Goal: Task Accomplishment & Management: Manage account settings

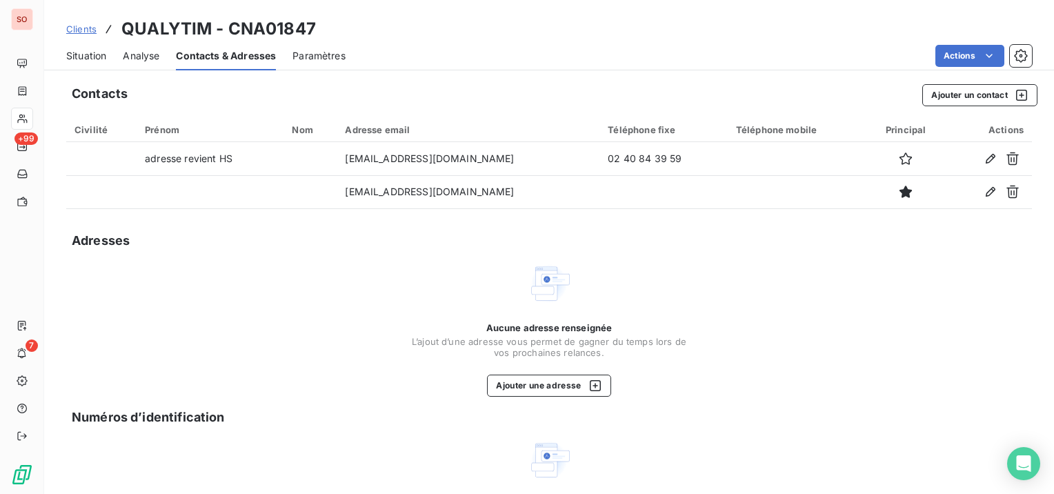
click at [79, 26] on span "Clients" at bounding box center [81, 28] width 30 height 11
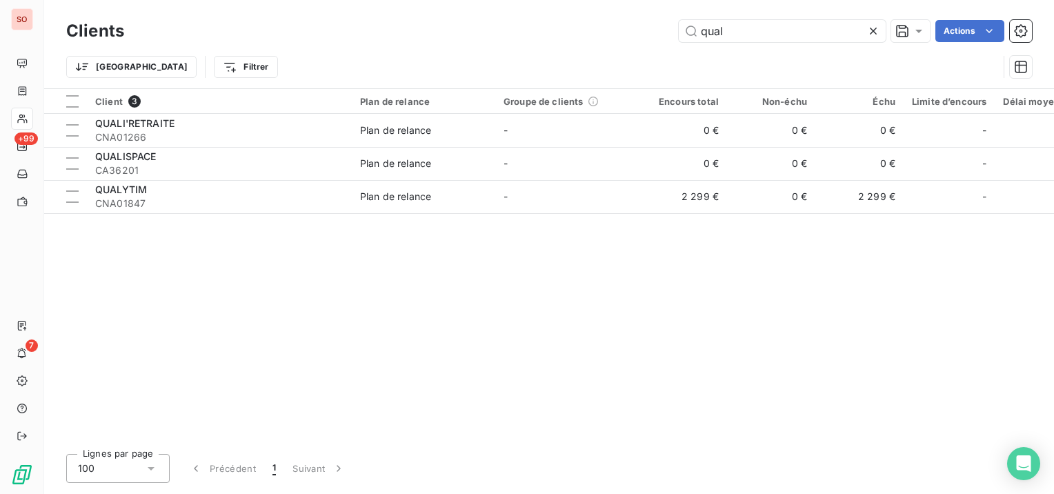
drag, startPoint x: 749, startPoint y: 30, endPoint x: 632, endPoint y: 35, distance: 117.4
click at [632, 35] on div "qual Actions" at bounding box center [587, 31] width 892 height 22
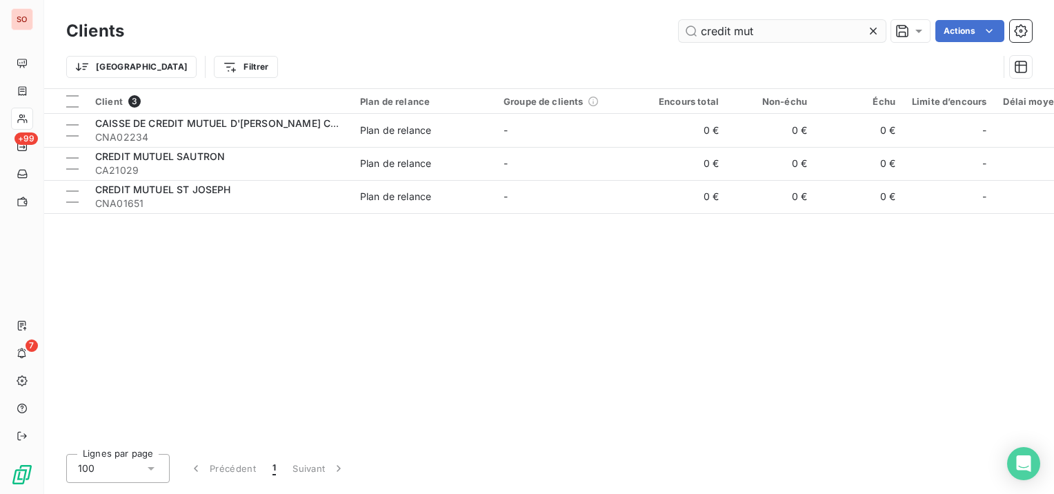
click at [717, 26] on input "credit mut" at bounding box center [782, 31] width 207 height 22
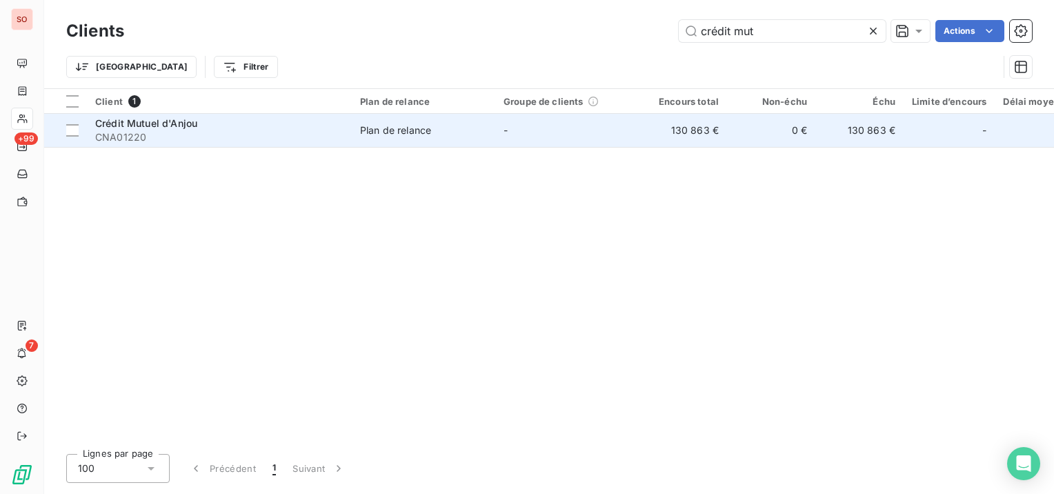
type input "crédit mut"
click at [197, 126] on div "Crédit Mutuel d'Anjou" at bounding box center [219, 124] width 248 height 14
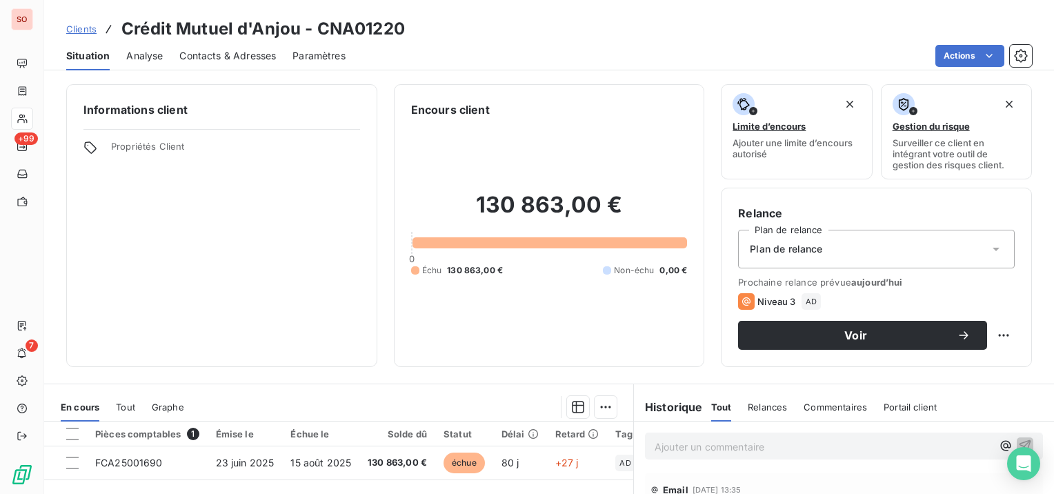
click at [245, 55] on span "Contacts & Adresses" at bounding box center [227, 56] width 97 height 14
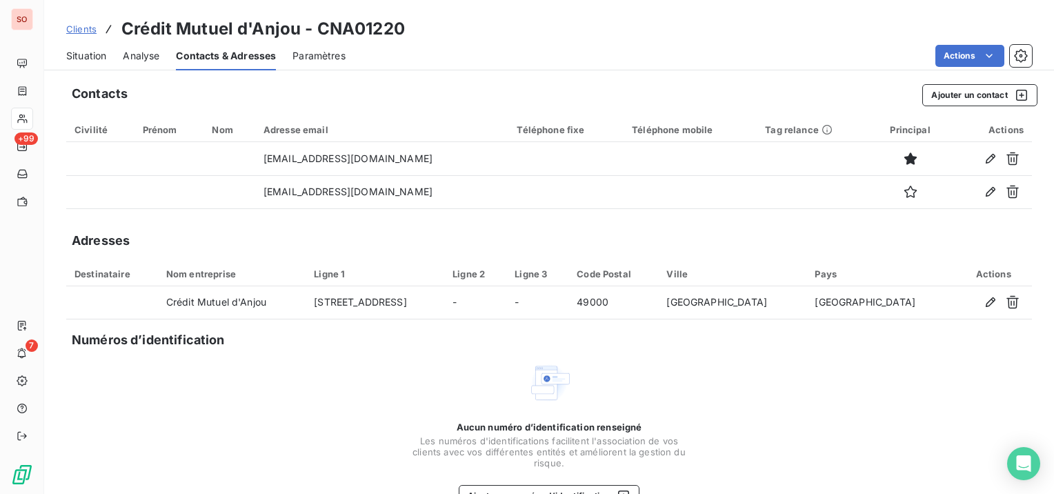
click at [95, 61] on span "Situation" at bounding box center [86, 56] width 40 height 14
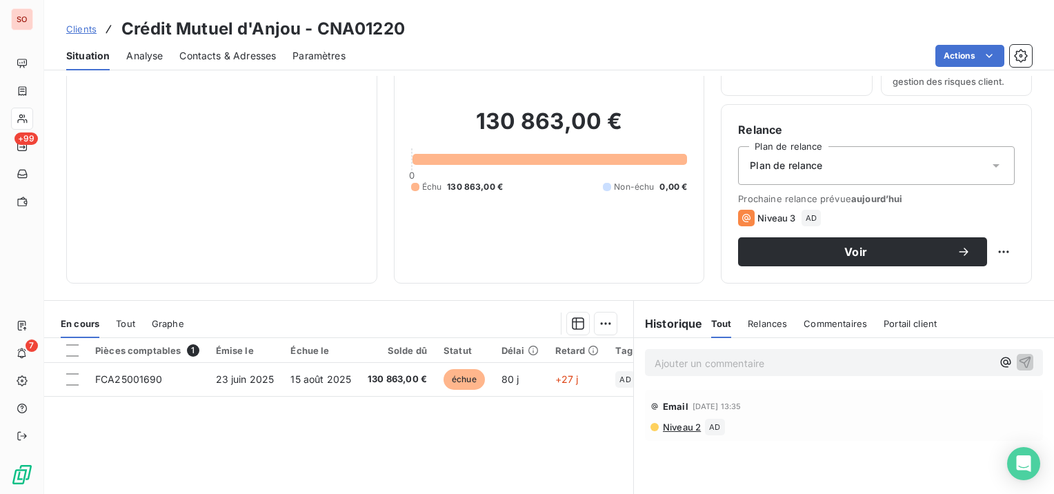
scroll to position [138, 0]
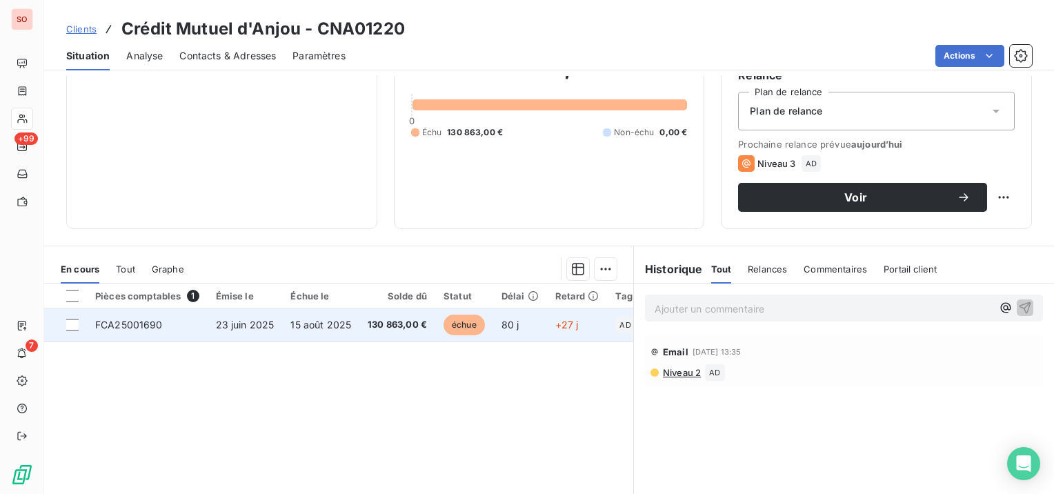
click at [330, 324] on span "15 août 2025" at bounding box center [321, 325] width 61 height 12
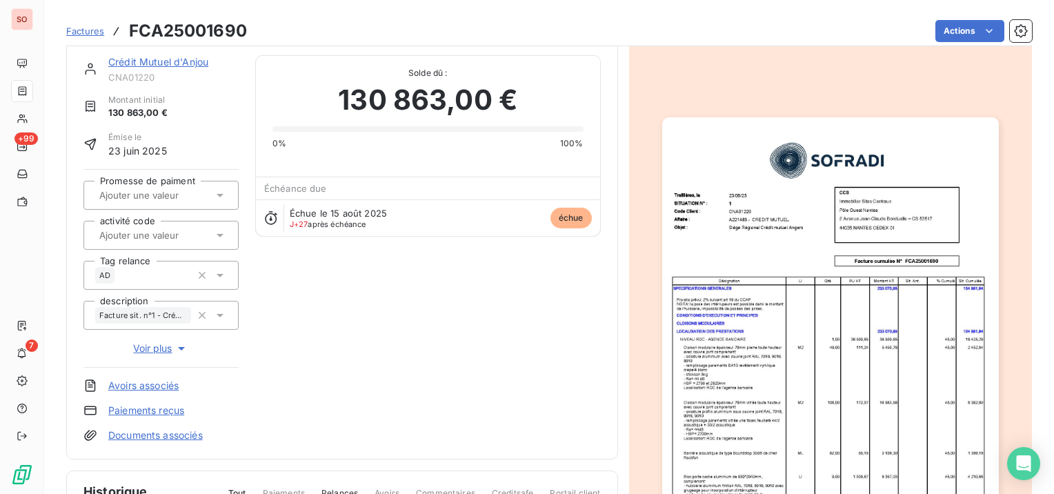
scroll to position [139, 0]
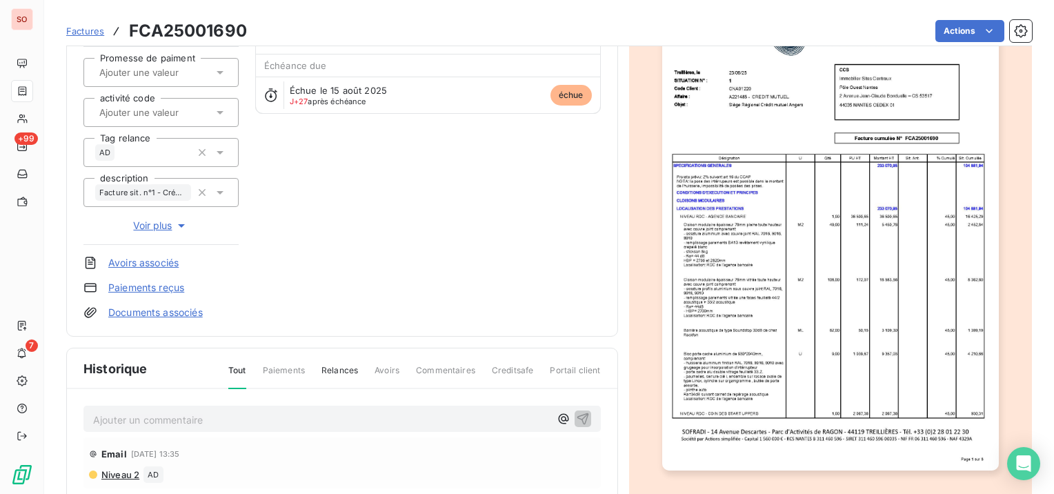
click at [298, 417] on p "Ajouter un commentaire ﻿" at bounding box center [321, 419] width 457 height 17
click at [584, 415] on icon "button" at bounding box center [583, 418] width 14 height 14
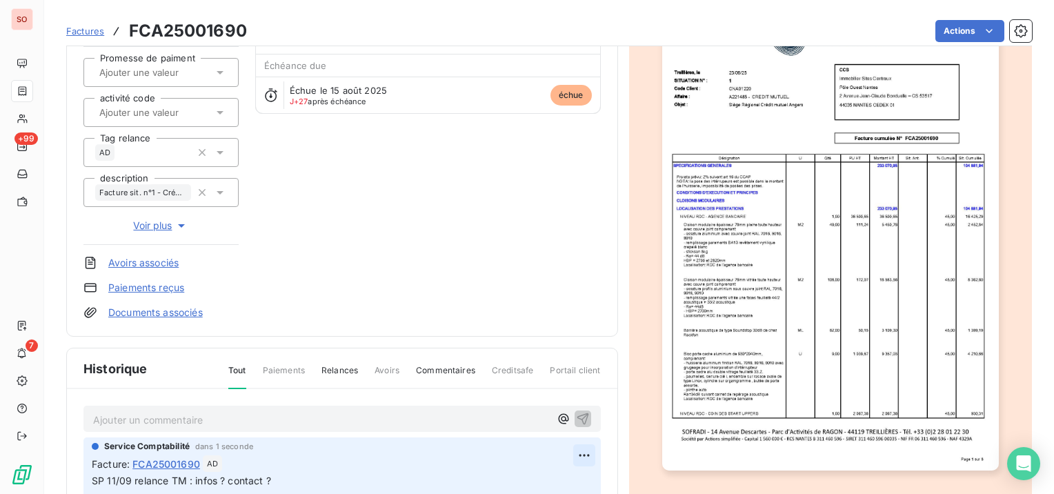
scroll to position [208, 0]
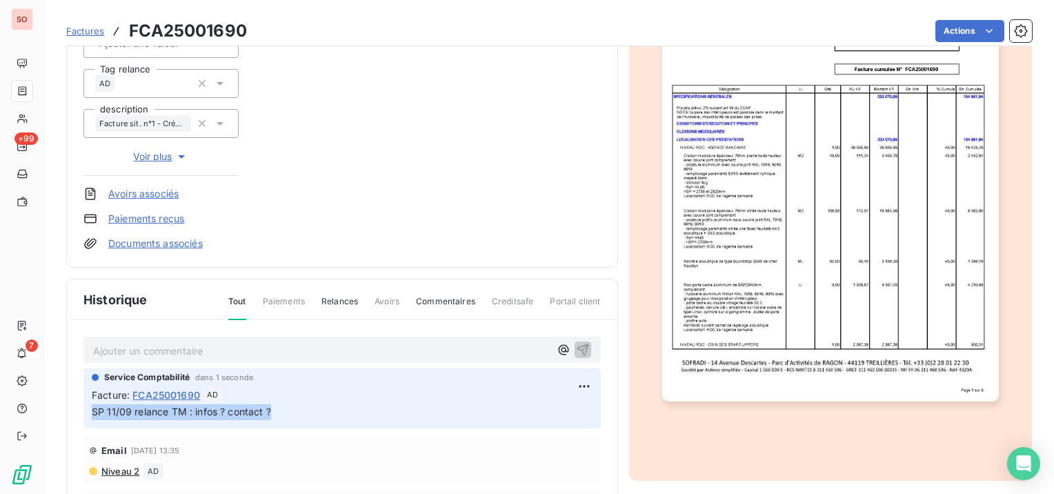
drag, startPoint x: 297, startPoint y: 406, endPoint x: 86, endPoint y: 412, distance: 211.9
click at [86, 412] on div "Service Comptabilité dans 1 seconde Facture : FCA25001690 AD SP 11/09 relance T…" at bounding box center [342, 398] width 518 height 60
click at [486, 228] on div "Crédit Mutuel d'Anjou CNA01220 Montant initial 130 863,00 € Émise le [DATE] Pro…" at bounding box center [342, 56] width 518 height 387
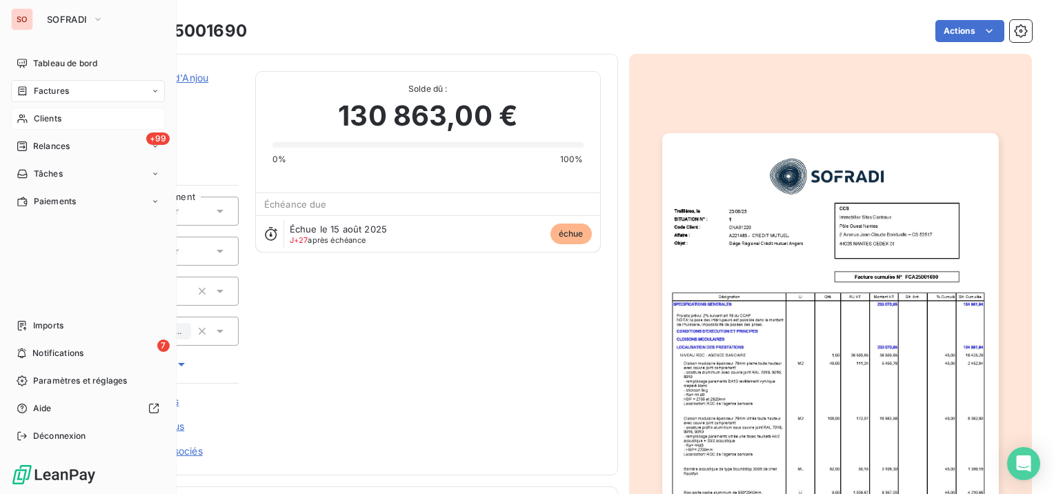
click at [41, 114] on span "Clients" at bounding box center [48, 118] width 28 height 12
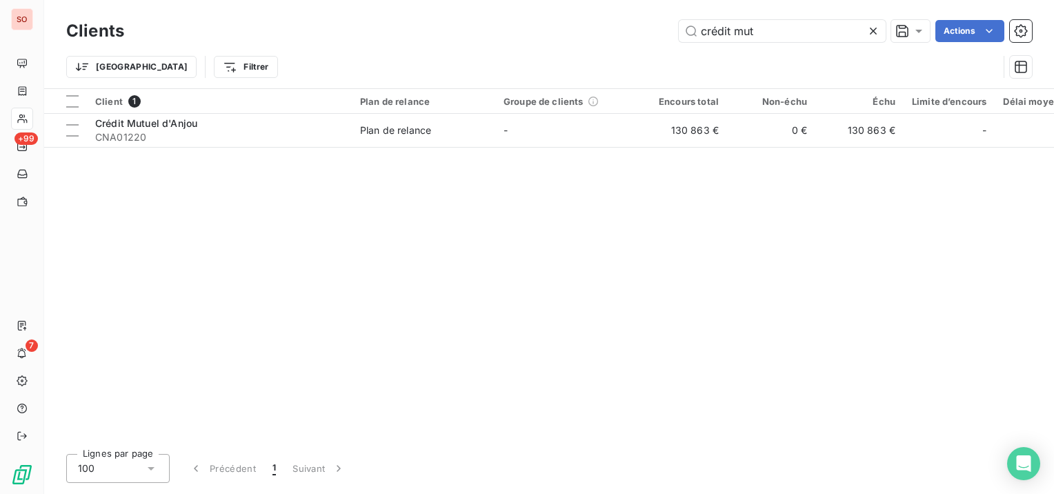
click at [874, 26] on icon at bounding box center [874, 31] width 14 height 14
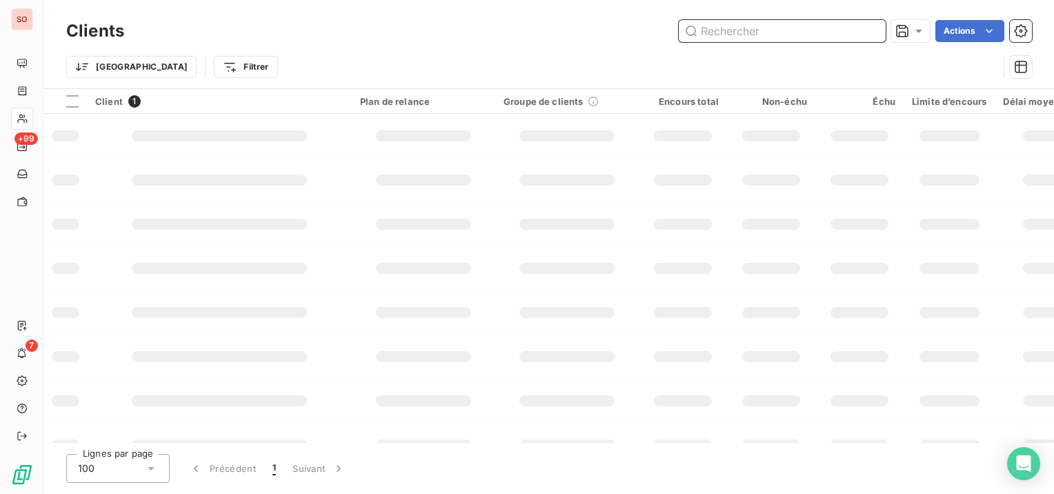
click at [851, 29] on input "text" at bounding box center [782, 31] width 207 height 22
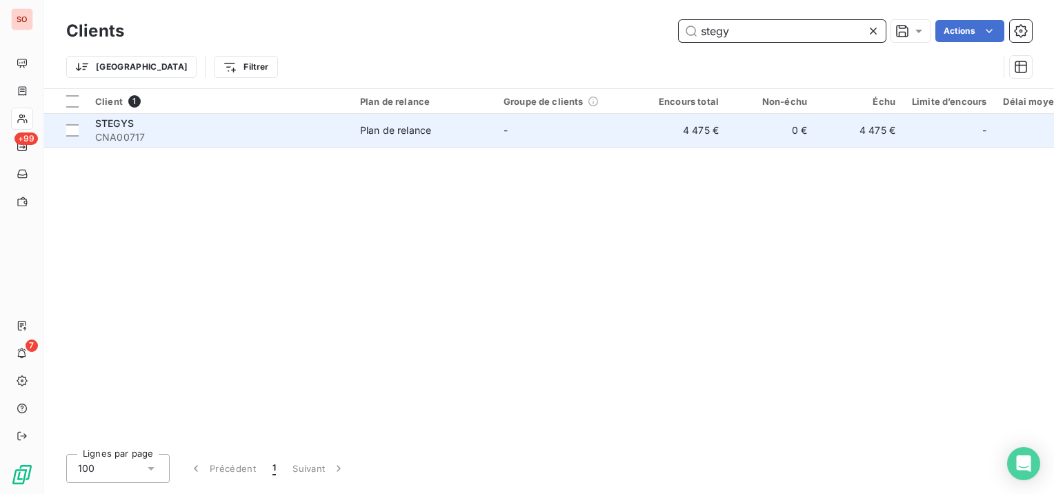
type input "stegy"
click at [317, 139] on span "CNA00717" at bounding box center [219, 137] width 248 height 14
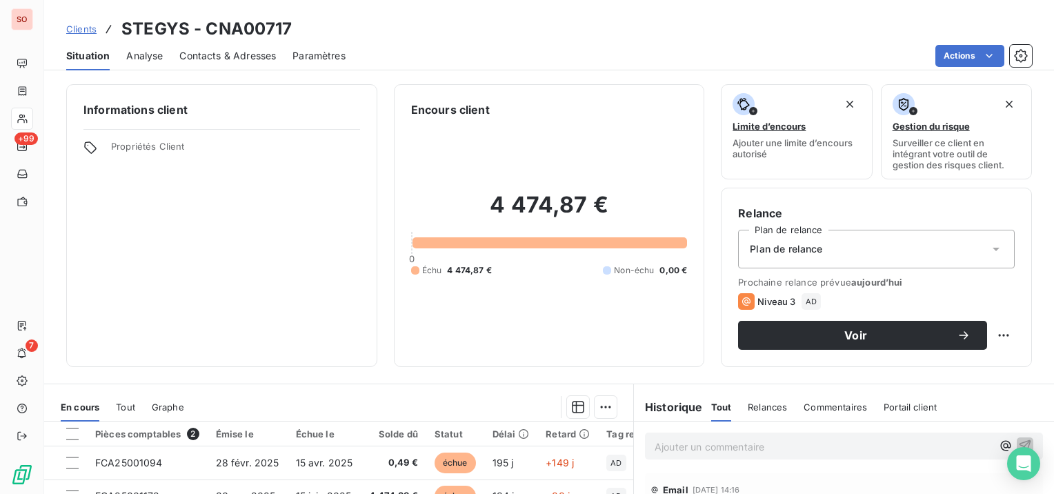
click at [267, 60] on span "Contacts & Adresses" at bounding box center [227, 56] width 97 height 14
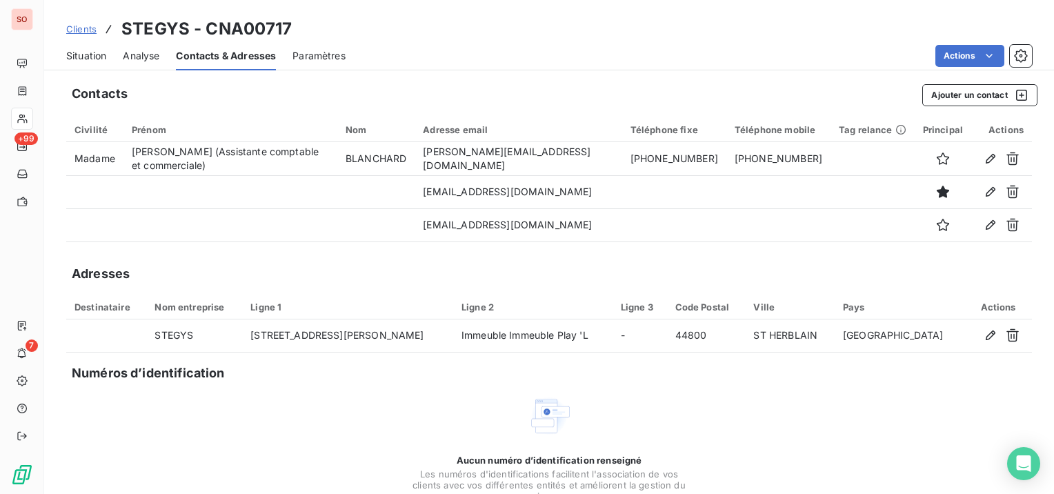
click at [79, 26] on span "Clients" at bounding box center [81, 28] width 30 height 11
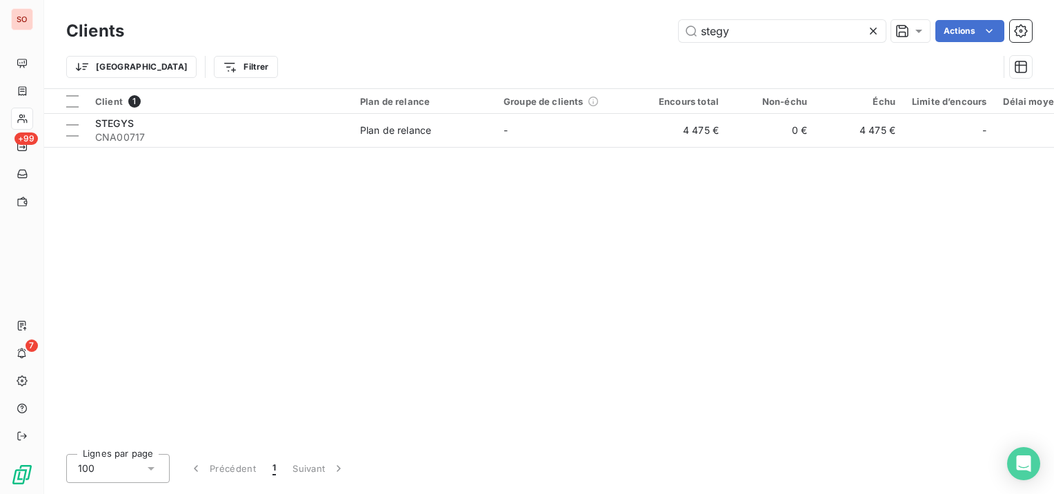
click at [875, 26] on icon at bounding box center [874, 31] width 14 height 14
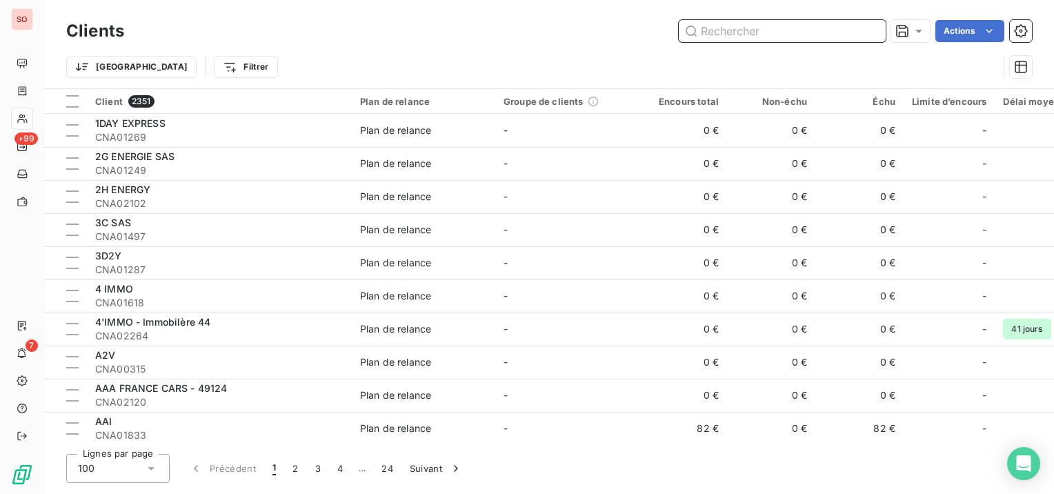
click at [875, 27] on input "text" at bounding box center [782, 31] width 207 height 22
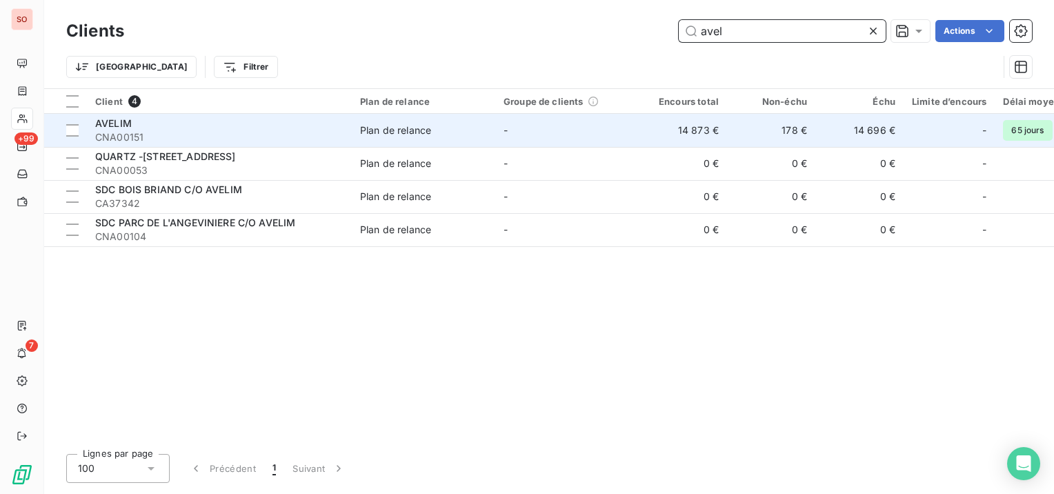
type input "avel"
click at [217, 123] on div "AVELIM" at bounding box center [219, 124] width 248 height 14
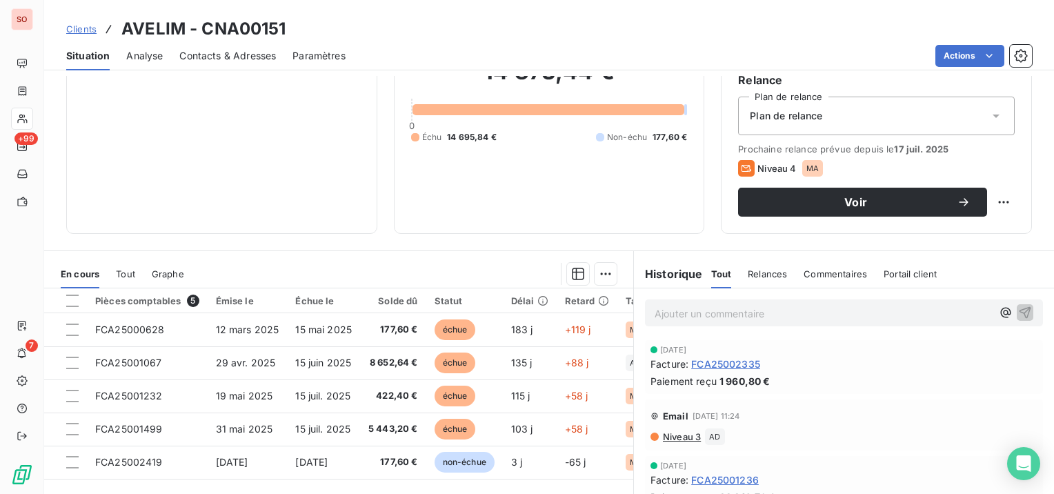
scroll to position [138, 0]
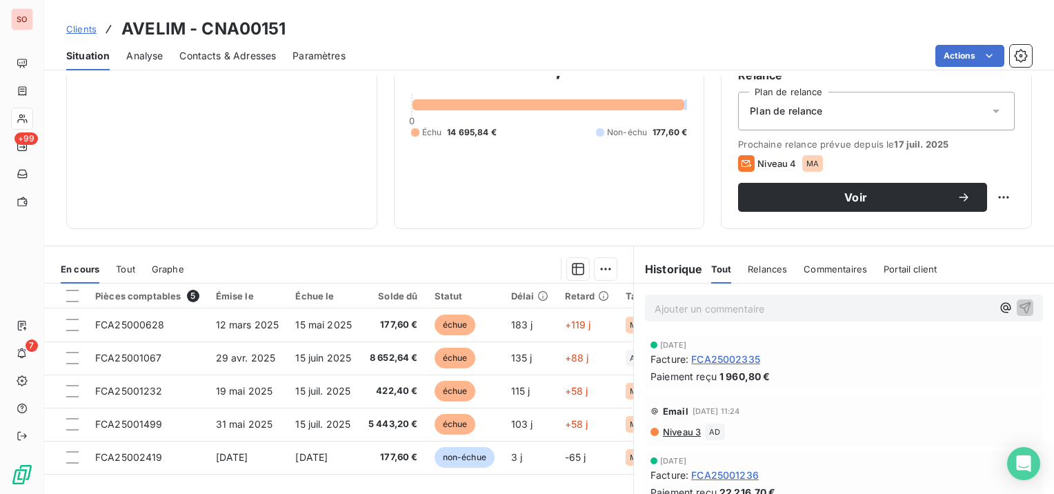
click at [264, 55] on span "Contacts & Adresses" at bounding box center [227, 56] width 97 height 14
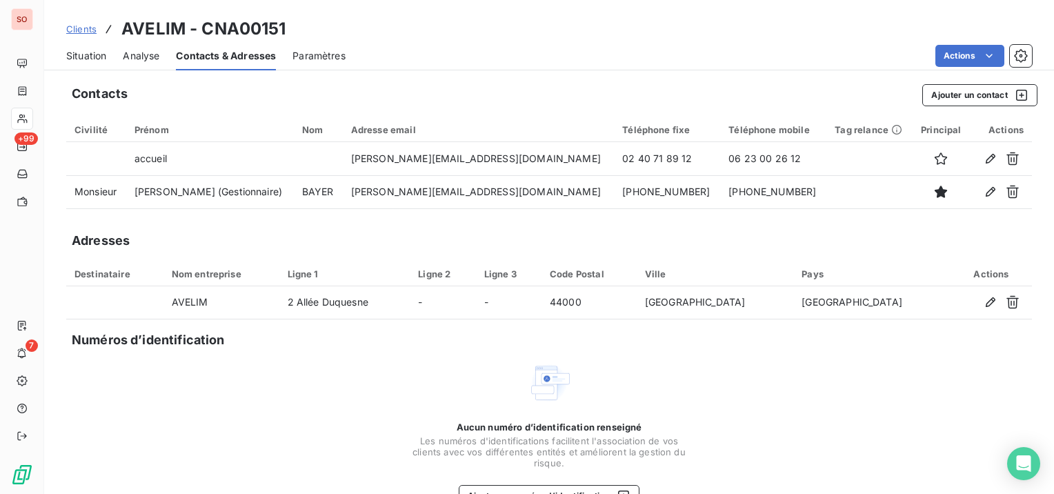
click at [103, 58] on span "Situation" at bounding box center [86, 56] width 40 height 14
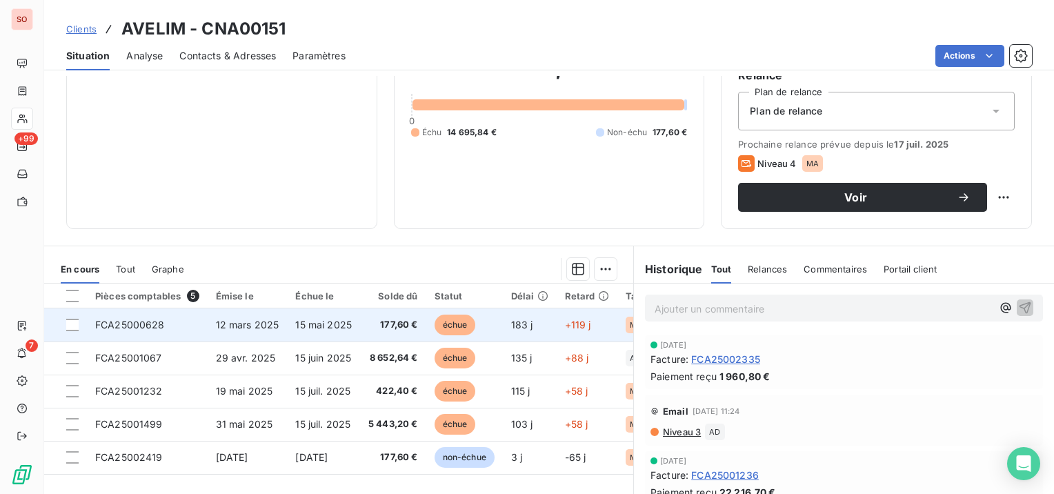
click at [295, 319] on span "15 mai 2025" at bounding box center [323, 325] width 57 height 12
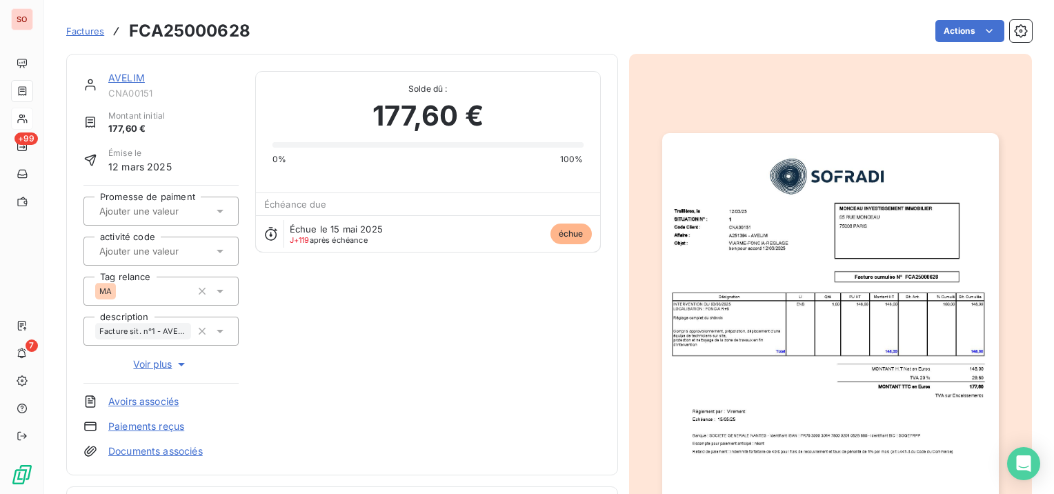
click at [827, 317] on img "button" at bounding box center [830, 371] width 337 height 476
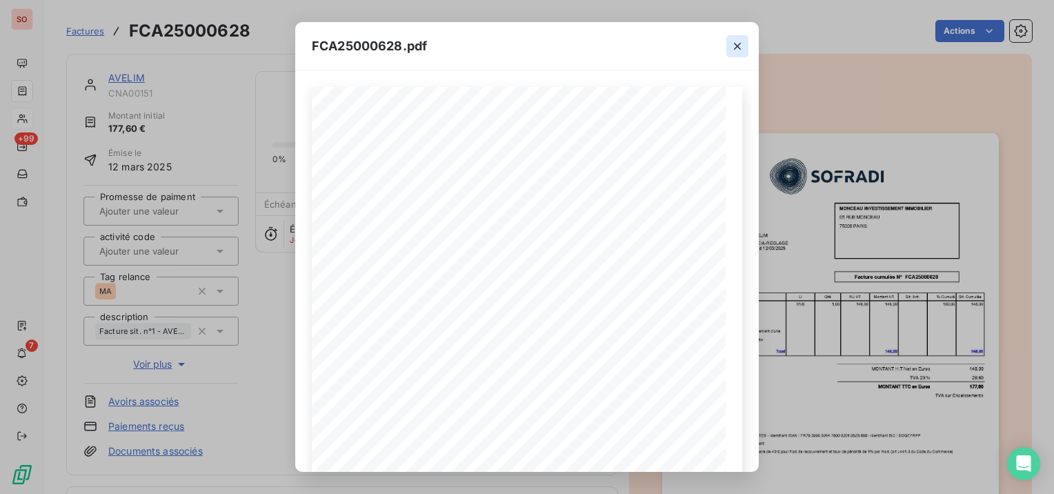
click at [733, 43] on icon "button" at bounding box center [738, 46] width 14 height 14
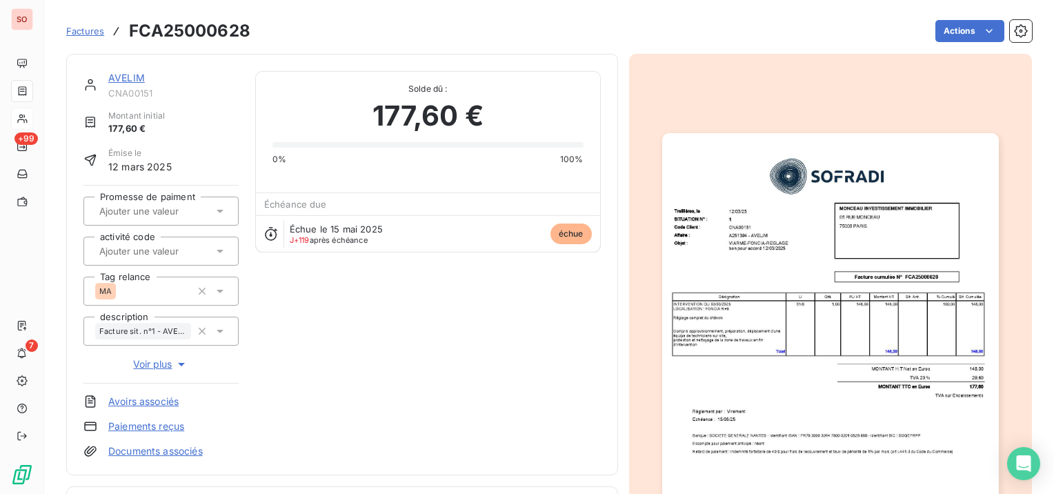
click at [118, 73] on link "AVELIM" at bounding box center [126, 78] width 37 height 12
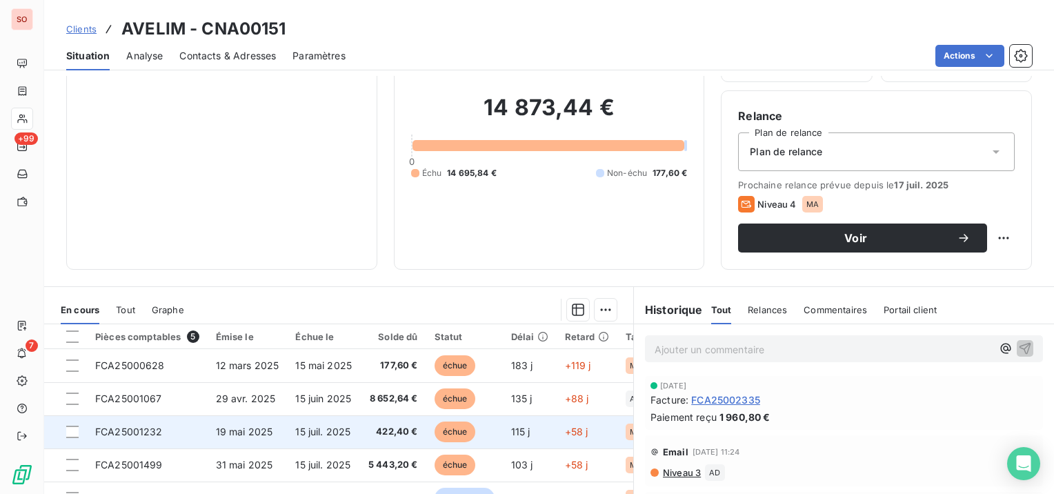
scroll to position [138, 0]
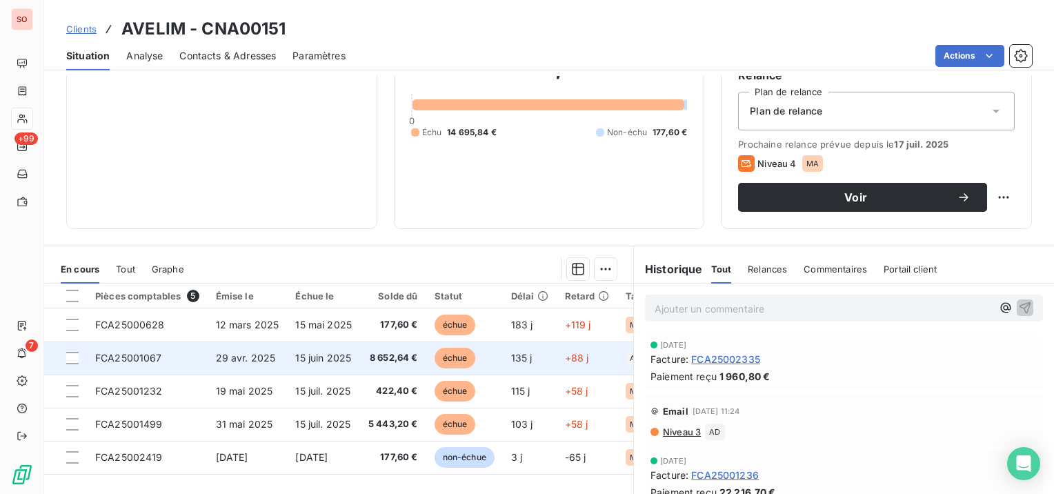
click at [270, 352] on span "29 avr. 2025" at bounding box center [246, 358] width 60 height 12
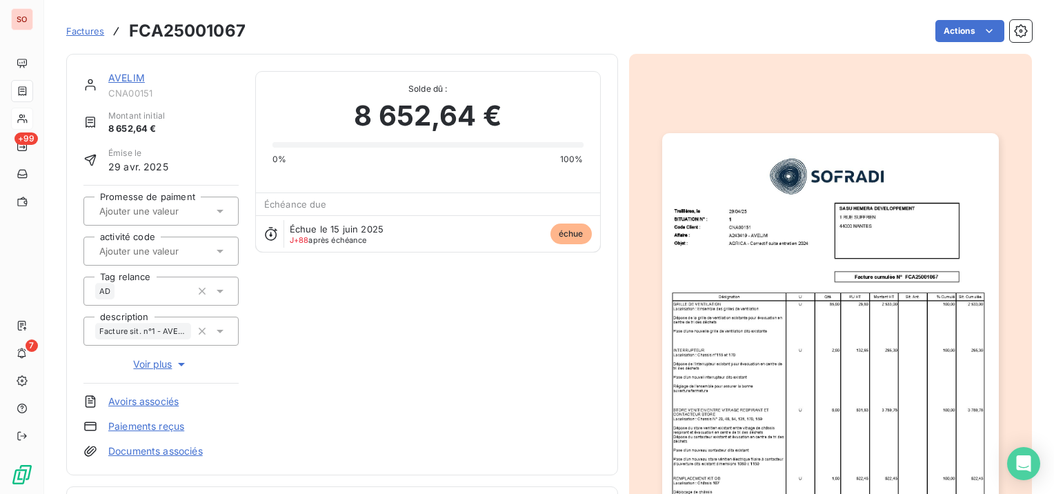
click at [824, 295] on img "button" at bounding box center [830, 371] width 337 height 476
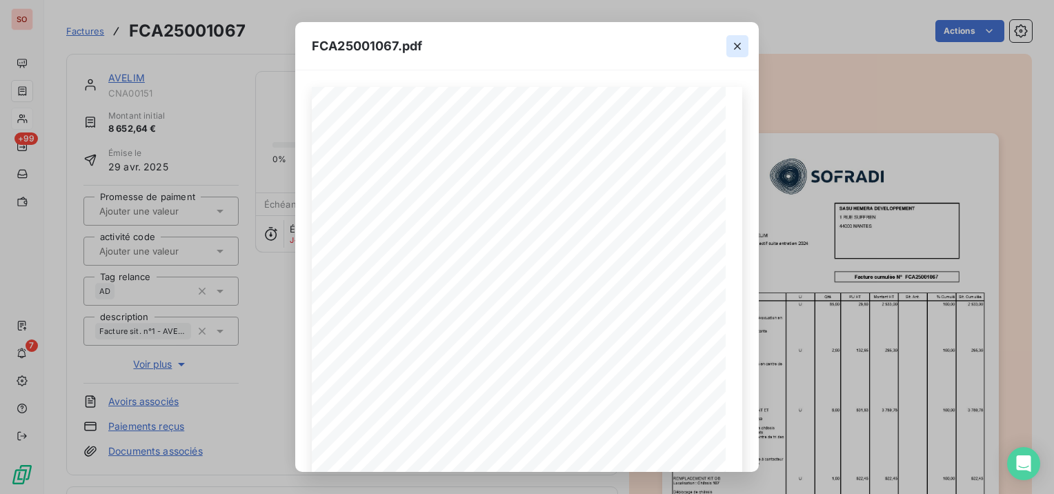
click at [739, 39] on icon "button" at bounding box center [738, 46] width 14 height 14
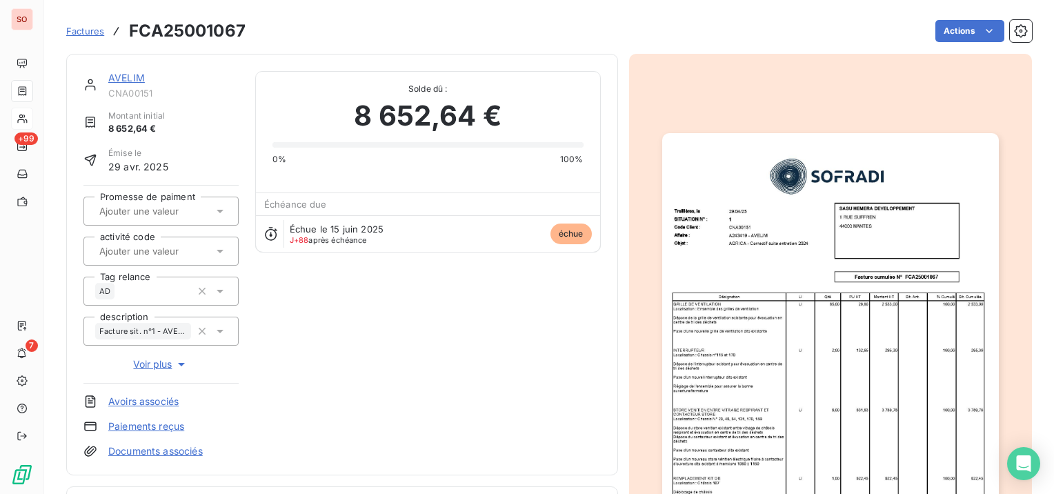
click at [128, 75] on link "AVELIM" at bounding box center [126, 78] width 37 height 12
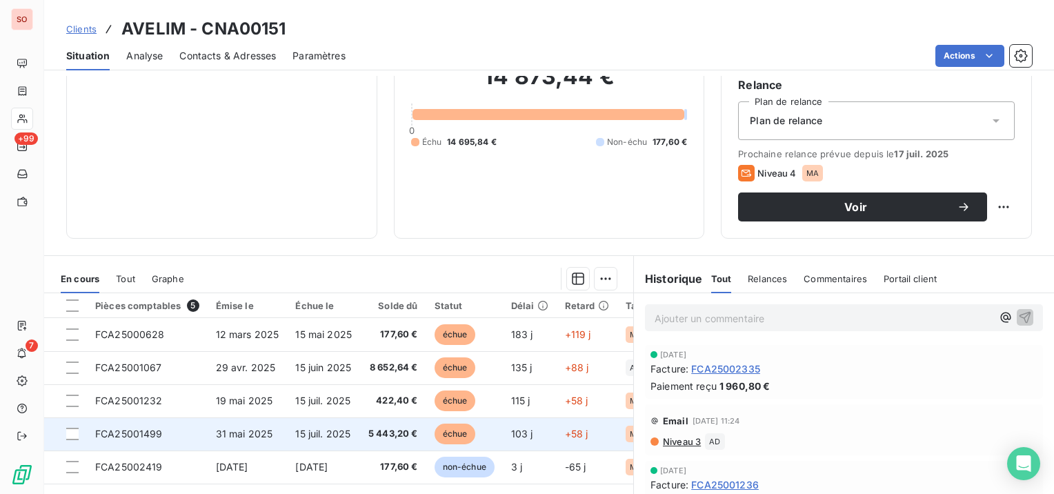
scroll to position [207, 0]
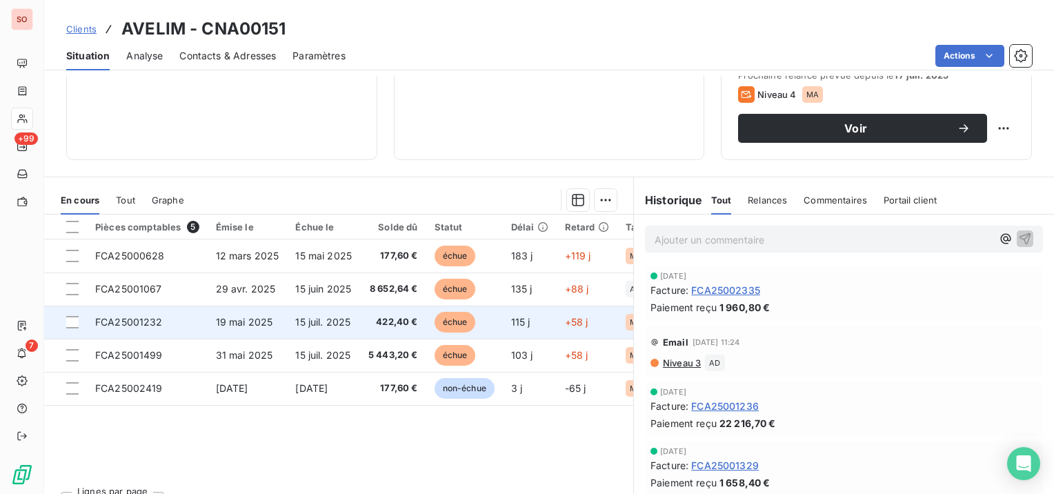
click at [311, 317] on span "15 juil. 2025" at bounding box center [322, 322] width 55 height 12
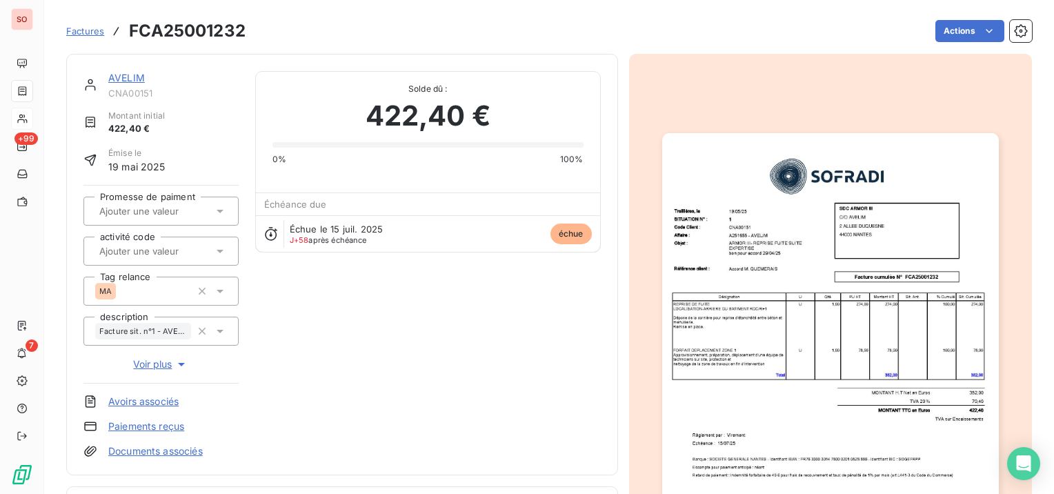
click at [769, 306] on img "button" at bounding box center [830, 371] width 337 height 476
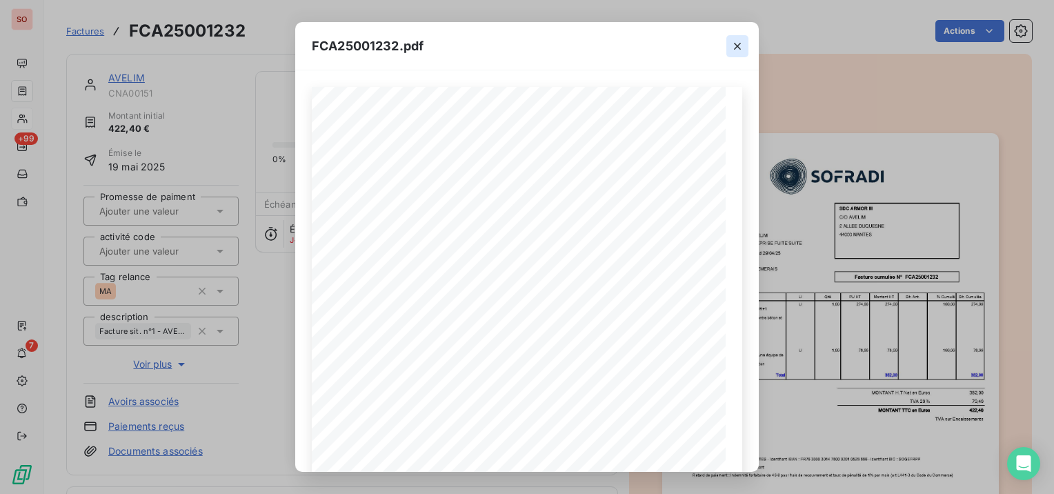
click at [741, 49] on icon "button" at bounding box center [738, 46] width 14 height 14
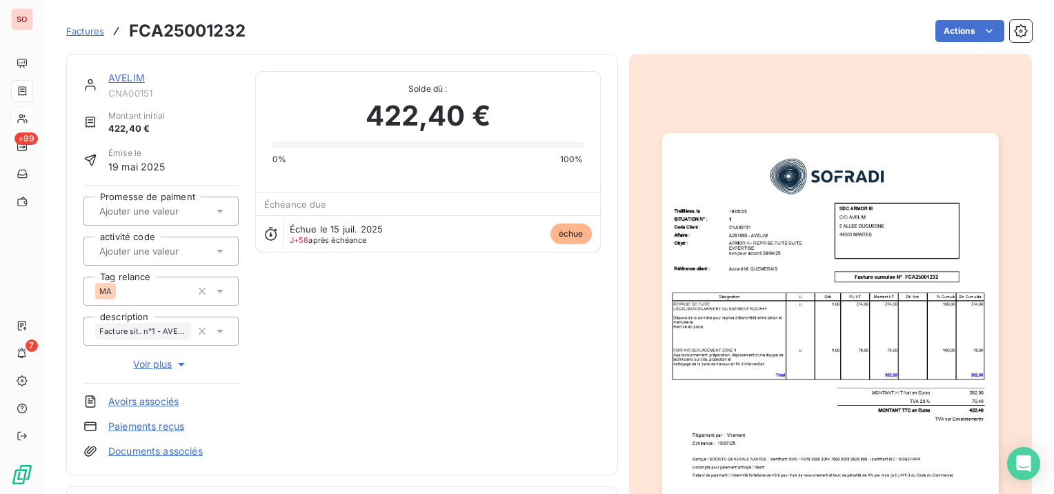
click at [112, 74] on link "AVELIM" at bounding box center [126, 78] width 37 height 12
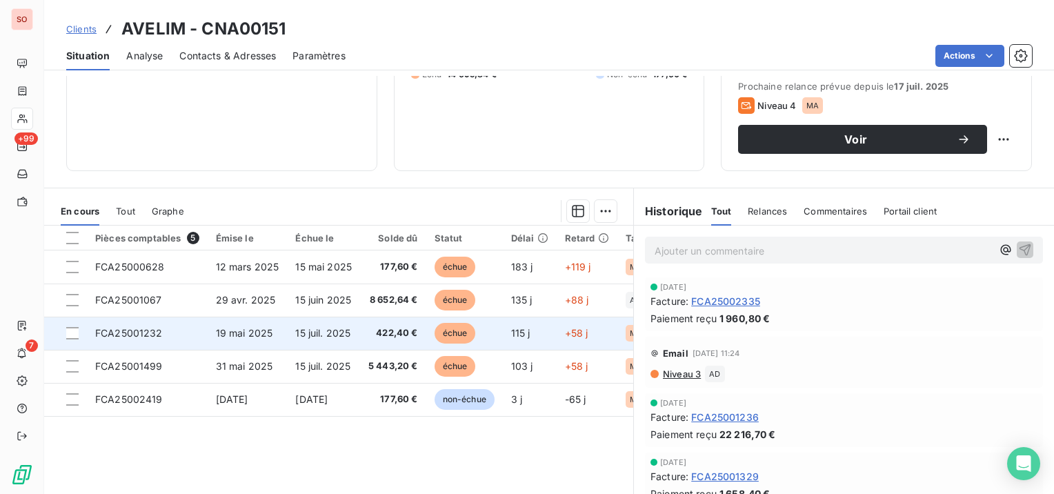
scroll to position [207, 0]
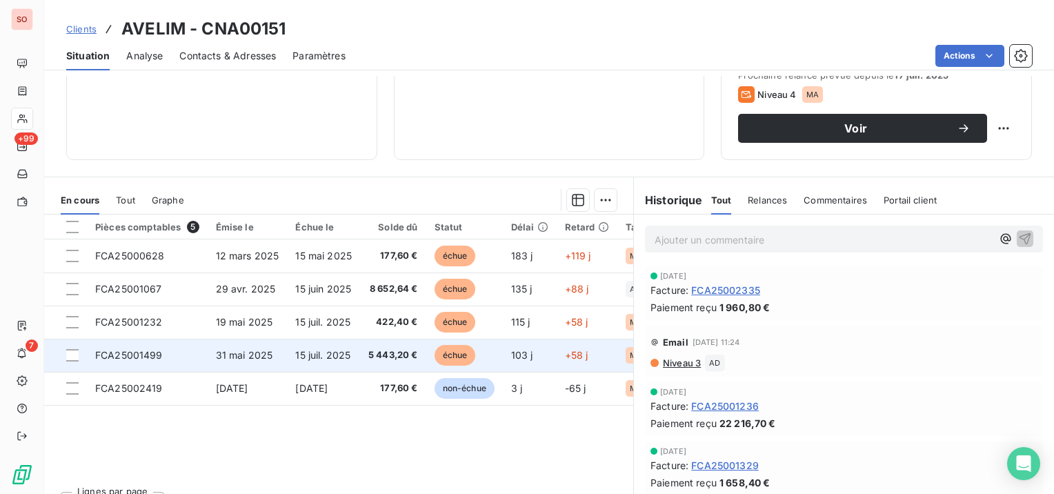
click at [251, 356] on span "31 mai 2025" at bounding box center [244, 355] width 57 height 12
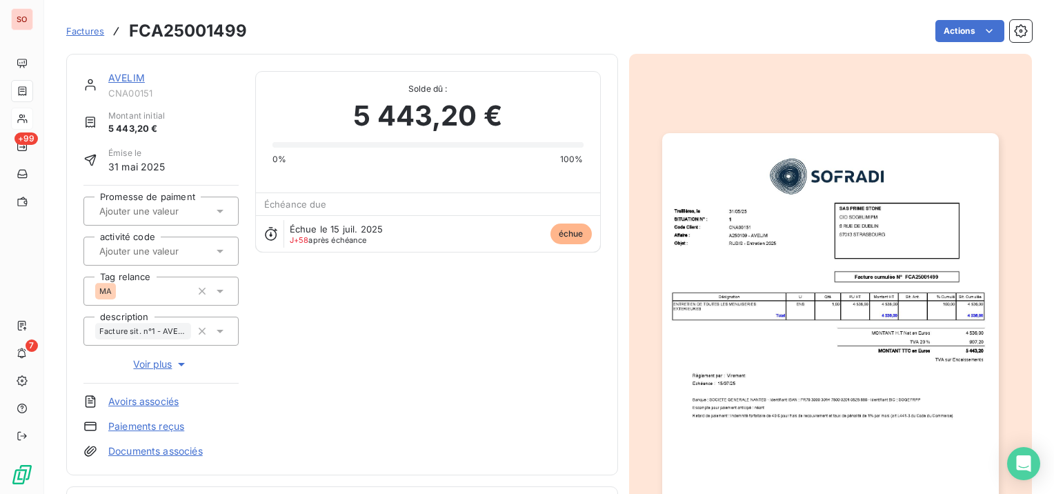
click at [828, 279] on img "button" at bounding box center [830, 371] width 337 height 476
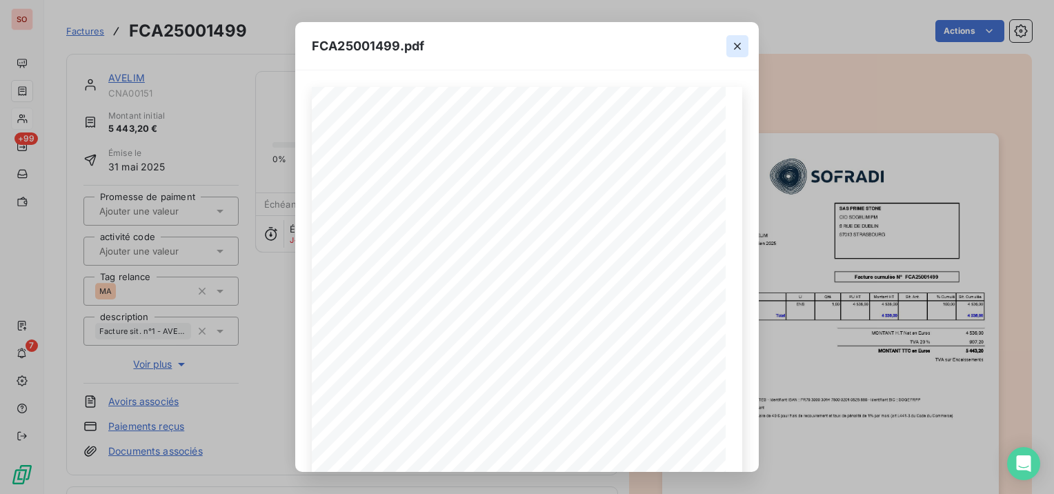
click at [742, 43] on icon "button" at bounding box center [738, 46] width 14 height 14
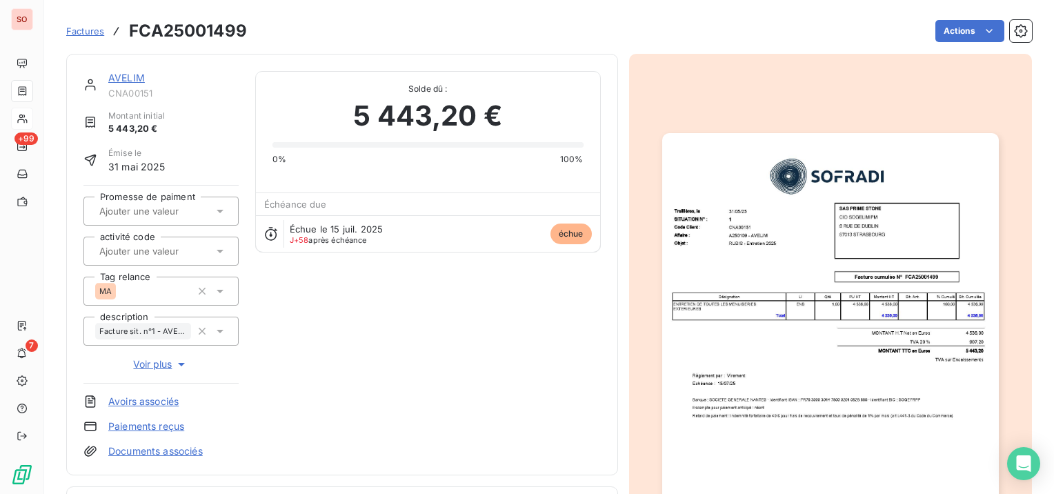
click at [125, 72] on link "AVELIM" at bounding box center [126, 78] width 37 height 12
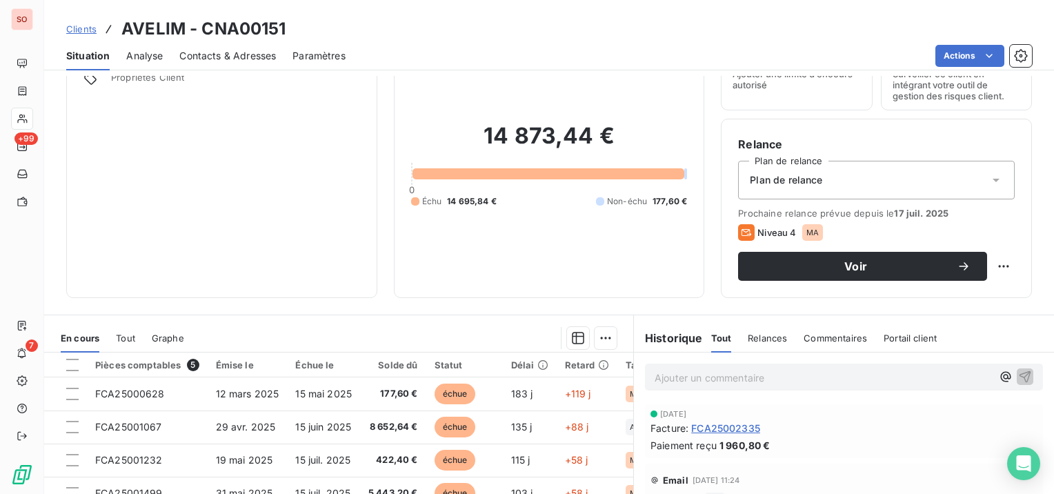
scroll to position [138, 0]
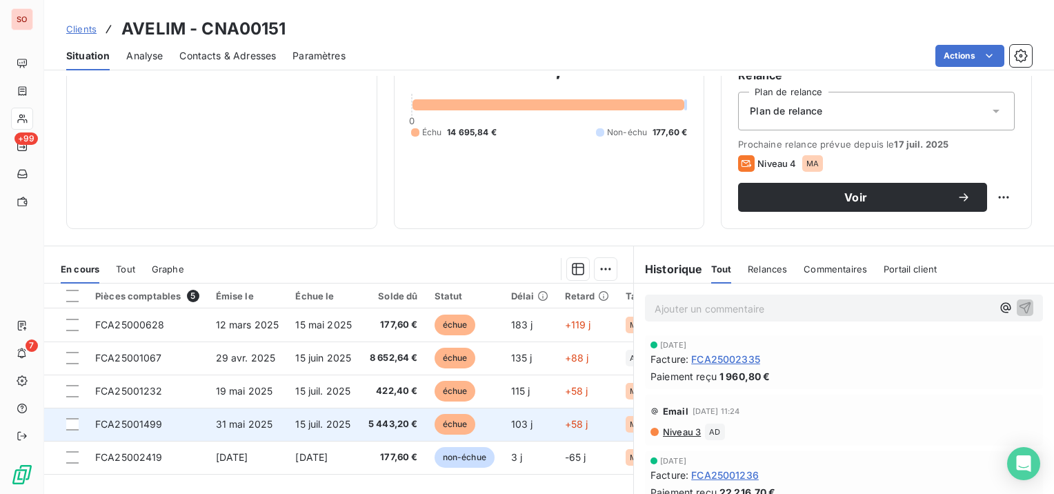
click at [160, 421] on span "FCA25001499" at bounding box center [129, 424] width 68 height 12
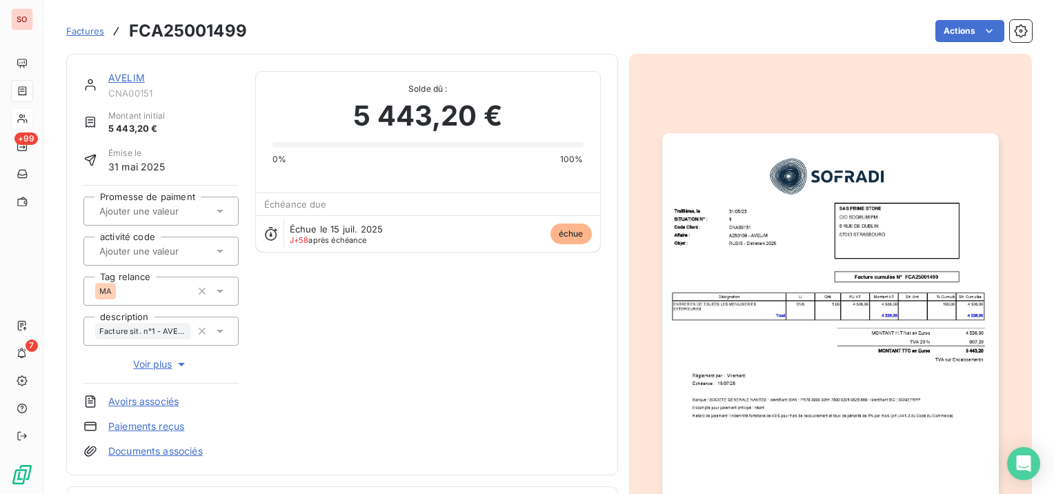
click at [120, 72] on link "AVELIM" at bounding box center [126, 78] width 37 height 12
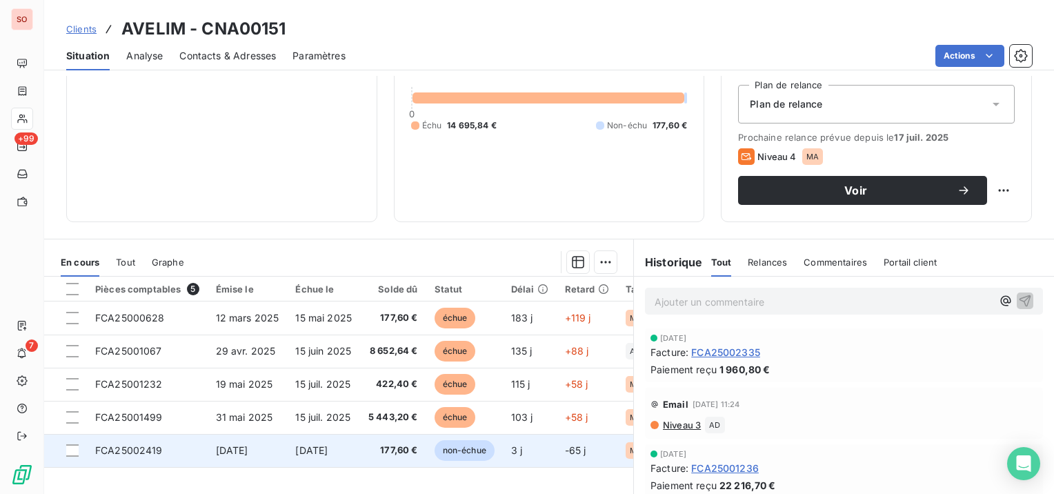
scroll to position [207, 0]
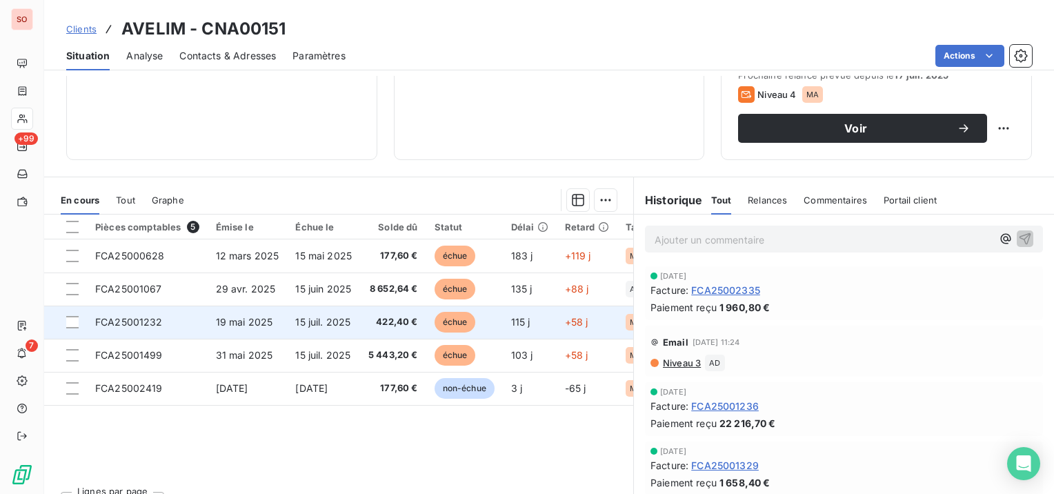
click at [228, 321] on span "19 mai 2025" at bounding box center [244, 322] width 57 height 12
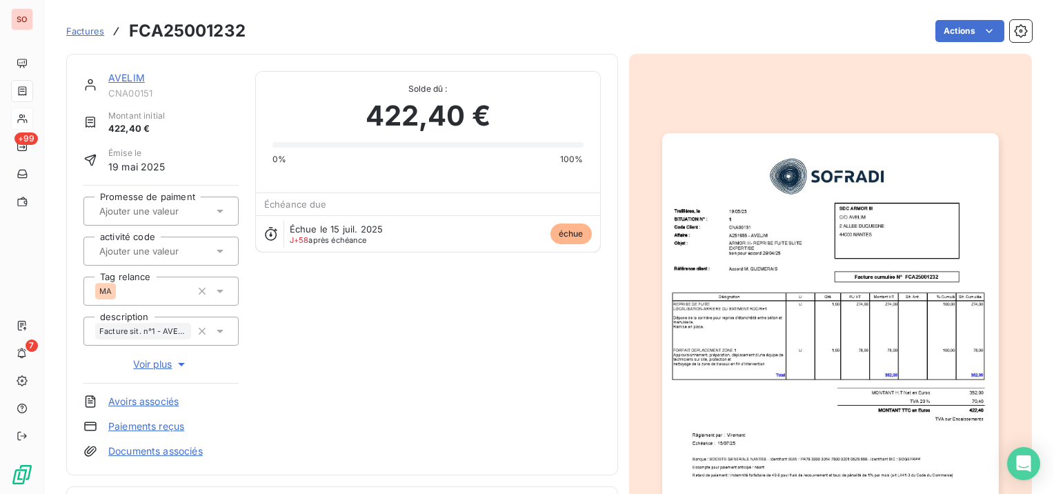
click at [120, 71] on div "AVELIM" at bounding box center [173, 78] width 130 height 14
click at [120, 76] on link "AVELIM" at bounding box center [126, 78] width 37 height 12
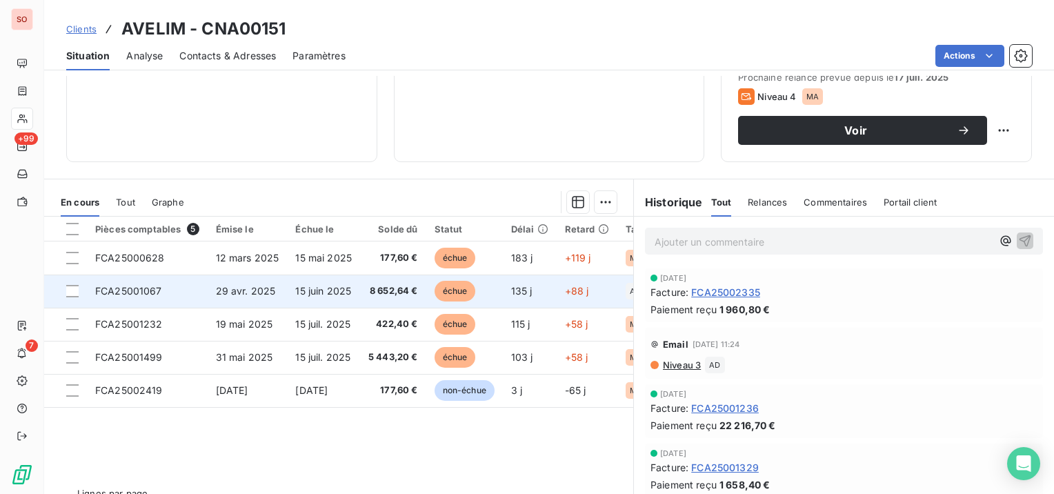
scroll to position [207, 0]
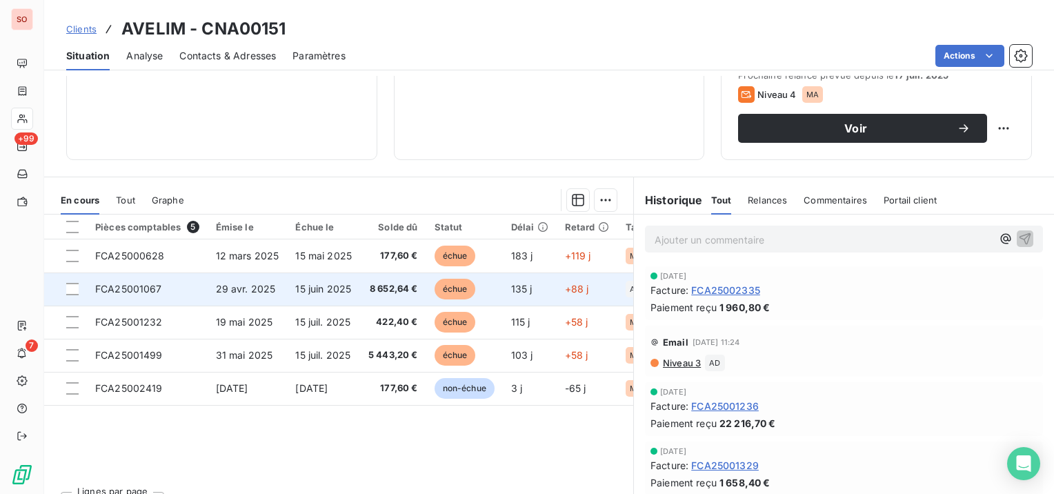
click at [276, 282] on td "29 avr. 2025" at bounding box center [248, 289] width 80 height 33
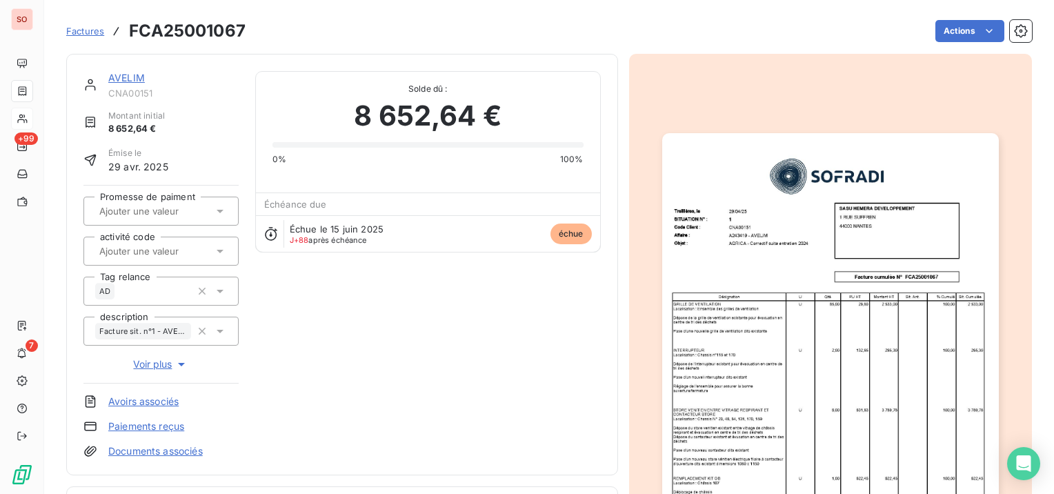
click at [141, 75] on link "AVELIM" at bounding box center [126, 78] width 37 height 12
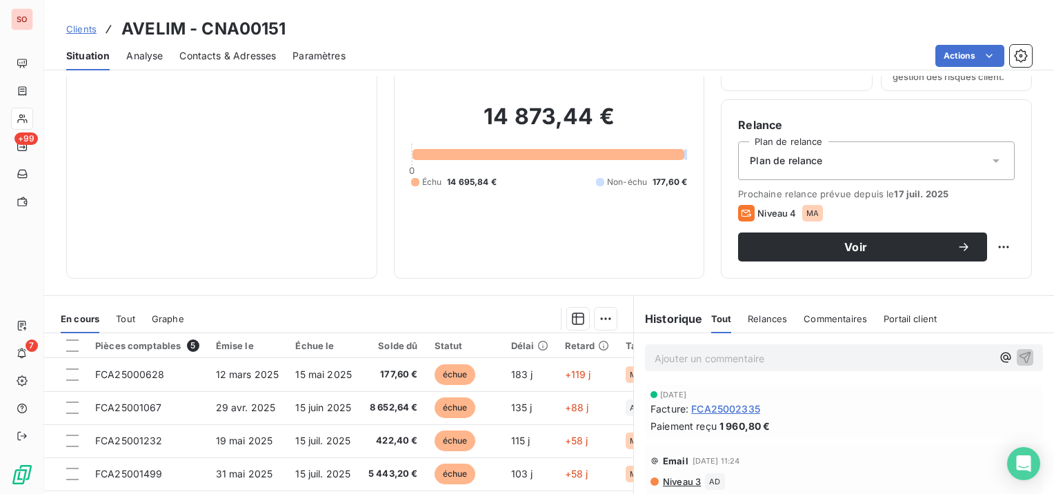
scroll to position [138, 0]
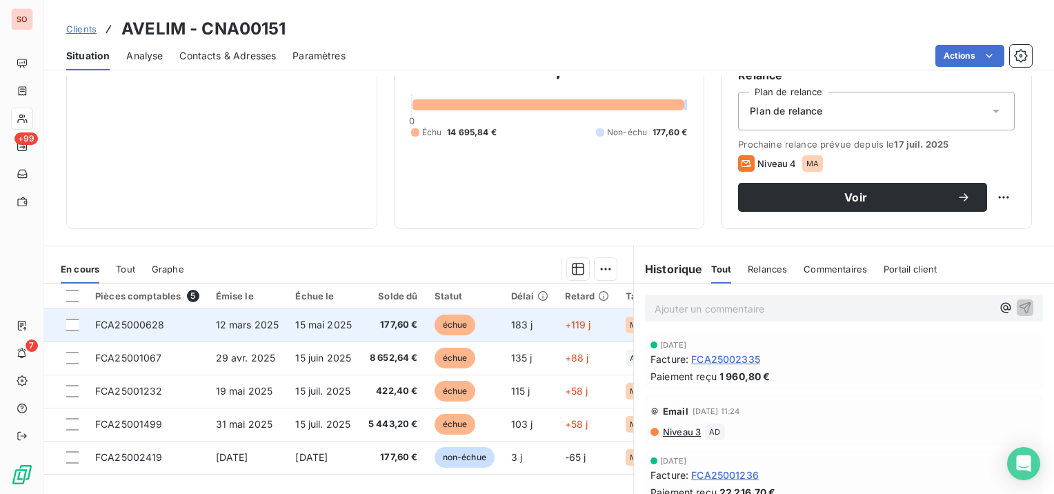
click at [228, 319] on span "12 mars 2025" at bounding box center [247, 325] width 63 height 12
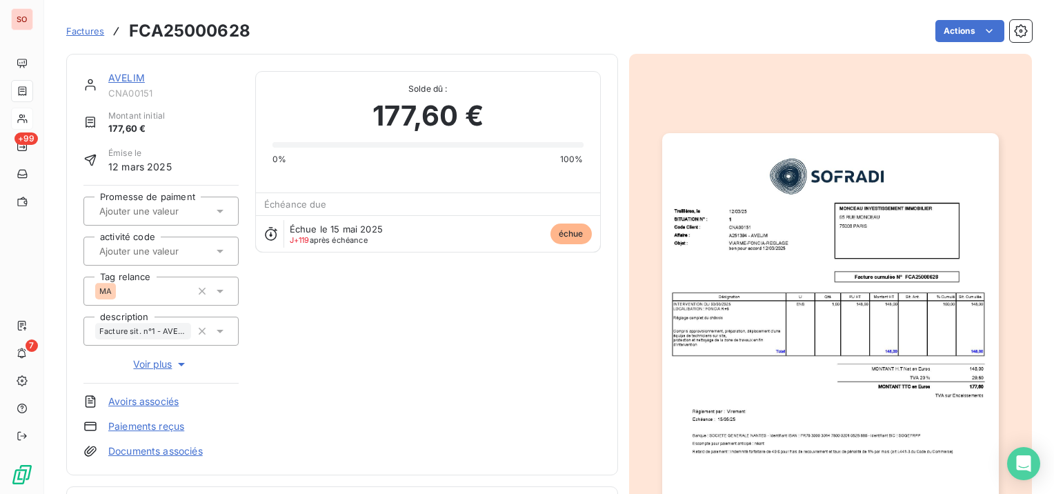
click at [119, 71] on div "AVELIM" at bounding box center [173, 78] width 130 height 14
click at [130, 77] on link "AVELIM" at bounding box center [126, 78] width 37 height 12
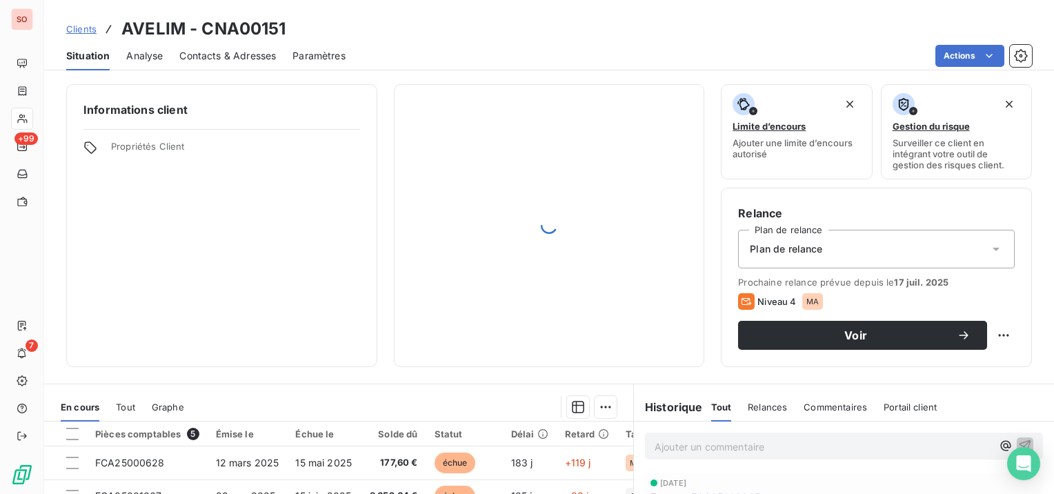
click at [242, 48] on div "Contacts & Adresses" at bounding box center [227, 55] width 97 height 29
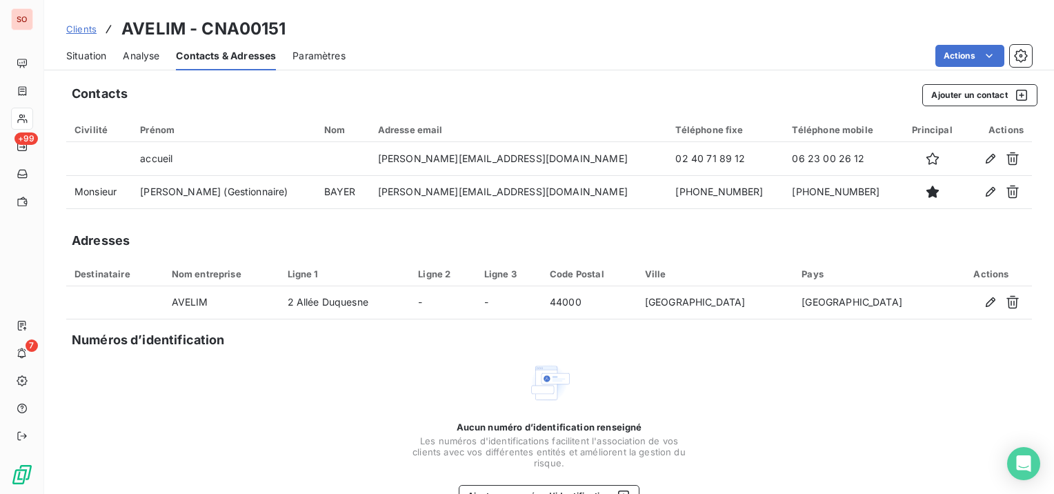
click at [102, 57] on span "Situation" at bounding box center [86, 56] width 40 height 14
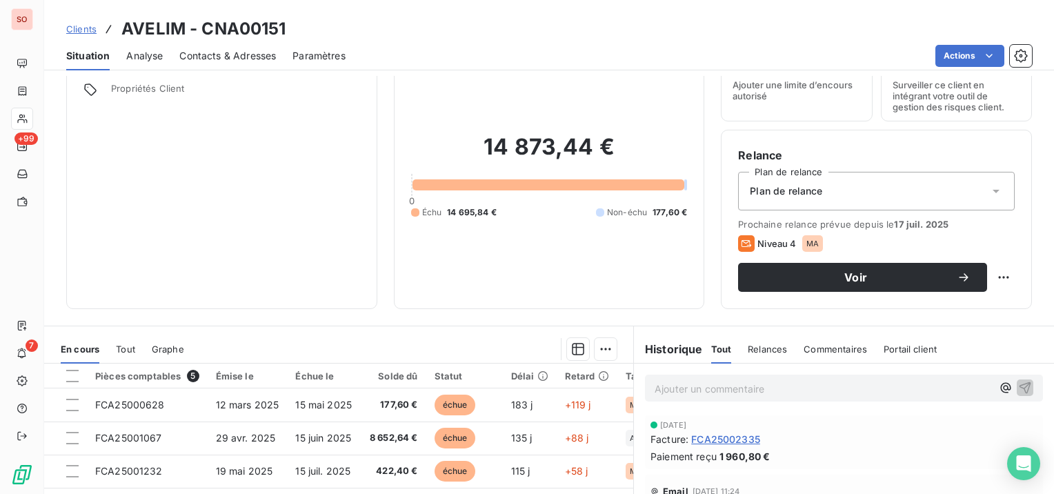
scroll to position [69, 0]
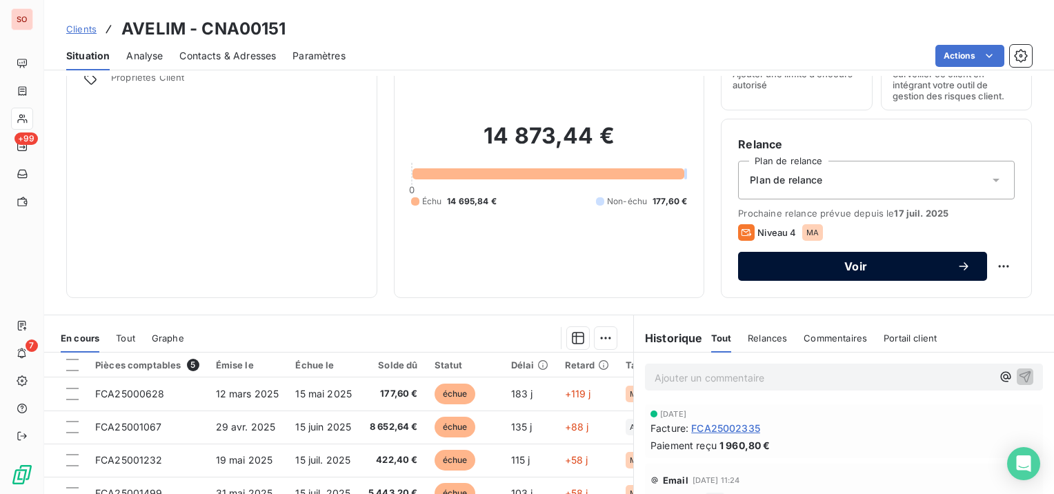
click at [898, 266] on span "Voir" at bounding box center [856, 266] width 202 height 11
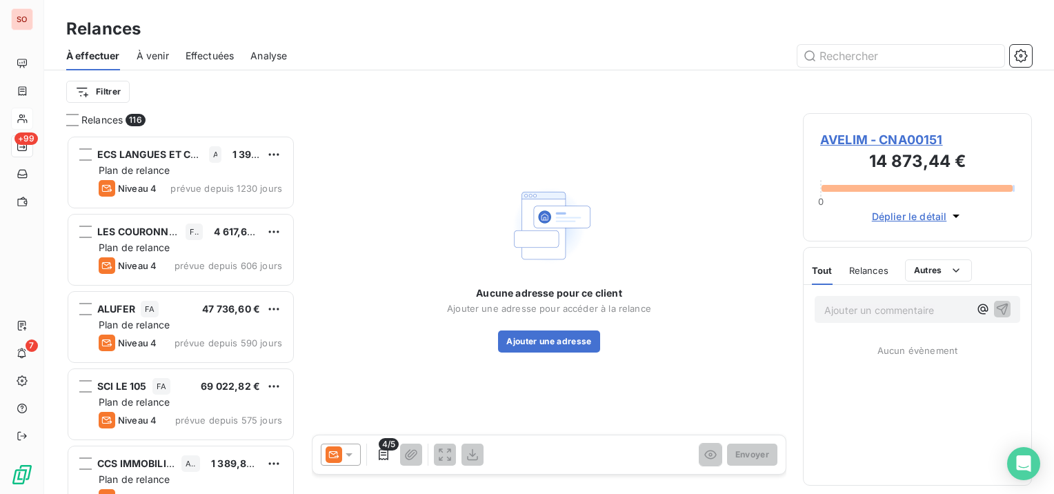
scroll to position [348, 218]
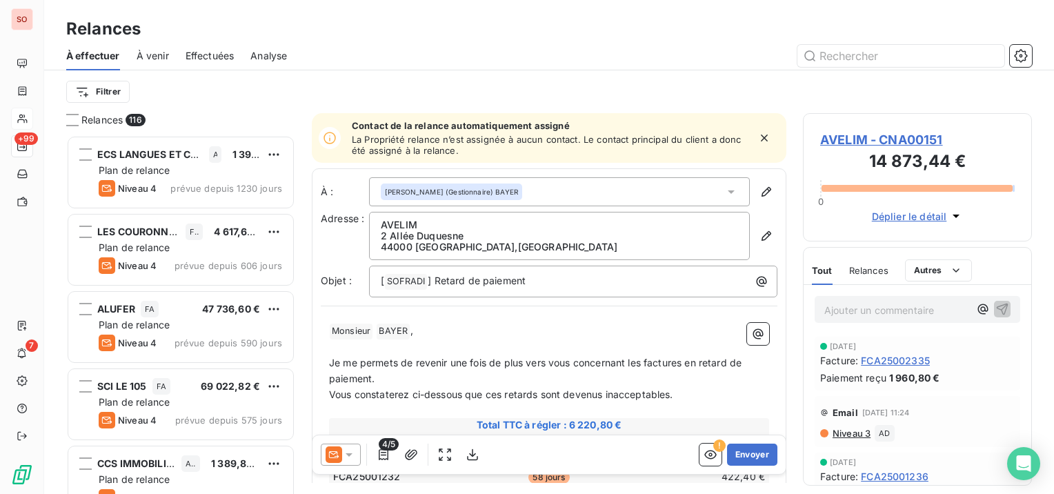
click at [352, 454] on icon at bounding box center [349, 455] width 14 height 14
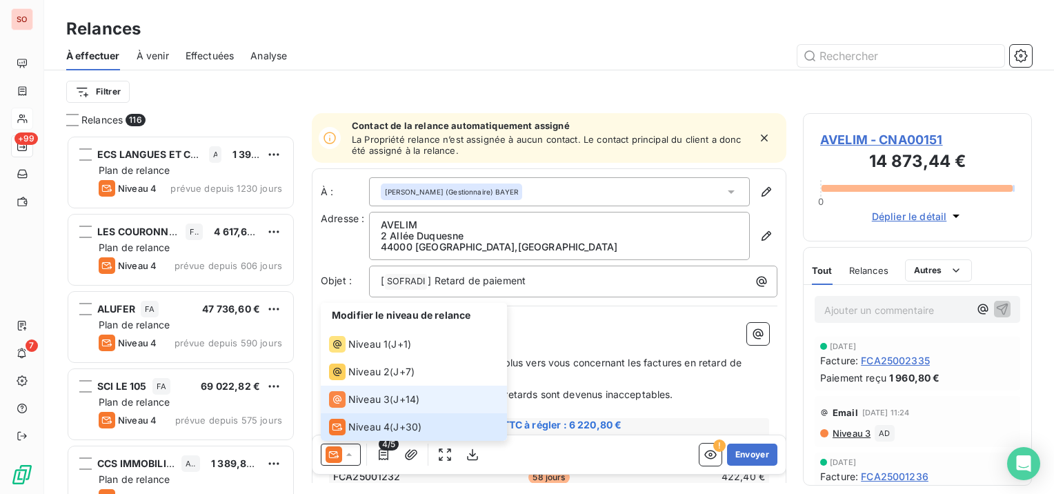
click at [362, 400] on span "Niveau 3" at bounding box center [368, 400] width 41 height 14
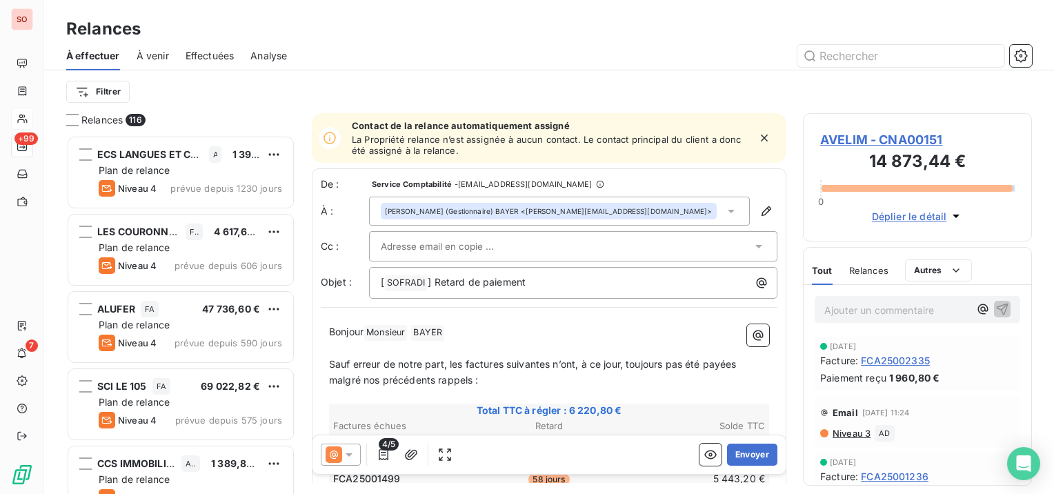
click at [633, 206] on div "[PERSON_NAME] (Gestionnaire) [PERSON_NAME] <[PERSON_NAME][EMAIL_ADDRESS][DOMAIN…" at bounding box center [559, 211] width 381 height 29
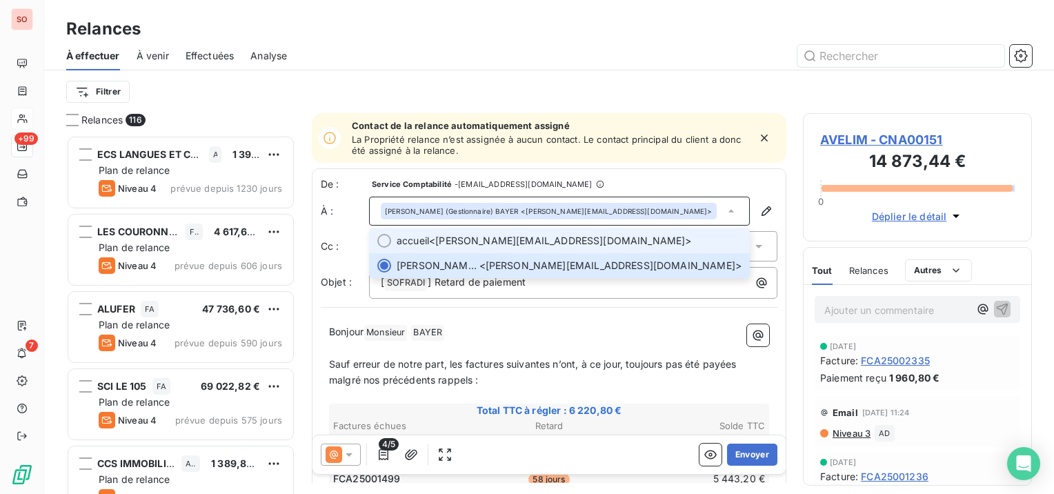
click at [480, 237] on span "accueil <[PERSON_NAME][EMAIL_ADDRESS][DOMAIN_NAME]>" at bounding box center [569, 241] width 345 height 14
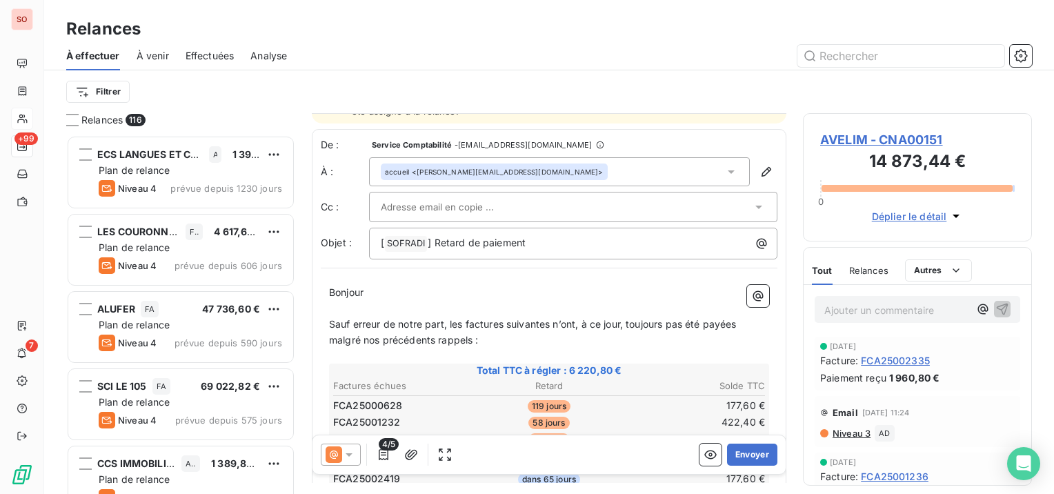
scroll to position [69, 0]
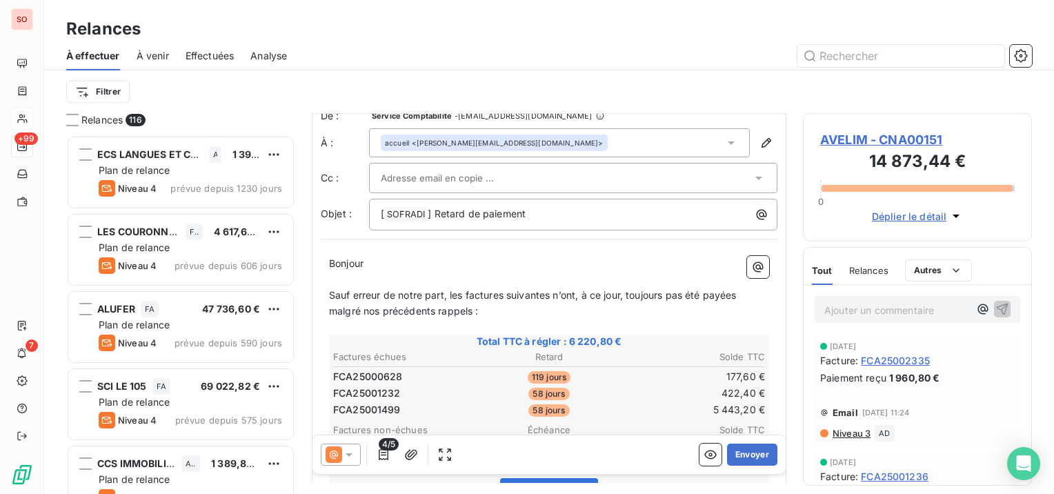
click at [372, 259] on span at bounding box center [370, 263] width 3 height 12
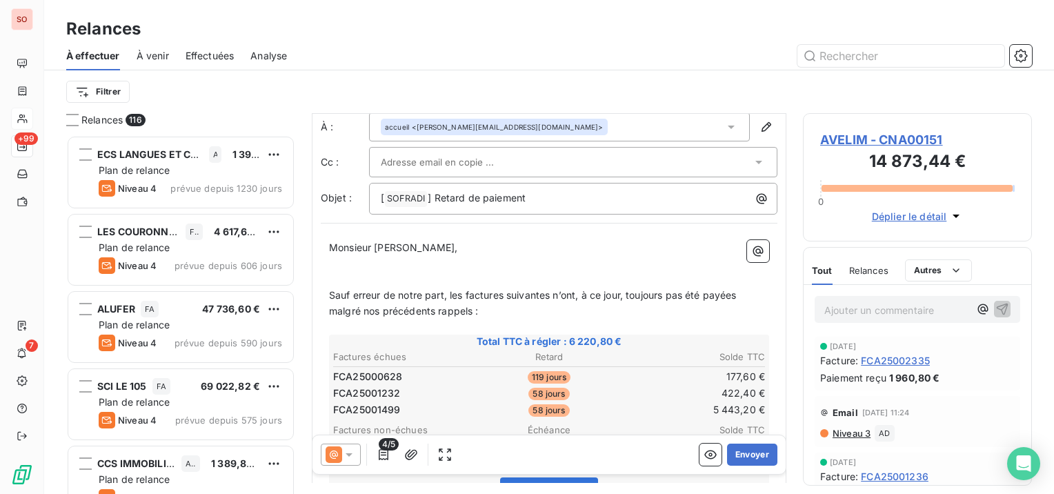
scroll to position [101, 0]
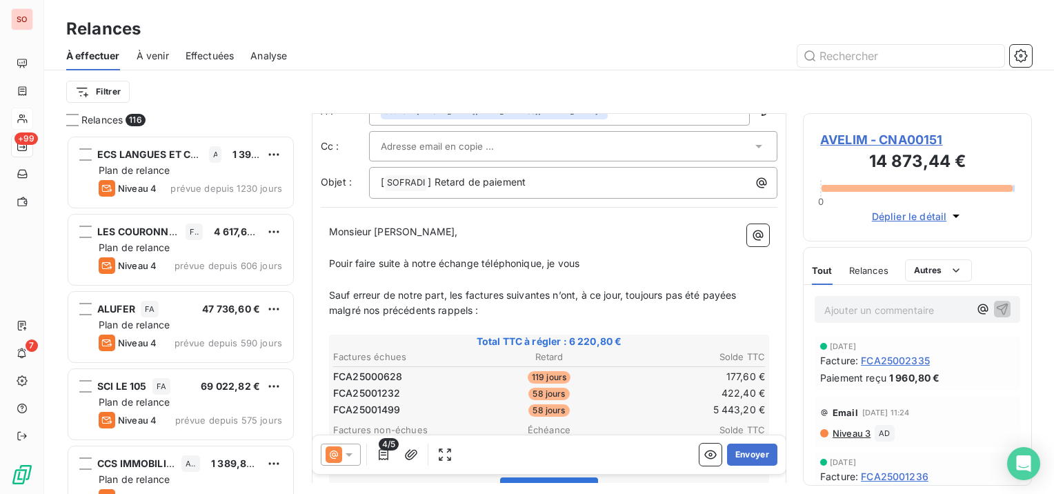
click at [347, 262] on span "Pouir faire suite à notre échange téléphonique, je vous" at bounding box center [454, 263] width 250 height 12
click at [585, 263] on p "Pour faire suite à notre échange téléphonique, je vous ﻿ ﻿" at bounding box center [549, 264] width 440 height 16
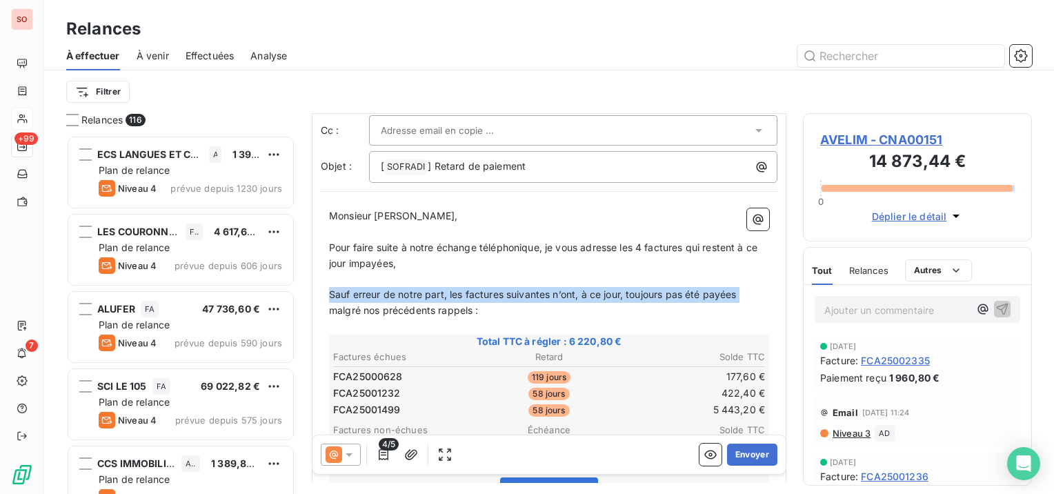
drag, startPoint x: 331, startPoint y: 293, endPoint x: 744, endPoint y: 288, distance: 412.7
click at [744, 288] on p "Sauf erreur de notre part, les factures suivantes n’ont, à ce jour, toujours pa…" at bounding box center [549, 303] width 440 height 32
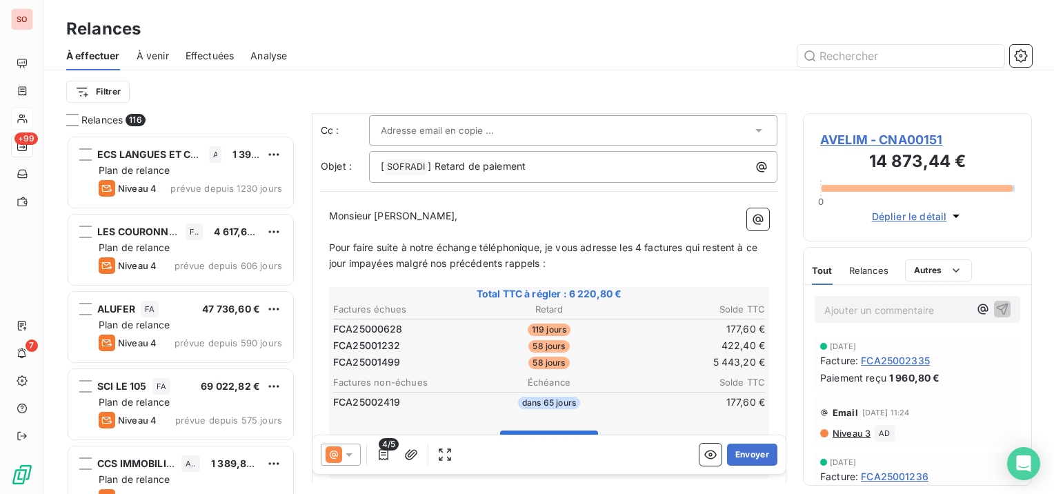
click at [542, 247] on span "Pour faire suite à notre échange téléphonique, je vous adresse les 4 factures q…" at bounding box center [544, 256] width 431 height 28
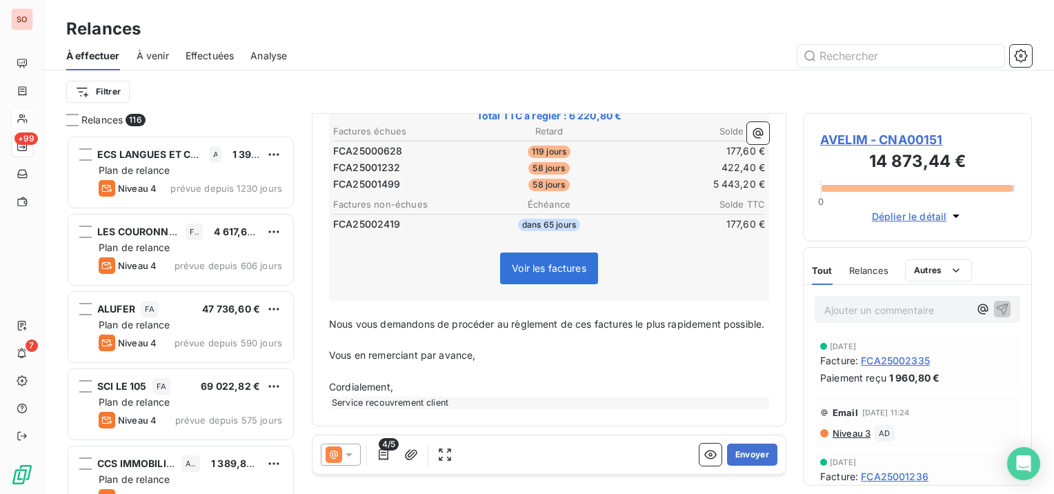
scroll to position [309, 0]
click at [374, 453] on button "button" at bounding box center [384, 455] width 22 height 22
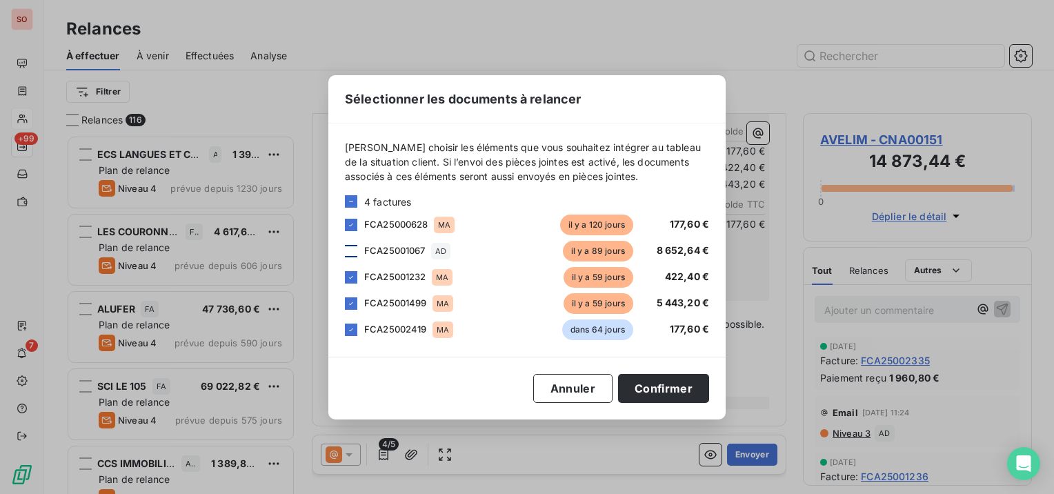
click at [349, 247] on div at bounding box center [351, 251] width 12 height 12
click at [354, 324] on div at bounding box center [351, 330] width 12 height 12
click at [633, 379] on button "Confirmer" at bounding box center [663, 388] width 91 height 29
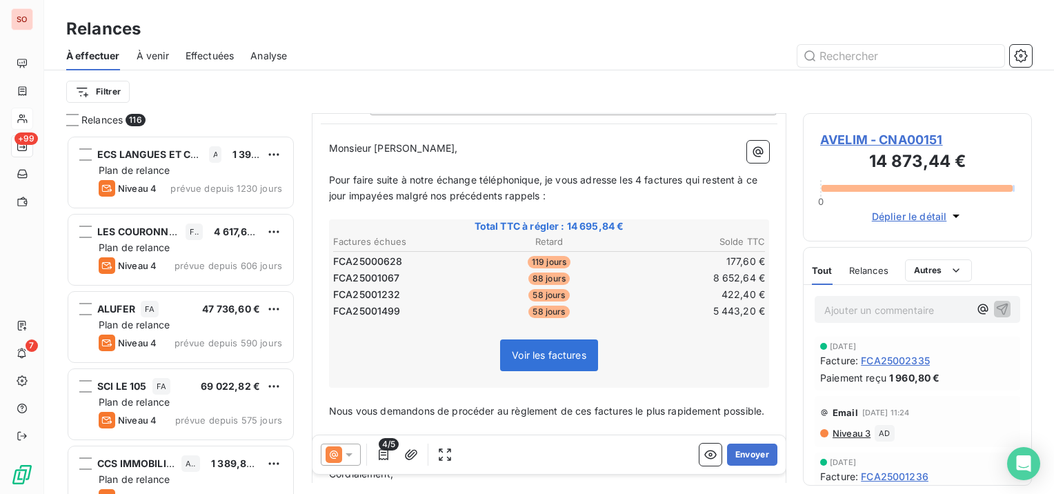
scroll to position [207, 0]
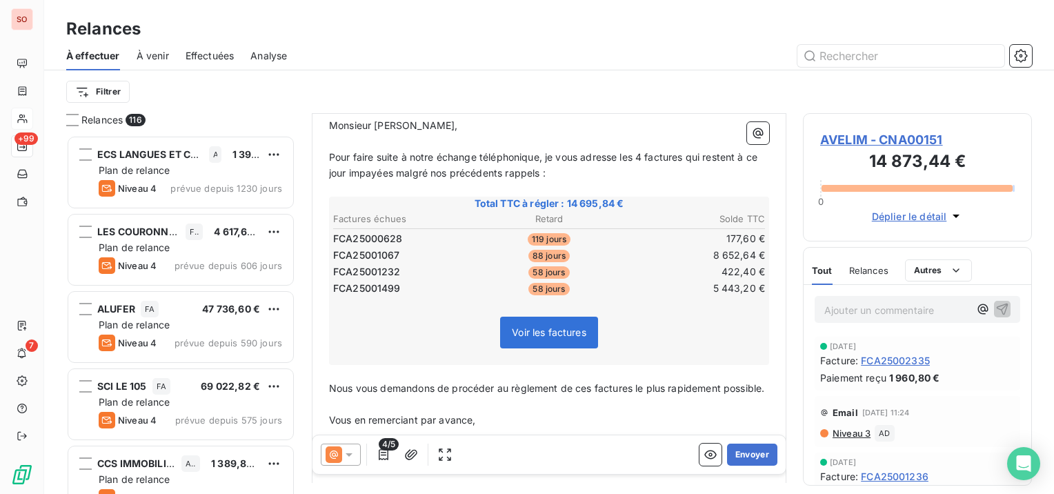
click at [451, 394] on p "Nous vous demandons de procéder au règlement de ces factures le plus rapidement…" at bounding box center [549, 389] width 440 height 16
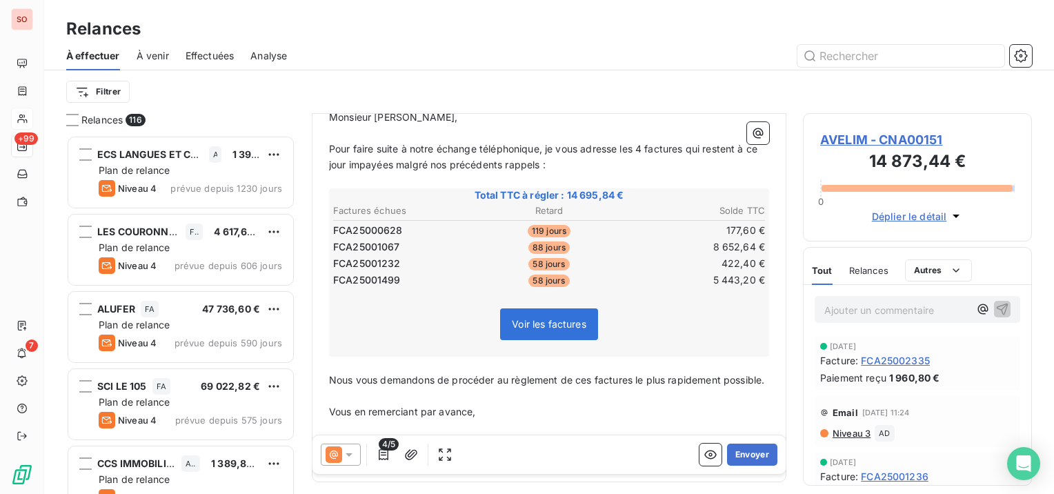
scroll to position [276, 0]
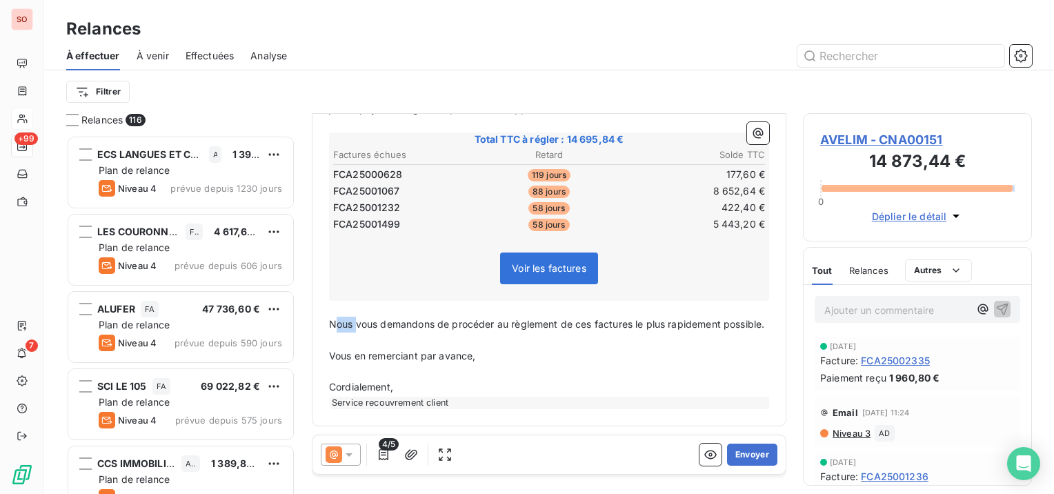
drag, startPoint x: 338, startPoint y: 316, endPoint x: 355, endPoint y: 316, distance: 17.3
click at [355, 318] on span "Nous vous demandons de procéder au règlement de ces factures le plus rapidement…" at bounding box center [546, 324] width 435 height 12
click at [340, 320] on span "Nous vous demandons de procéder au règlement de ces factures le plus rapidement…" at bounding box center [546, 324] width 435 height 12
drag, startPoint x: 501, startPoint y: 366, endPoint x: 329, endPoint y: 323, distance: 177.2
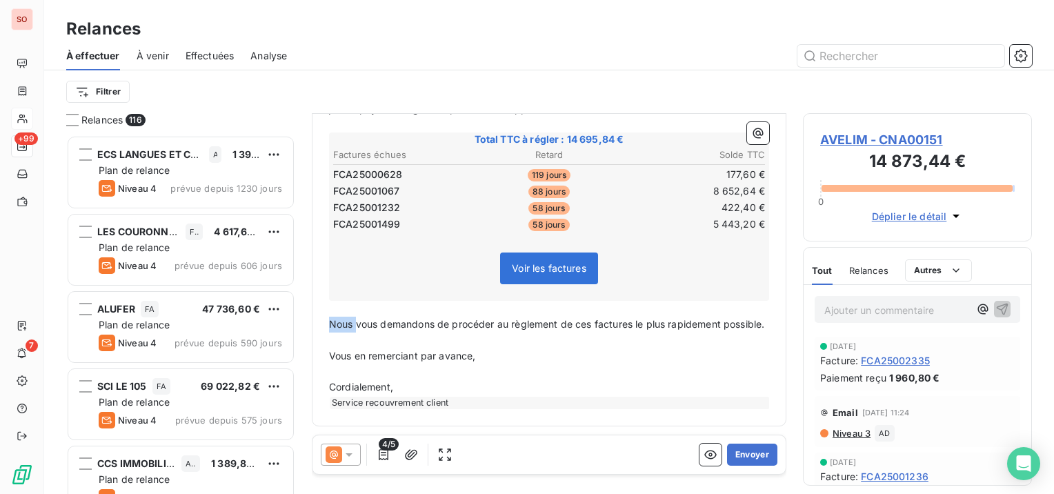
click at [329, 323] on div "Monsieur [PERSON_NAME], ﻿ Pour faire suite à notre échange téléphonique, je vou…" at bounding box center [549, 231] width 440 height 355
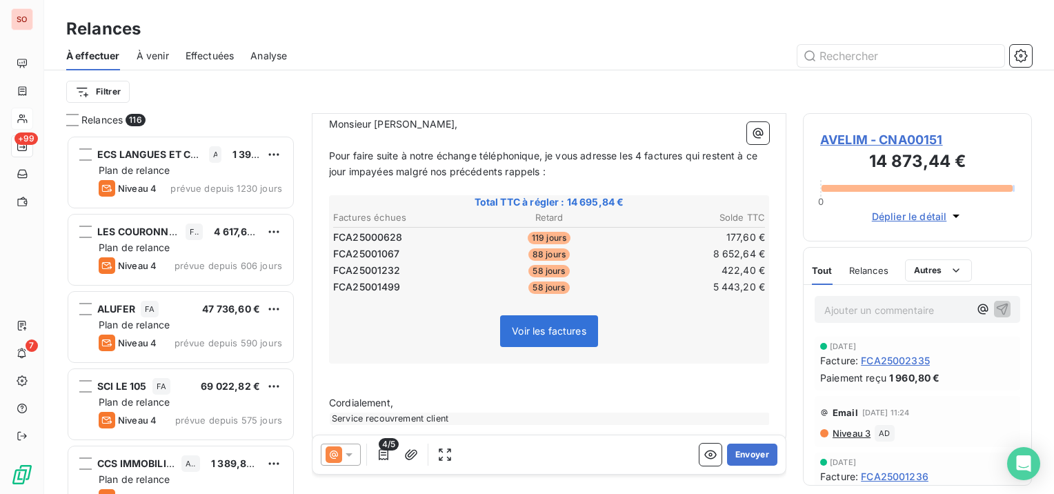
scroll to position [222, 0]
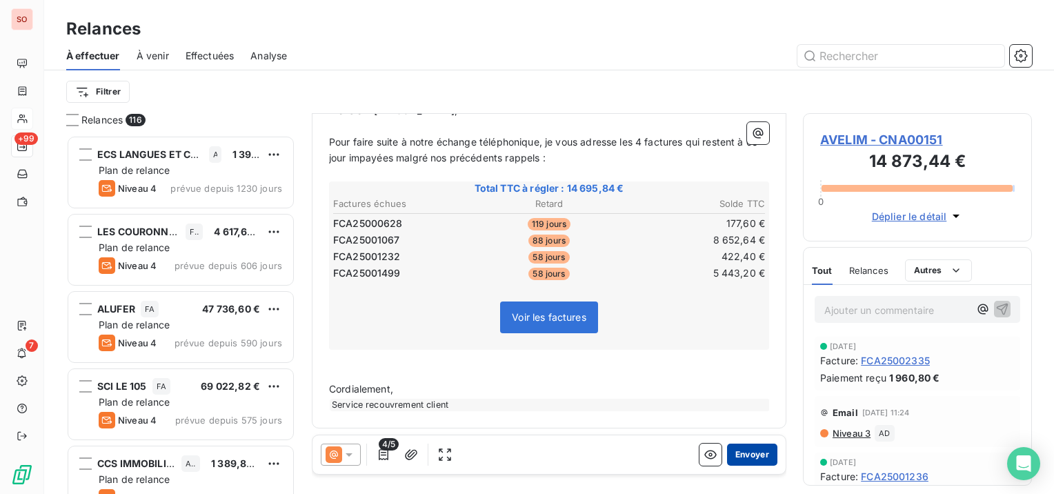
click at [740, 453] on button "Envoyer" at bounding box center [752, 455] width 50 height 22
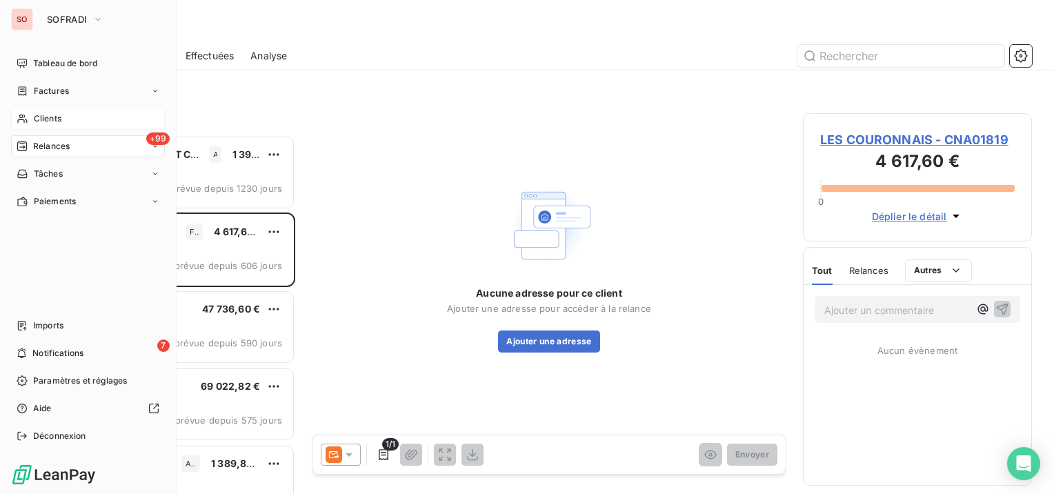
click at [32, 116] on div "Clients" at bounding box center [88, 119] width 154 height 22
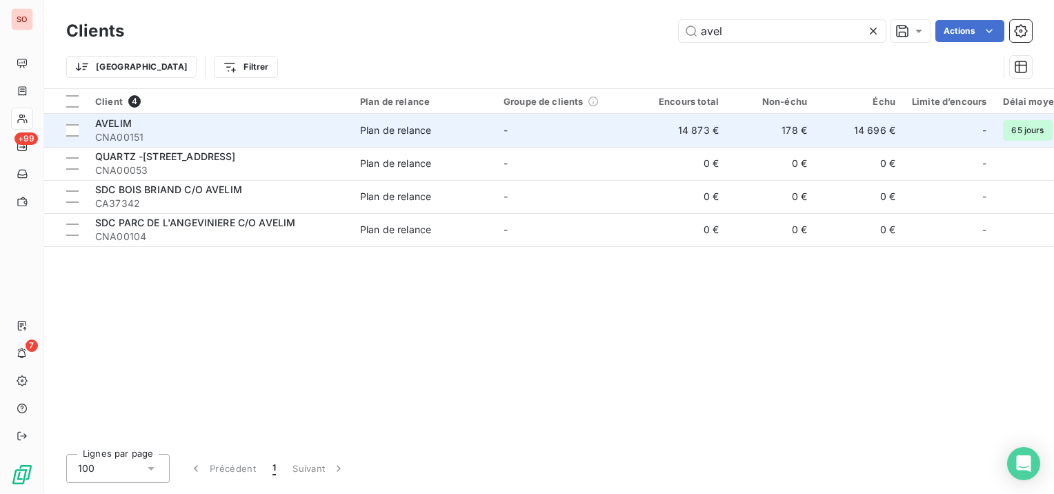
click at [237, 130] on div "AVELIM" at bounding box center [219, 124] width 248 height 14
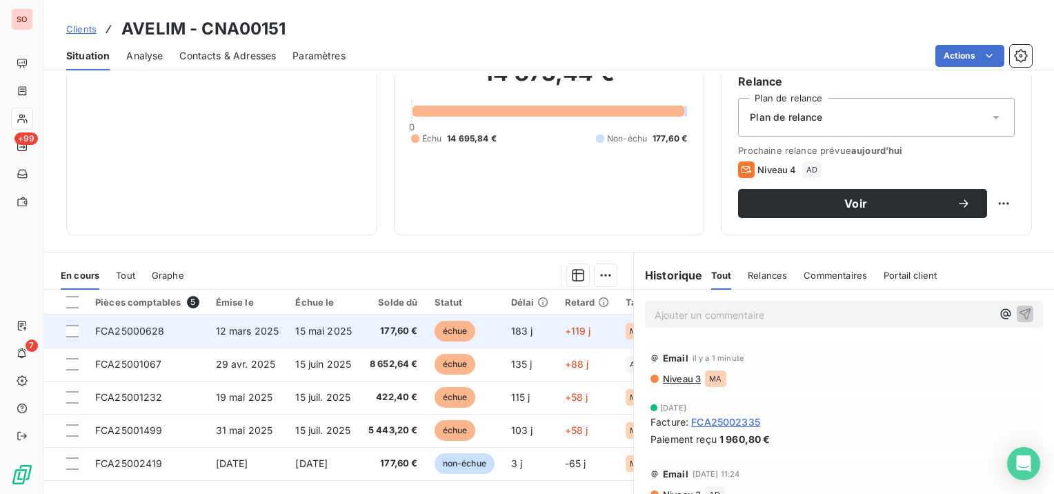
scroll to position [138, 0]
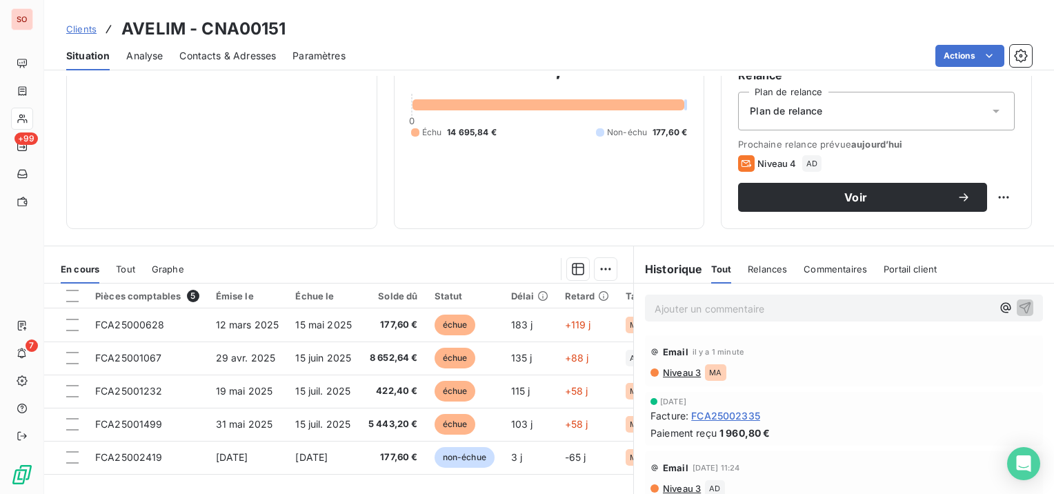
click at [672, 302] on p "Ajouter un commentaire ﻿" at bounding box center [823, 308] width 337 height 17
click at [800, 304] on p "SP" at bounding box center [823, 308] width 337 height 16
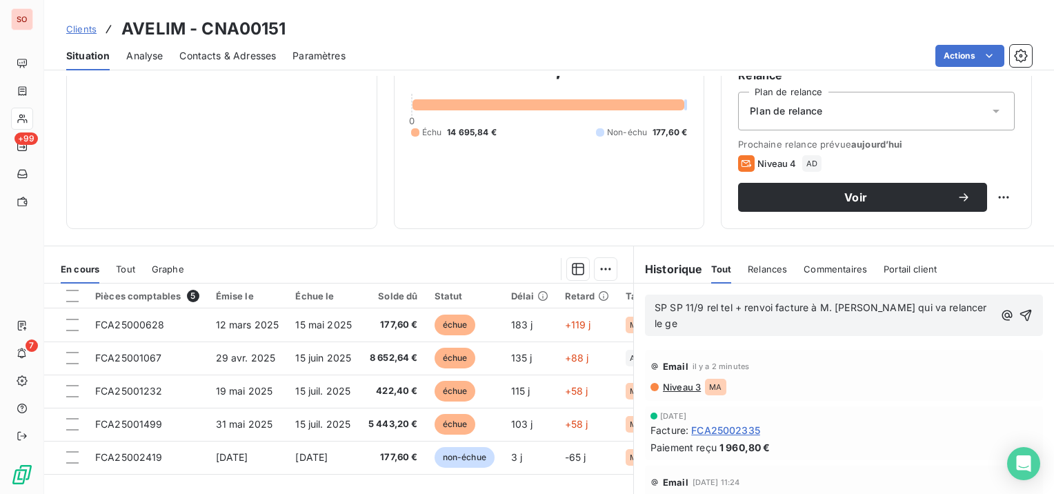
click at [658, 309] on span "SP SP 11/9 rel tel + renvoi facture à M. [PERSON_NAME] qui va relancer le ge" at bounding box center [822, 316] width 335 height 28
click at [930, 310] on p "SP 11/9 rel tel + renvoi facture à M. [PERSON_NAME] qui va relancer le ge" at bounding box center [824, 316] width 338 height 32
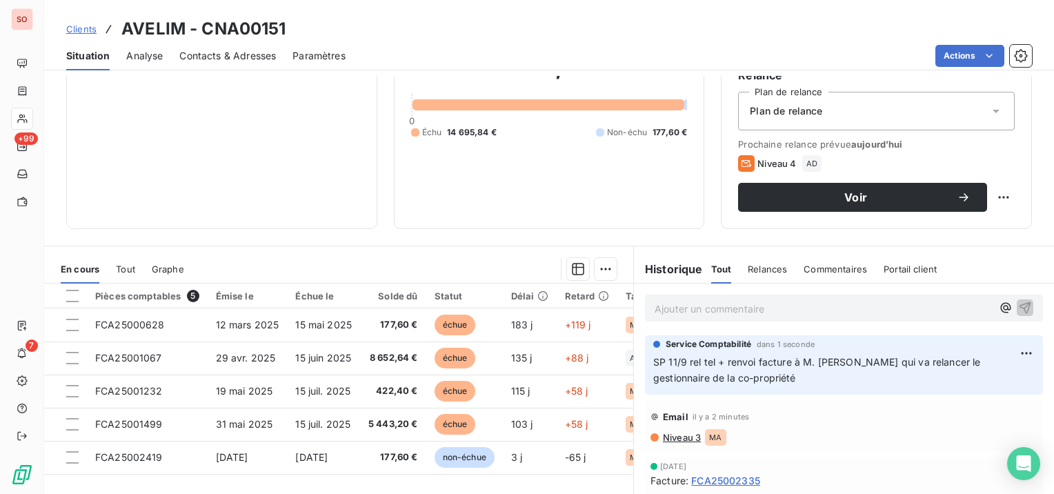
click at [762, 357] on span "SP 11/9 rel tel + renvoi facture à M. [PERSON_NAME] qui va relancer le gestionn…" at bounding box center [818, 370] width 331 height 28
click at [1002, 342] on html "SO +99 7 Clients AVELIM - CNA00151 Situation Analyse Contacts & Adresses Paramè…" at bounding box center [527, 247] width 1054 height 494
click at [976, 378] on div "Editer" at bounding box center [972, 384] width 77 height 22
click at [756, 362] on span "SP 11/9 rel tel + renvoi facture à M. [PERSON_NAME] qui va relancer le gestionn…" at bounding box center [818, 370] width 331 height 28
click at [1021, 362] on button "button" at bounding box center [1028, 370] width 14 height 17
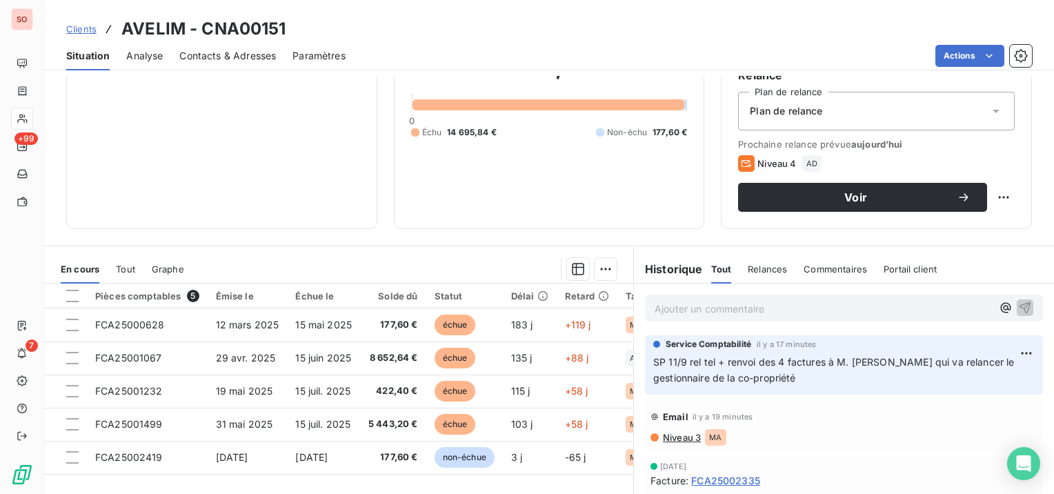
click at [84, 26] on span "Clients" at bounding box center [81, 28] width 30 height 11
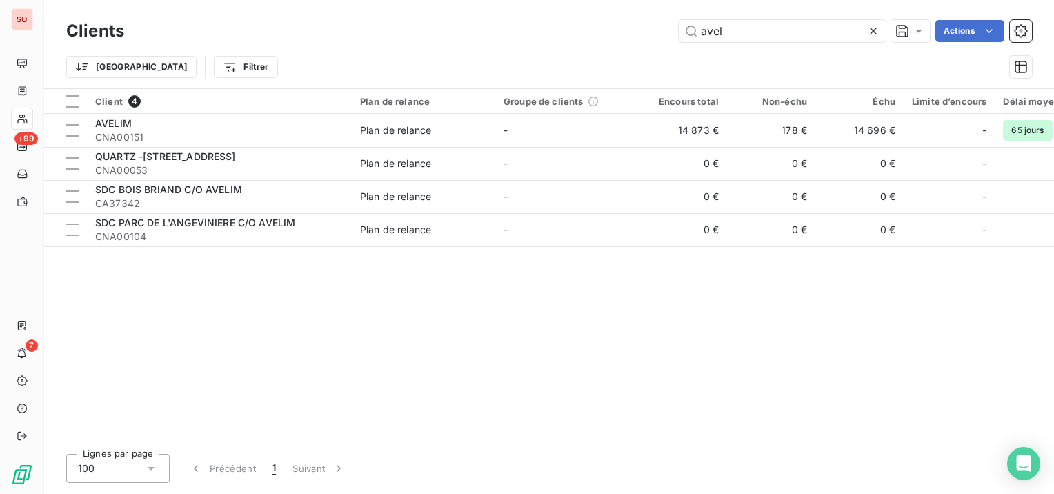
drag, startPoint x: 736, startPoint y: 26, endPoint x: 662, endPoint y: 34, distance: 74.3
click at [662, 34] on div "avel Actions" at bounding box center [587, 31] width 892 height 22
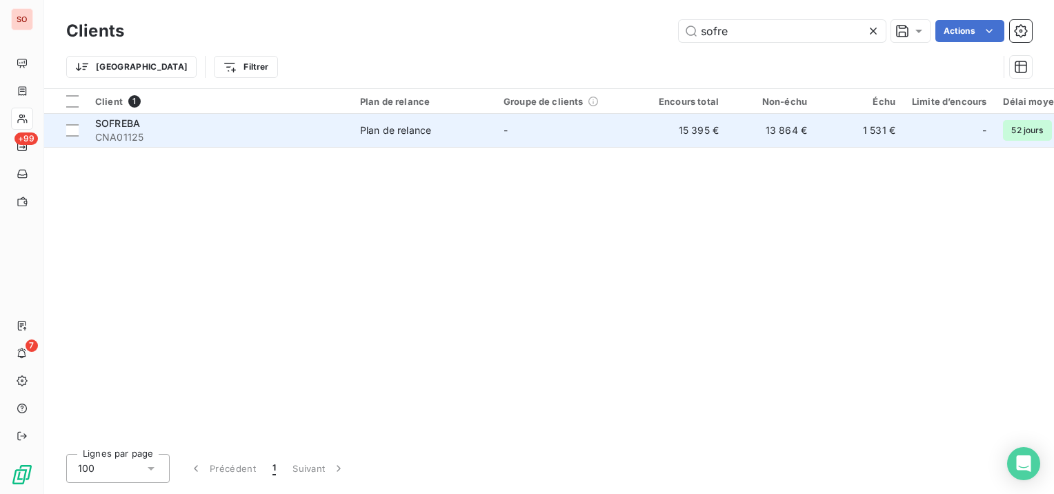
type input "sofre"
click at [464, 125] on span "Plan de relance" at bounding box center [423, 131] width 127 height 14
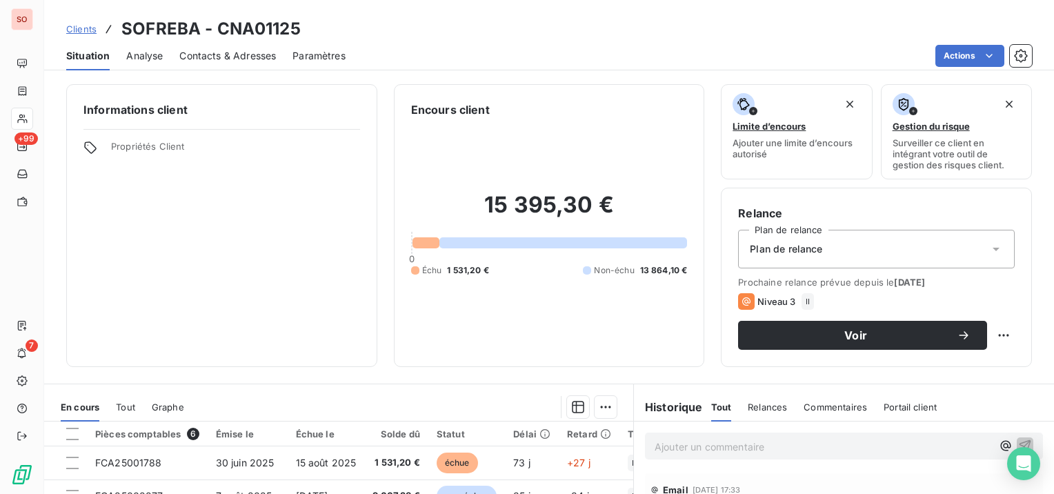
click at [242, 50] on span "Contacts & Adresses" at bounding box center [227, 56] width 97 height 14
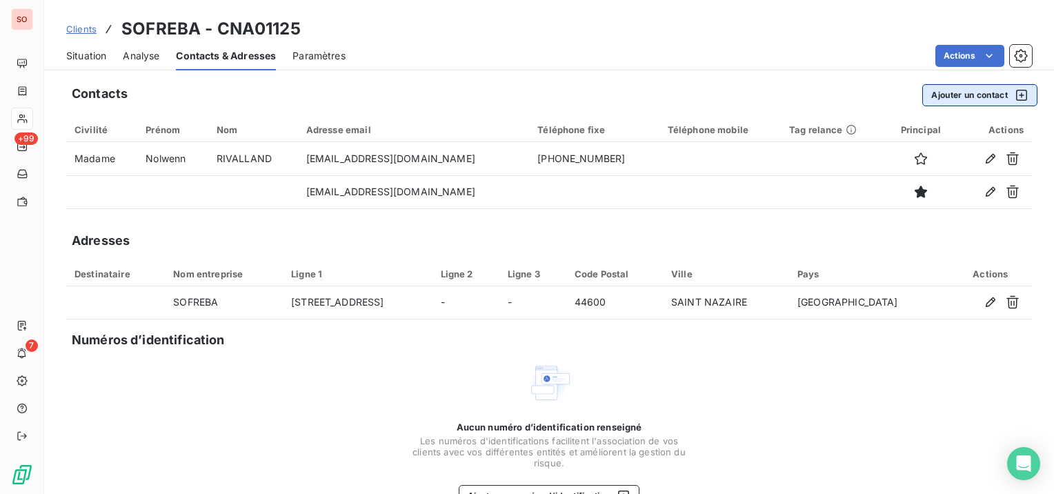
click at [967, 92] on button "Ajouter un contact" at bounding box center [980, 95] width 115 height 22
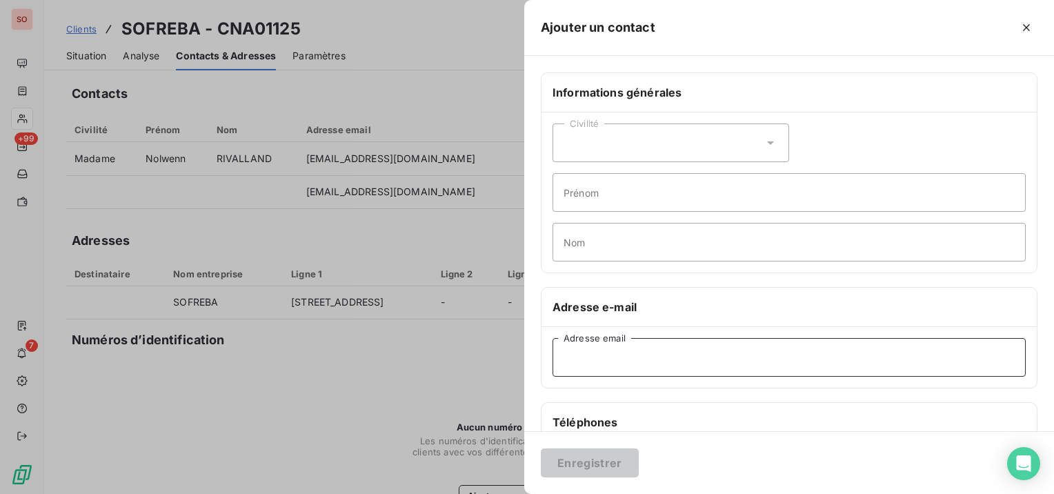
click at [676, 364] on input "Adresse email" at bounding box center [789, 357] width 473 height 39
paste input "[PERSON_NAME][EMAIL_ADDRESS][DOMAIN_NAME]"
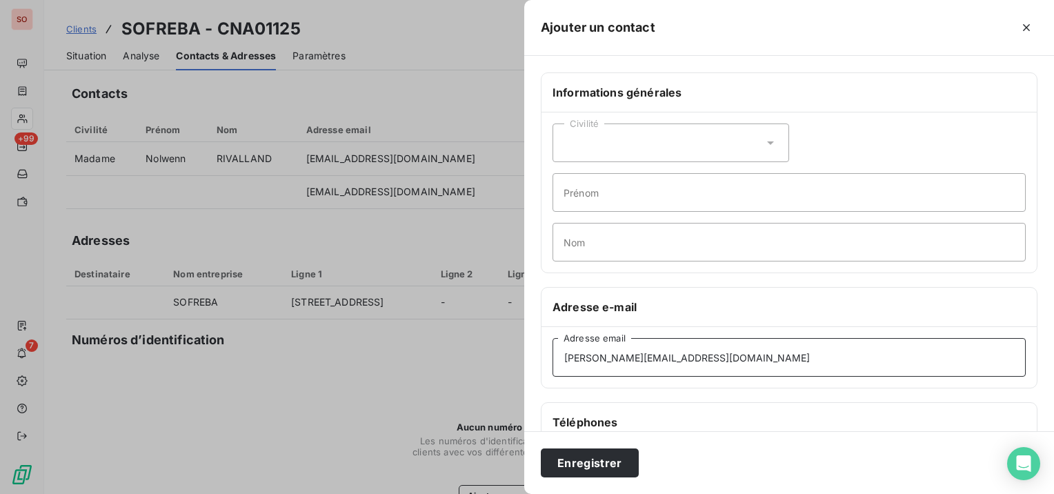
type input "[PERSON_NAME][EMAIL_ADDRESS][DOMAIN_NAME]"
click at [705, 146] on div "Civilité" at bounding box center [671, 143] width 237 height 39
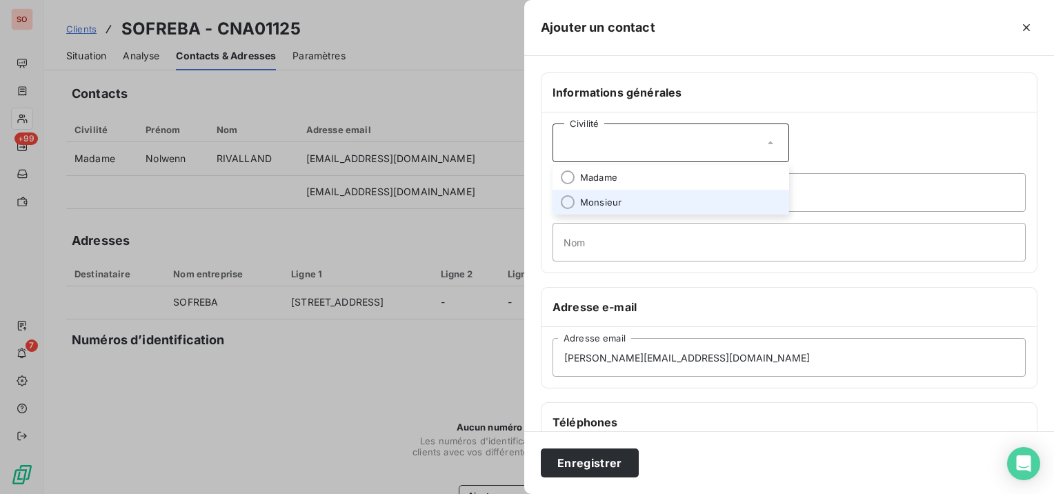
click at [691, 195] on li "Monsieur" at bounding box center [671, 202] width 237 height 25
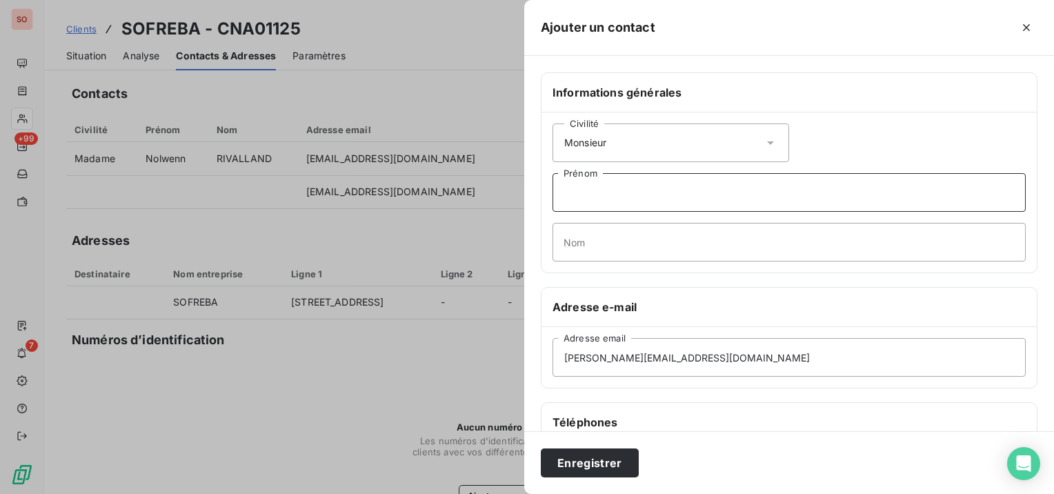
click at [691, 195] on input "Prénom" at bounding box center [789, 192] width 473 height 39
type input "[PERSON_NAME]"
type input "THUAUD"
click at [691, 195] on input "[PERSON_NAME]" at bounding box center [789, 192] width 473 height 39
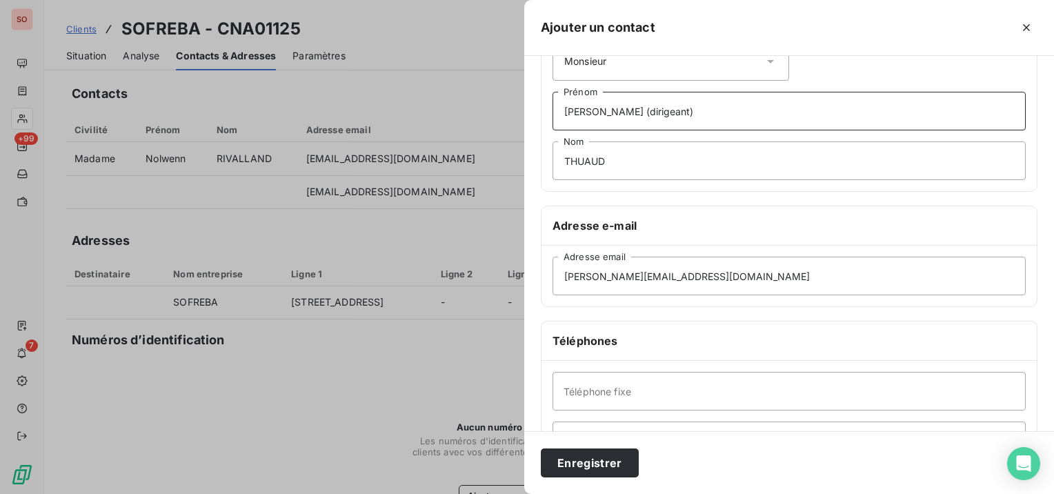
scroll to position [138, 0]
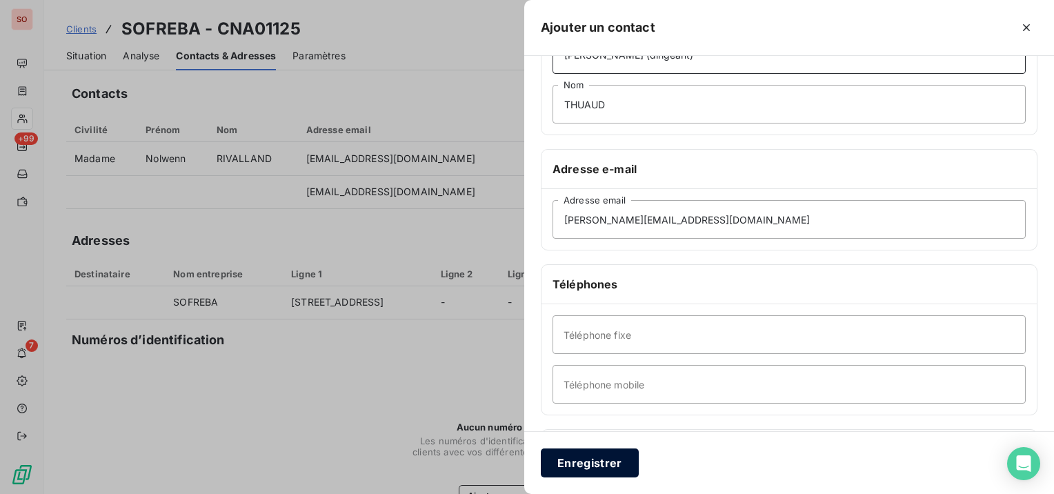
type input "[PERSON_NAME] (dirigeant)"
click at [594, 458] on button "Enregistrer" at bounding box center [590, 463] width 98 height 29
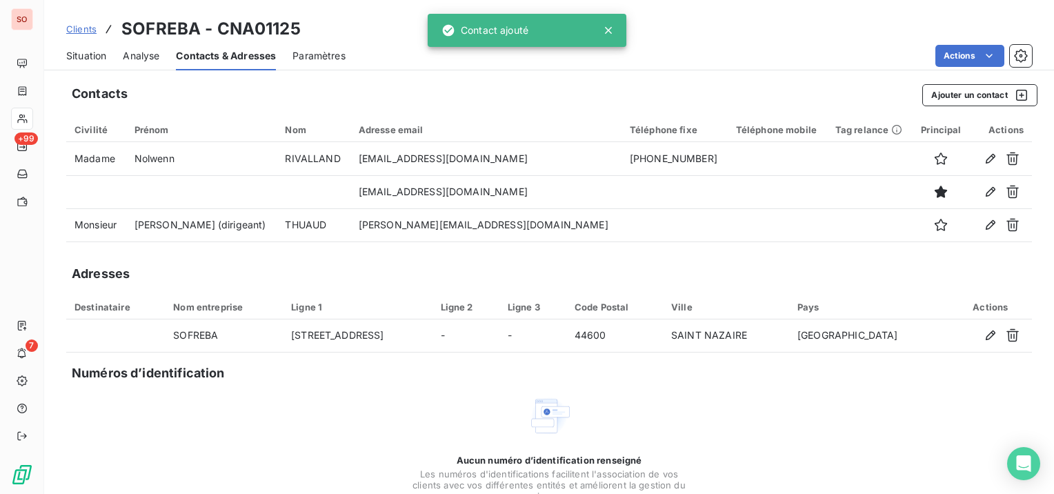
click at [101, 51] on span "Situation" at bounding box center [86, 56] width 40 height 14
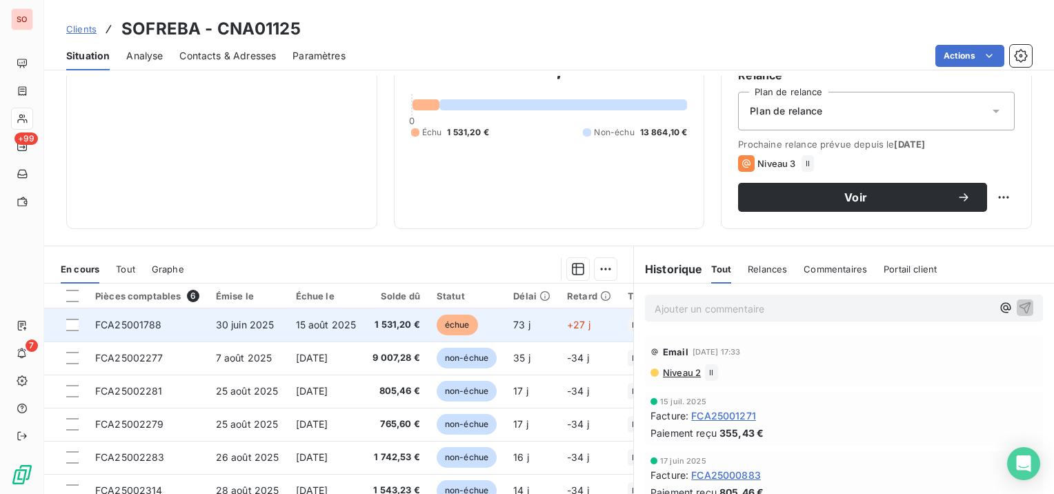
click at [323, 317] on td "15 août 2025" at bounding box center [326, 324] width 77 height 33
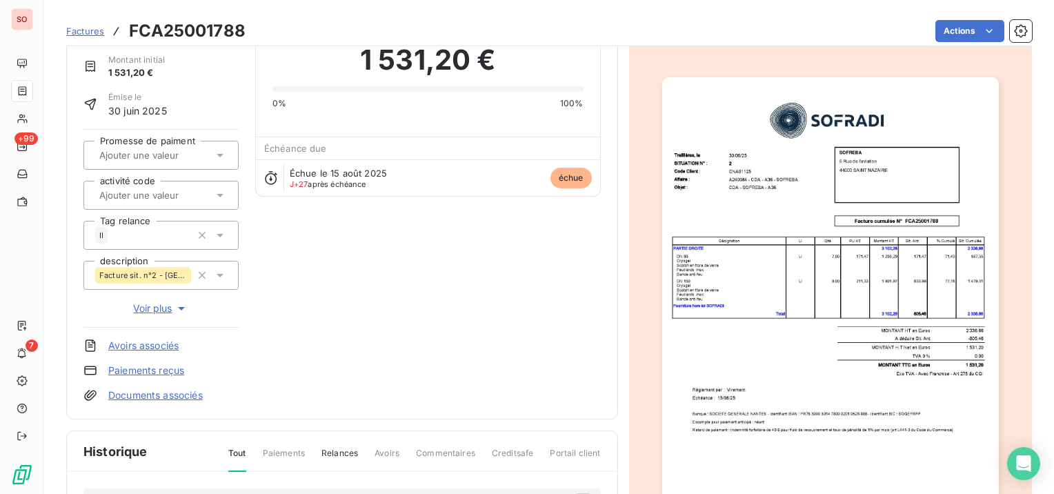
scroll to position [140, 0]
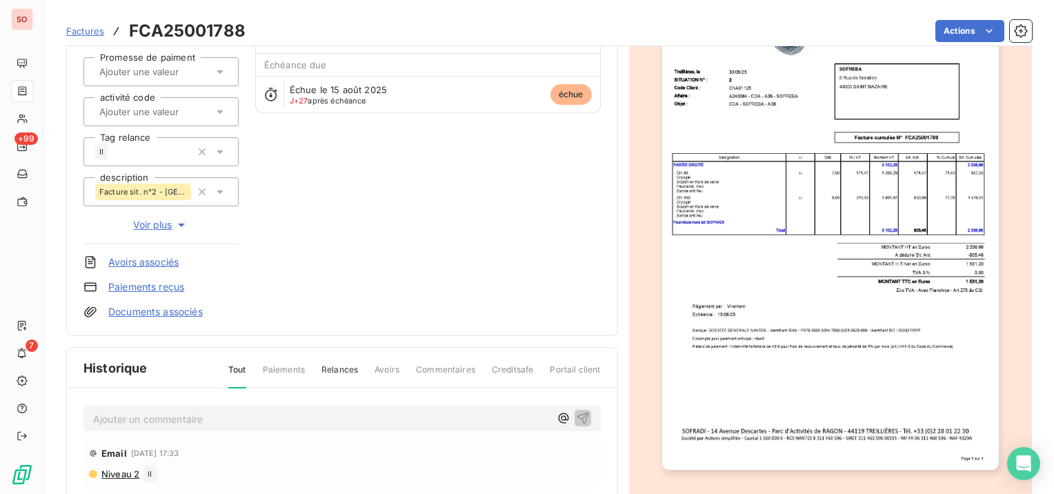
click at [914, 343] on img "button" at bounding box center [830, 232] width 337 height 476
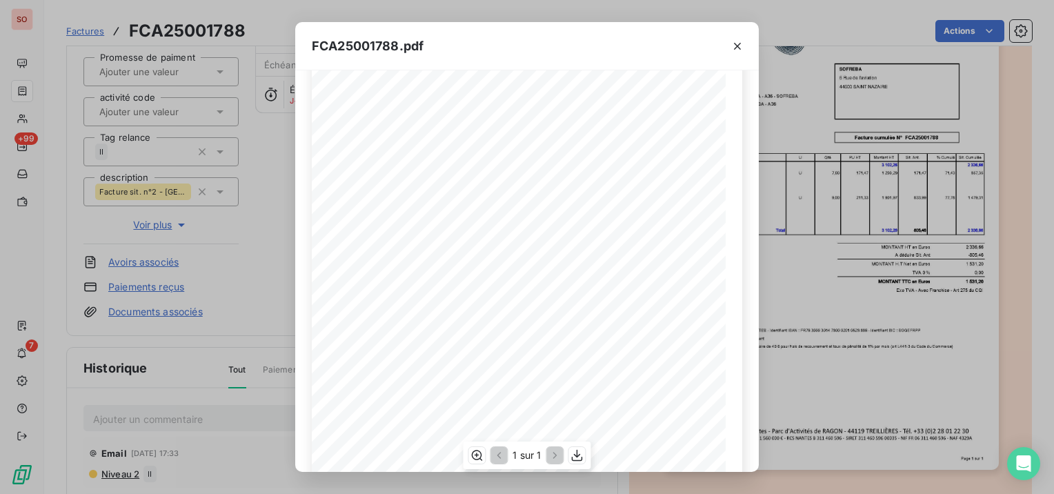
scroll to position [216, 0]
click at [578, 457] on icon "button" at bounding box center [577, 456] width 11 height 12
click at [739, 44] on icon "button" at bounding box center [737, 46] width 7 height 7
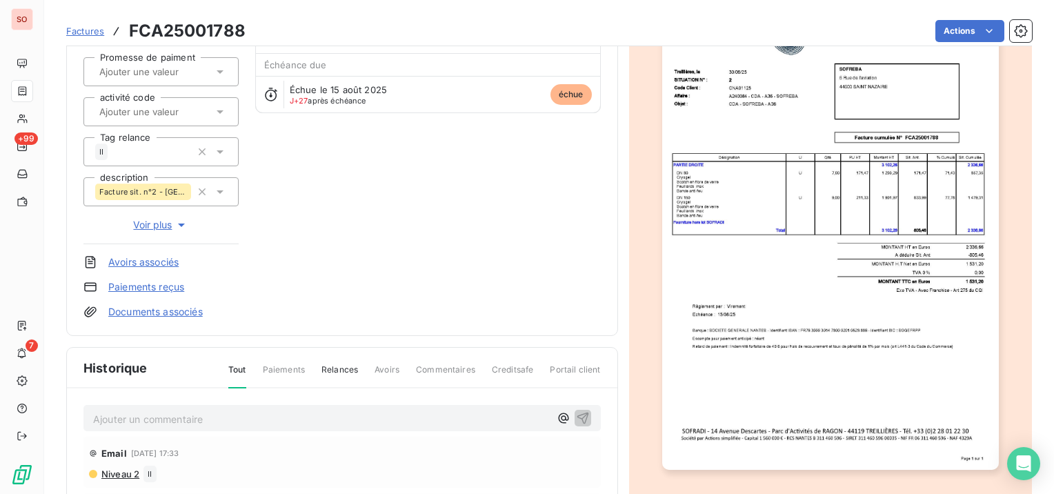
scroll to position [209, 0]
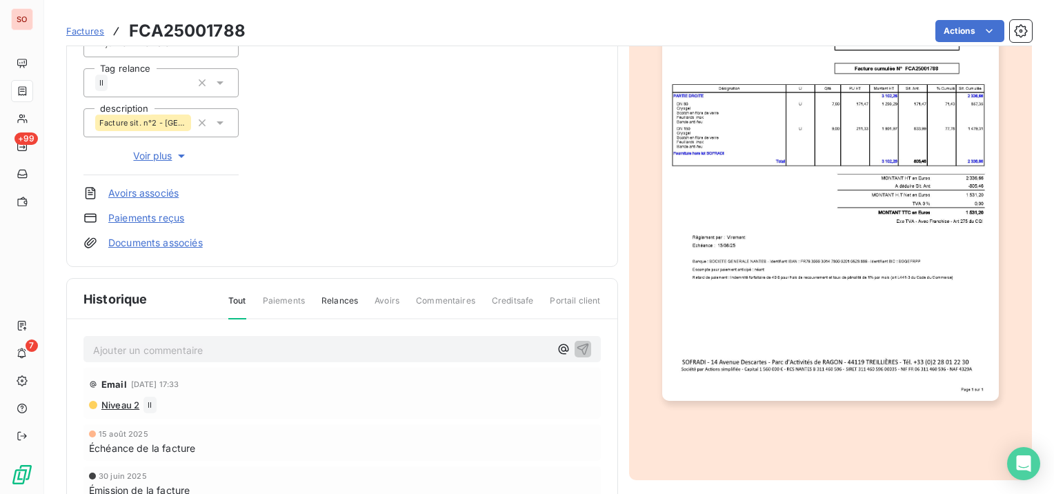
click at [125, 407] on span "Niveau 2" at bounding box center [119, 405] width 39 height 11
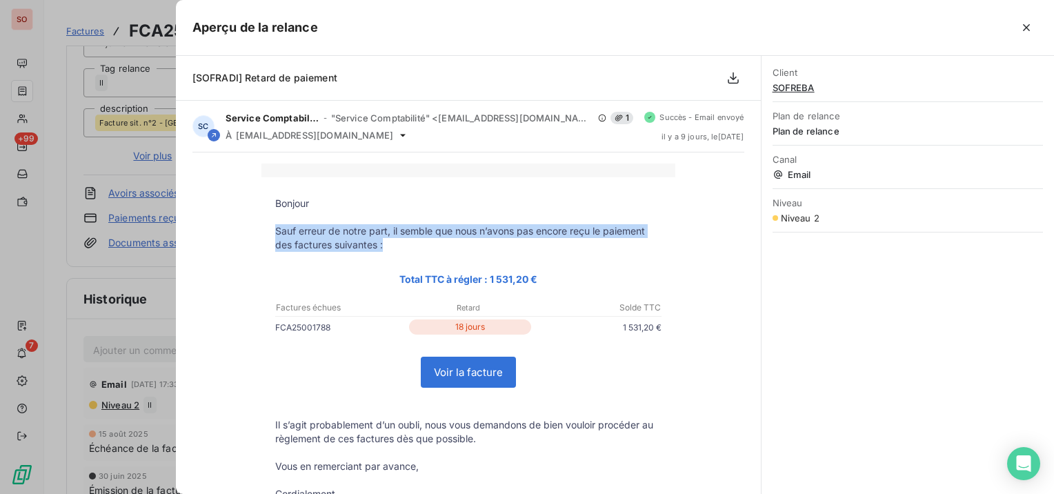
drag, startPoint x: 267, startPoint y: 226, endPoint x: 411, endPoint y: 248, distance: 145.1
click at [411, 248] on td "Sauf erreur de notre part, il semble que nous n’avons pas encore reçu le paieme…" at bounding box center [469, 238] width 414 height 28
copy p "Sauf erreur de notre part, il semble que nous n’avons pas encore reçu le paieme…"
click at [1023, 25] on icon "button" at bounding box center [1027, 28] width 14 height 14
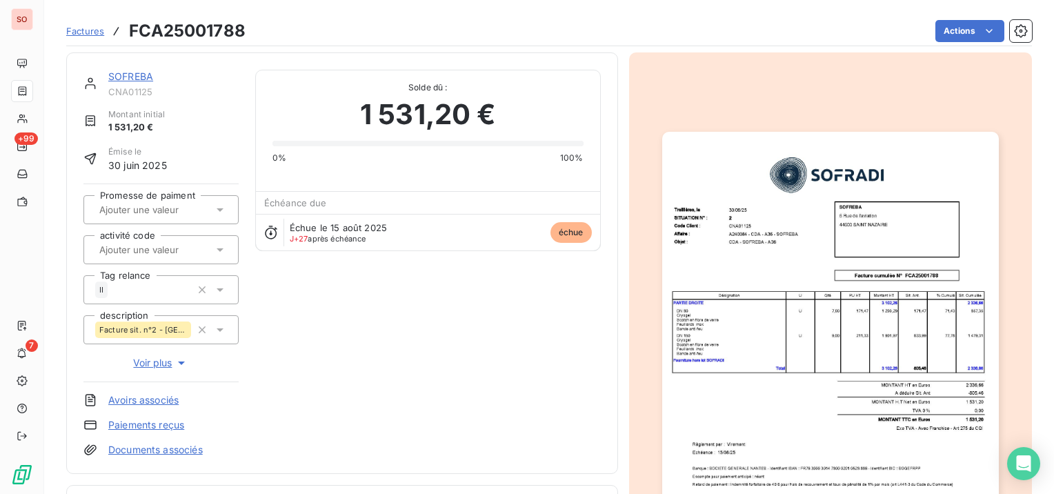
scroll to position [278, 0]
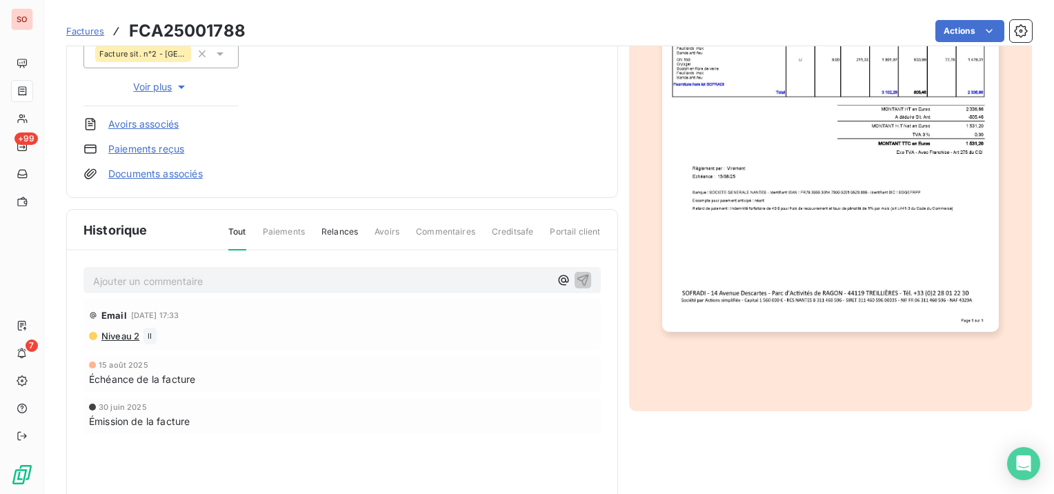
click at [137, 329] on div "Niveau 2 II" at bounding box center [342, 336] width 506 height 17
click at [138, 331] on span "Niveau 2" at bounding box center [119, 336] width 39 height 11
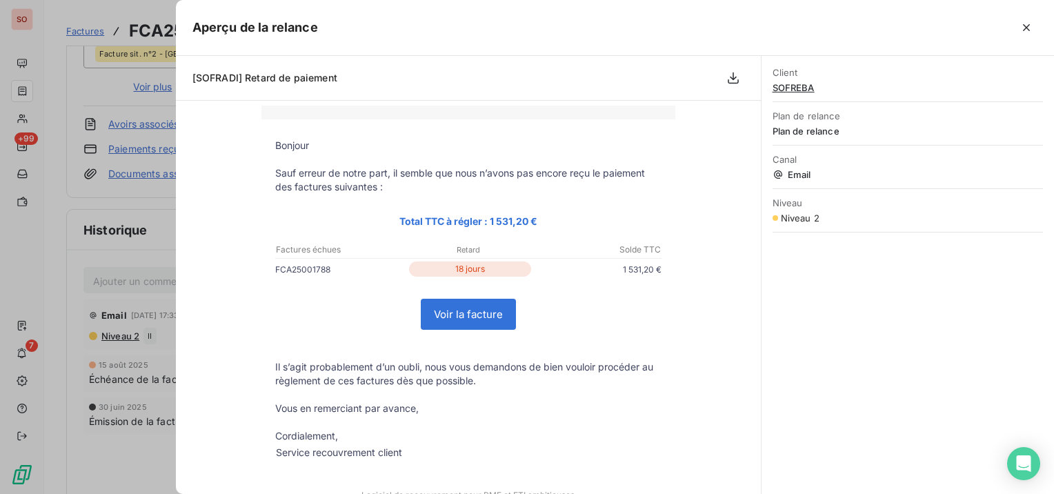
scroll to position [69, 0]
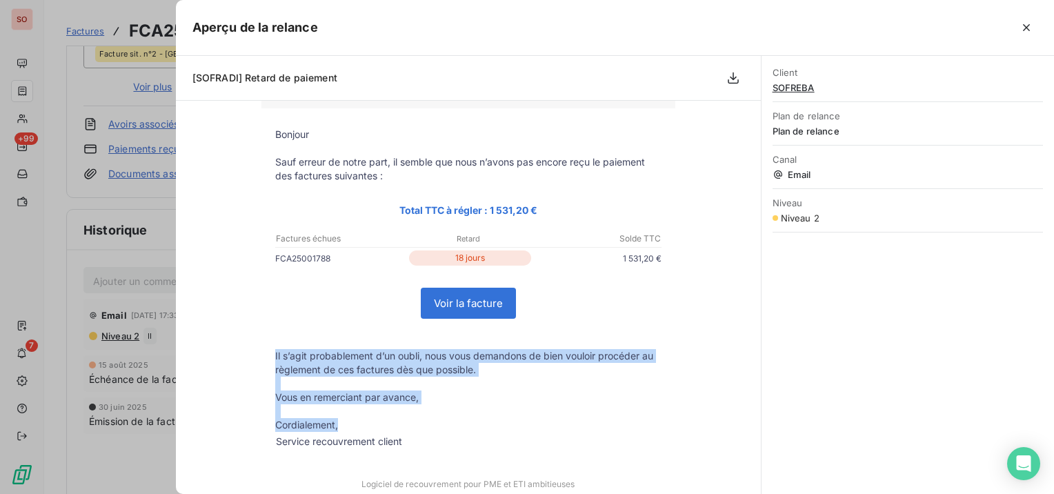
drag, startPoint x: 265, startPoint y: 355, endPoint x: 418, endPoint y: 431, distance: 171.0
click at [418, 431] on tbody "Bonjour Sauf erreur de notre part, il semble que nous n’avons pas [MEDICAL_DATA…" at bounding box center [469, 290] width 414 height 324
copy tbody "Il s’agit probablement d’un oubli, nous vous demandons de bien vouloir procéder…"
click at [1023, 22] on icon "button" at bounding box center [1027, 28] width 14 height 14
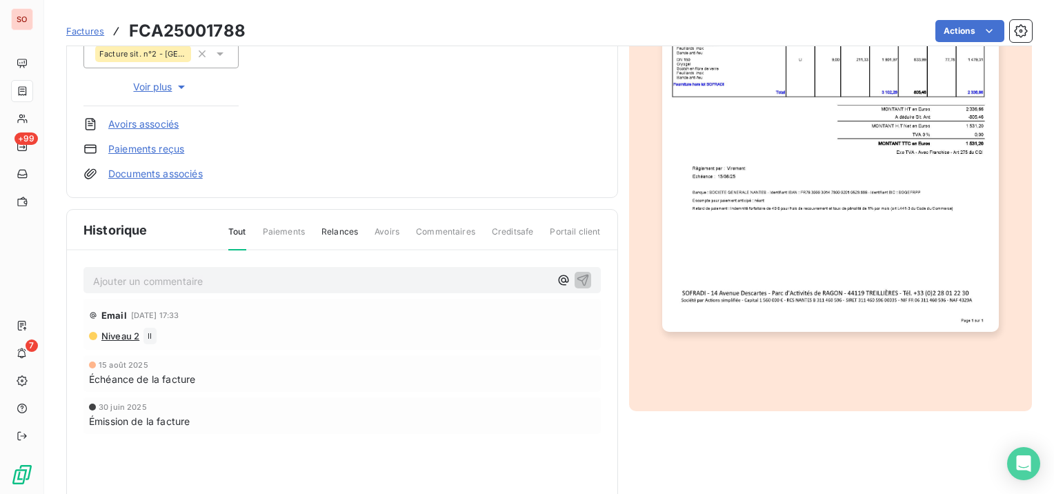
click at [126, 277] on p "Ajouter un commentaire ﻿" at bounding box center [321, 281] width 457 height 17
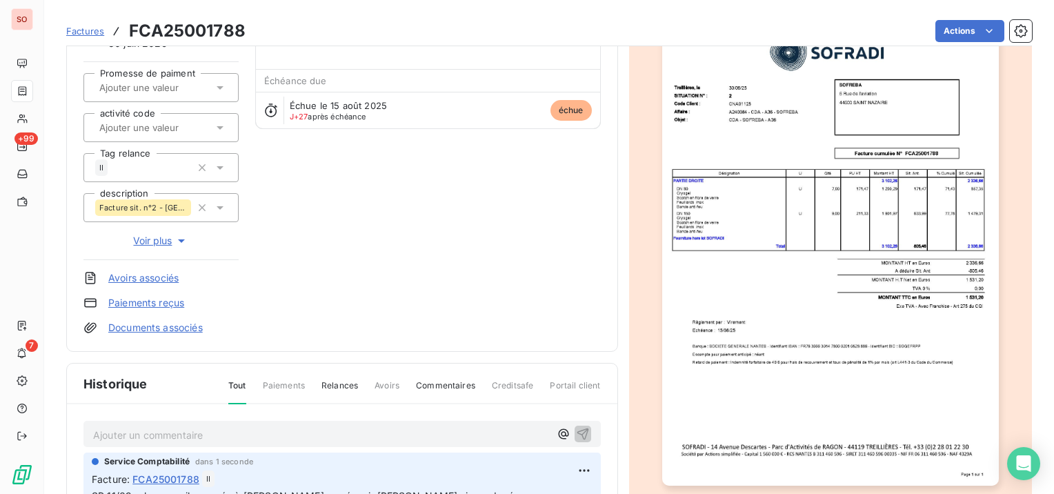
scroll to position [207, 0]
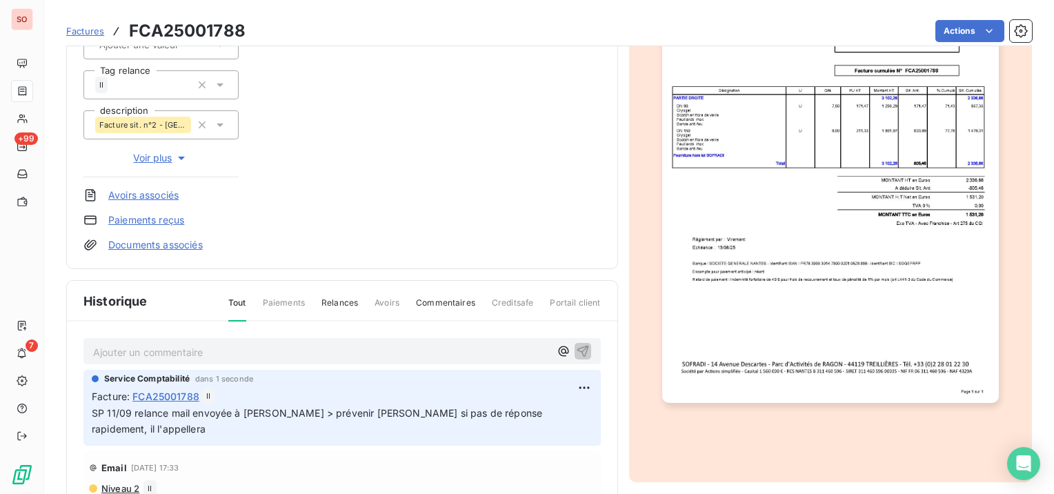
drag, startPoint x: 218, startPoint y: 431, endPoint x: 135, endPoint y: 416, distance: 84.1
click at [135, 416] on p "SP 11/09 relance mail envoyée à [PERSON_NAME] > prévenir [PERSON_NAME] si pas d…" at bounding box center [342, 422] width 501 height 32
copy span "relance mail envoyée à [PERSON_NAME] > prévenir [PERSON_NAME] si pas de réponse…"
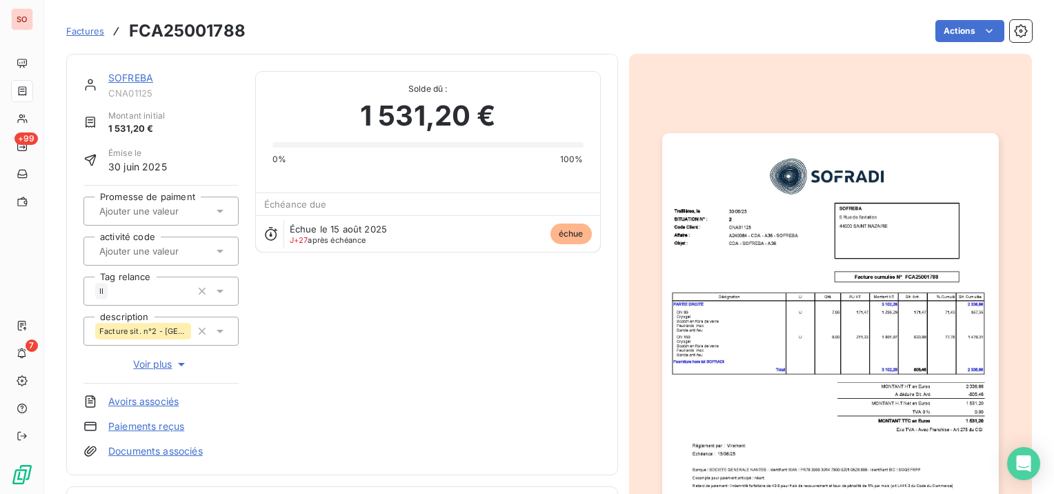
click at [139, 72] on link "SOFREBA" at bounding box center [130, 78] width 45 height 12
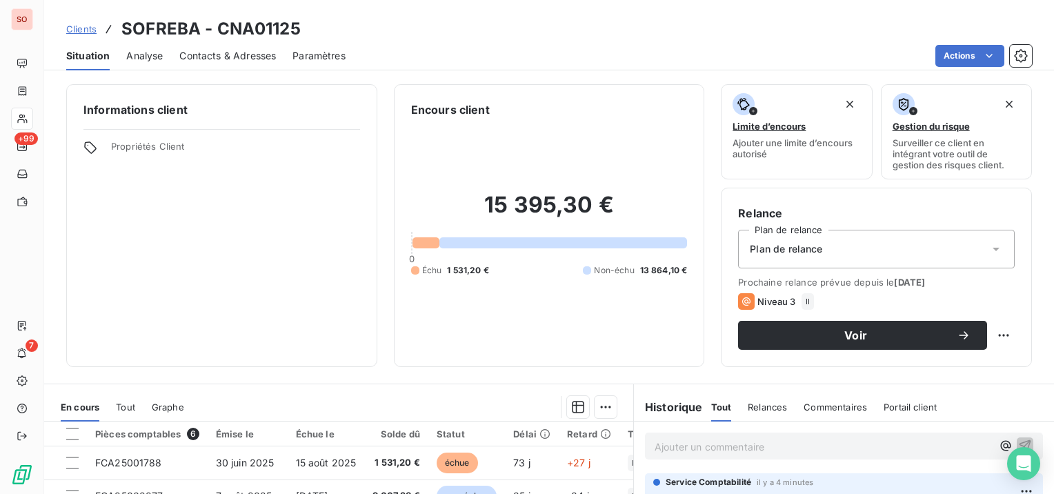
click at [95, 28] on span "Clients" at bounding box center [81, 28] width 30 height 11
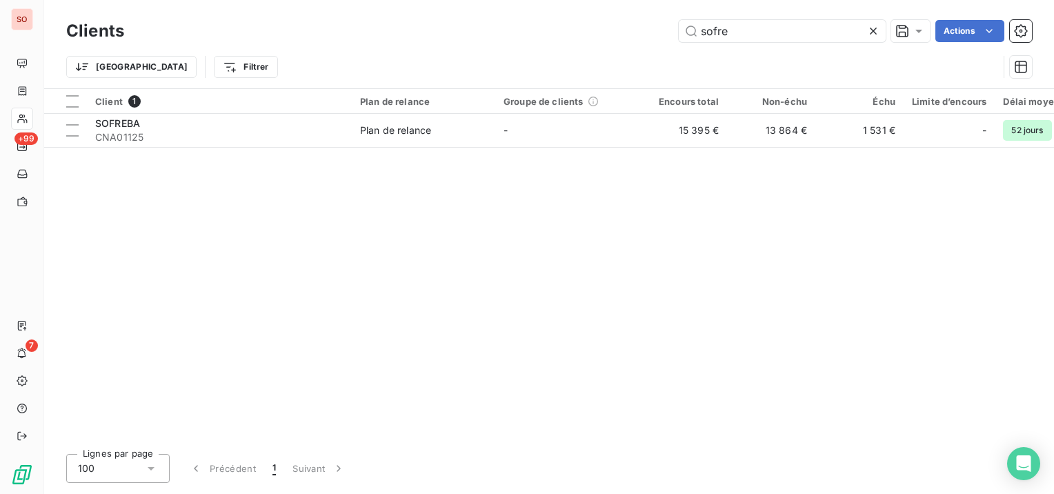
drag, startPoint x: 747, startPoint y: 36, endPoint x: 596, endPoint y: 30, distance: 151.2
click at [596, 30] on div "sofre Actions" at bounding box center [587, 31] width 892 height 22
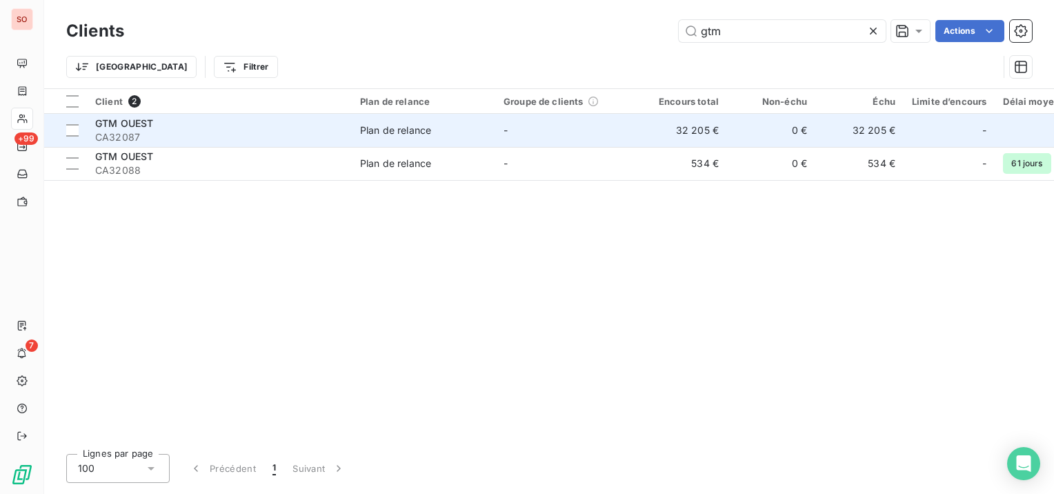
type input "gtm"
click at [188, 135] on span "CA32087" at bounding box center [219, 137] width 248 height 14
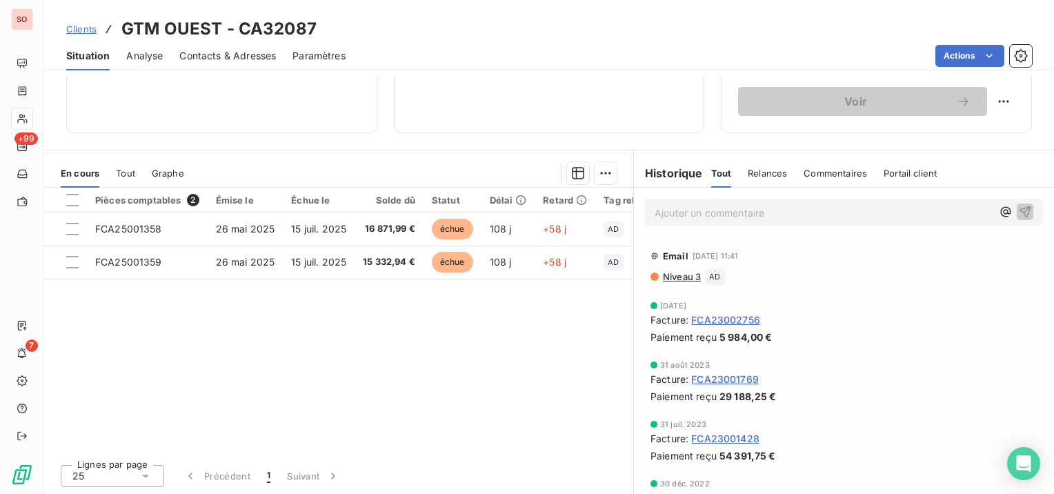
click at [215, 50] on span "Contacts & Adresses" at bounding box center [227, 56] width 97 height 14
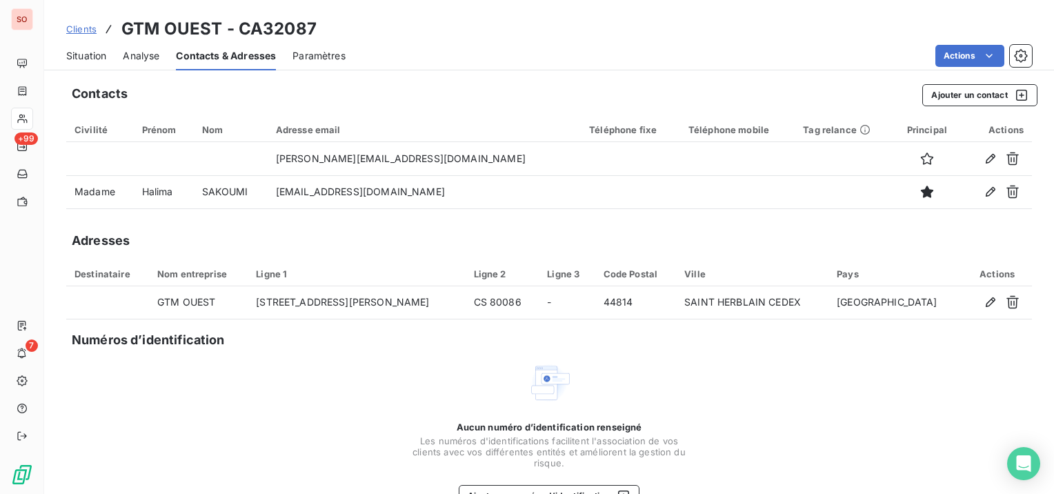
click at [84, 55] on span "Situation" at bounding box center [86, 56] width 40 height 14
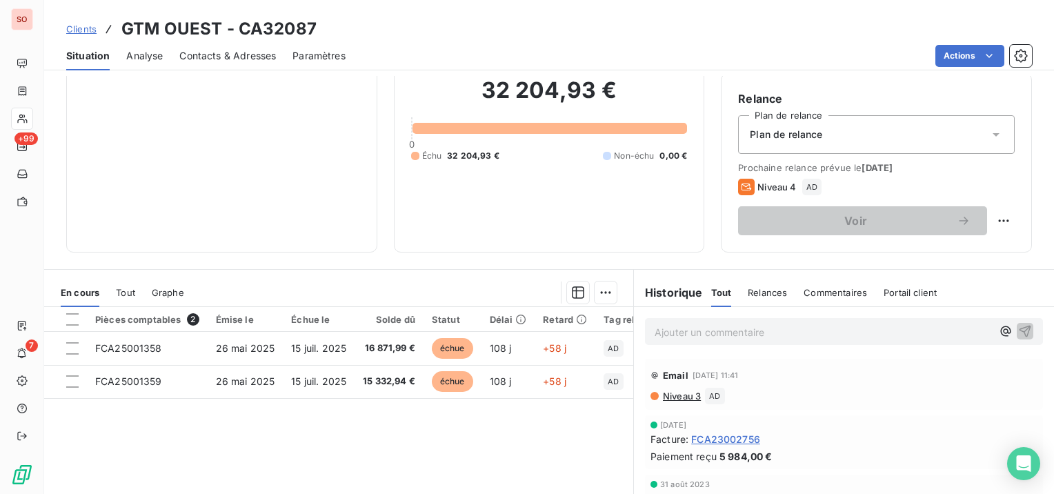
scroll to position [207, 0]
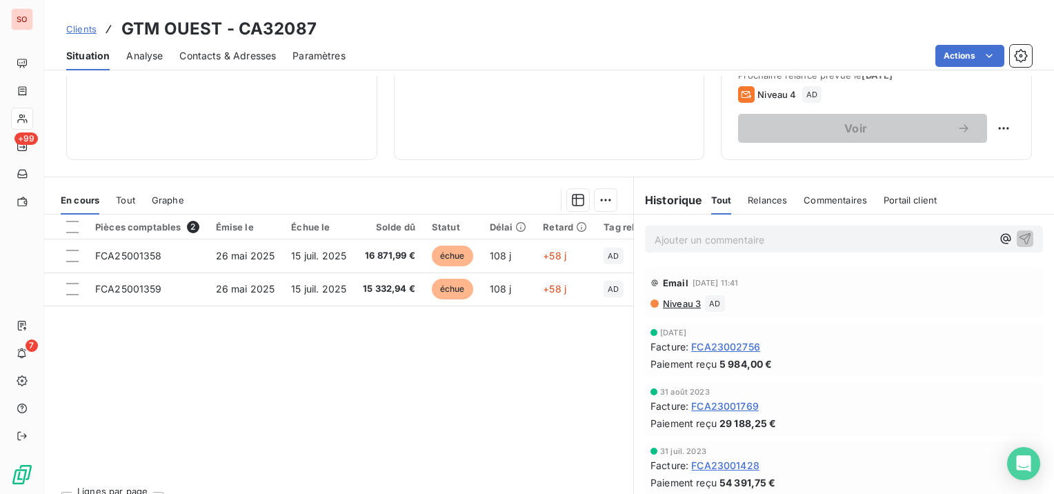
click at [237, 236] on th "Émise le" at bounding box center [246, 227] width 76 height 25
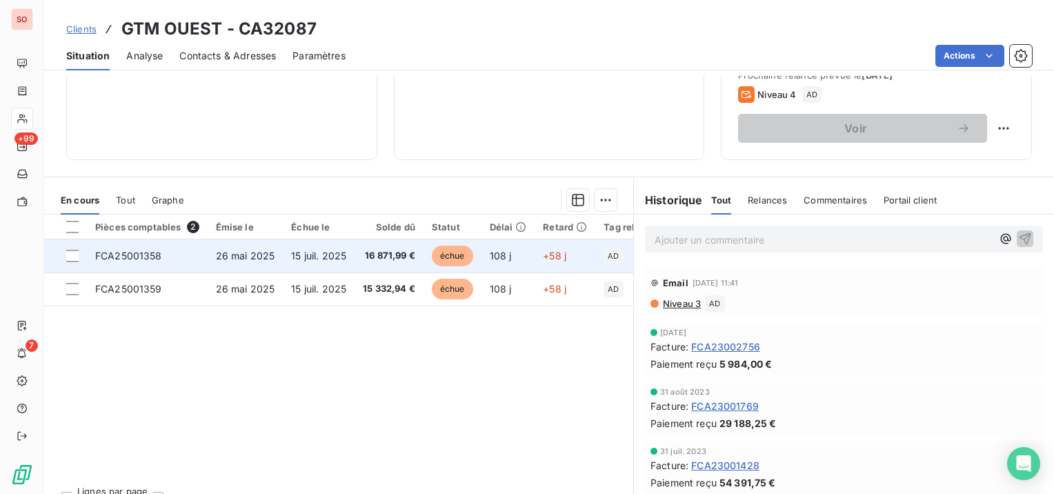
click at [235, 248] on td "26 mai 2025" at bounding box center [246, 255] width 76 height 33
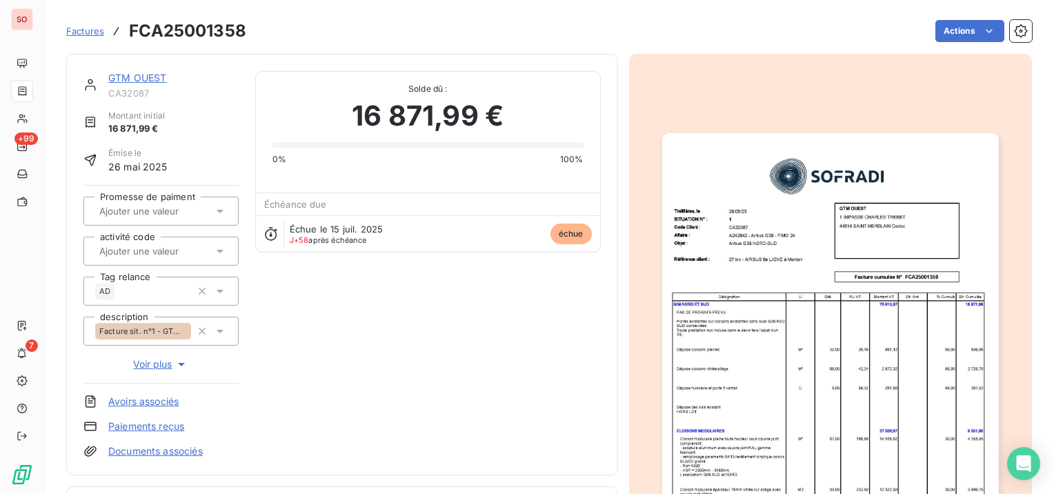
click at [147, 76] on link "GTM OUEST" at bounding box center [137, 78] width 58 height 12
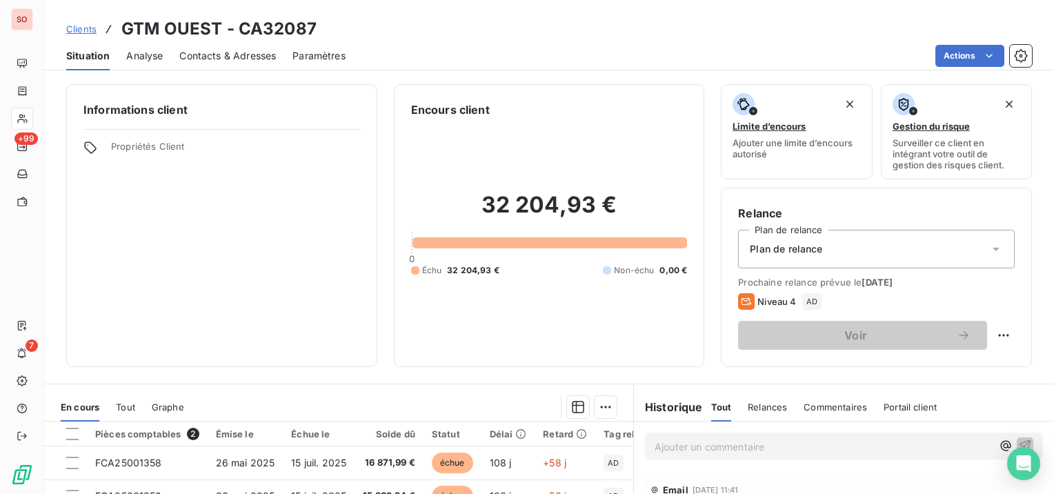
click at [269, 52] on span "Contacts & Adresses" at bounding box center [227, 56] width 97 height 14
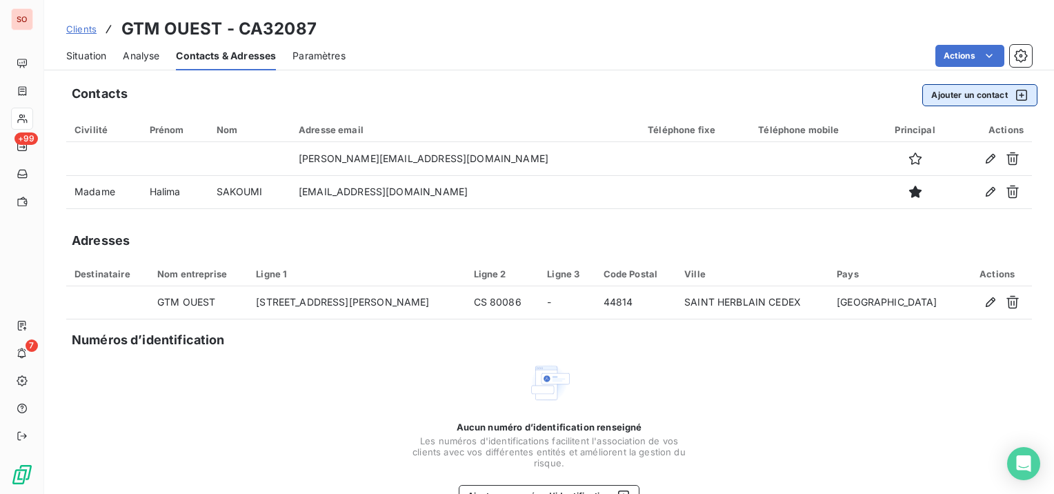
click at [938, 99] on button "Ajouter un contact" at bounding box center [980, 95] width 115 height 22
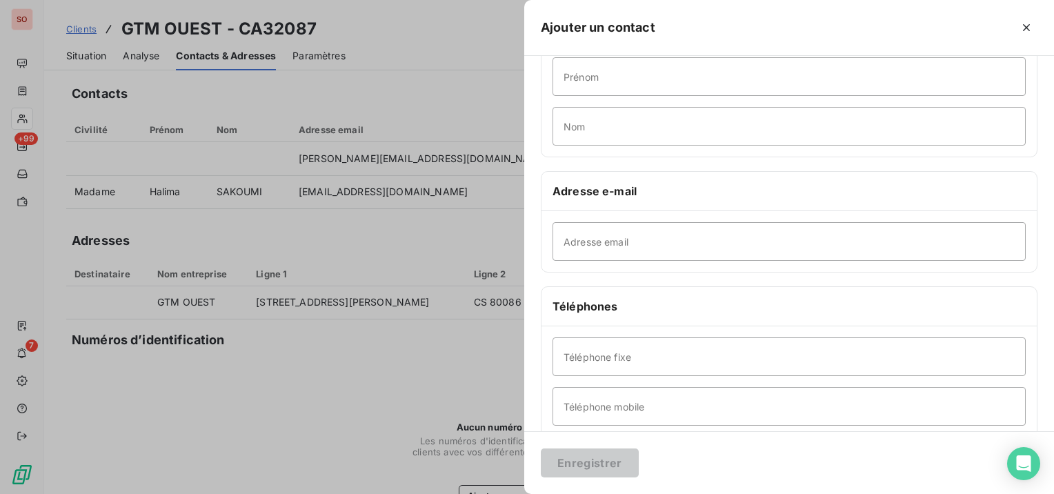
scroll to position [138, 0]
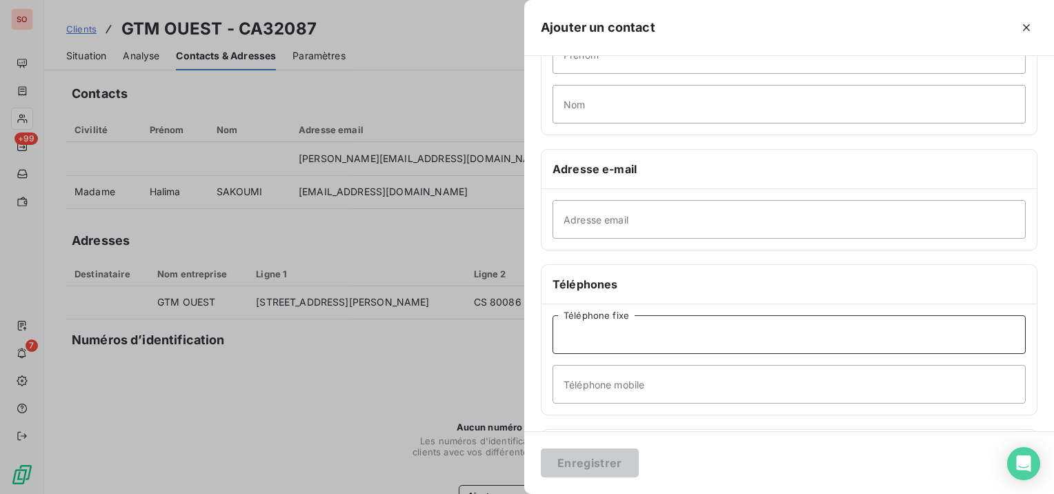
click at [733, 340] on input "Téléphone fixe" at bounding box center [789, 334] width 473 height 39
paste input "tel:[PHONE_NUMBER]"
click at [580, 335] on input "tel:[PHONE_NUMBER]" at bounding box center [789, 334] width 473 height 39
click at [556, 330] on input "tel:[PHONE_NUMBER]" at bounding box center [789, 334] width 473 height 39
type input "02 40 85 89 00"
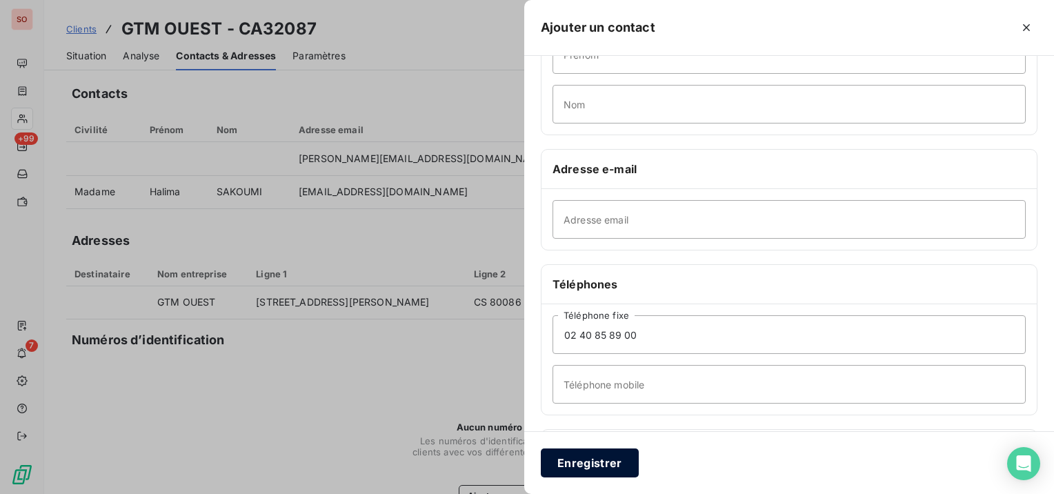
click at [611, 461] on button "Enregistrer" at bounding box center [590, 463] width 98 height 29
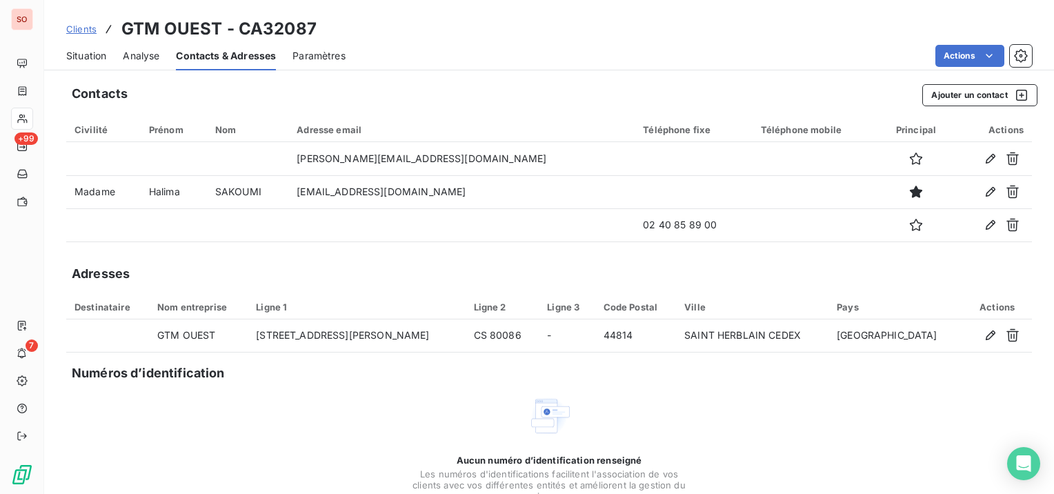
click at [91, 57] on span "Situation" at bounding box center [86, 56] width 40 height 14
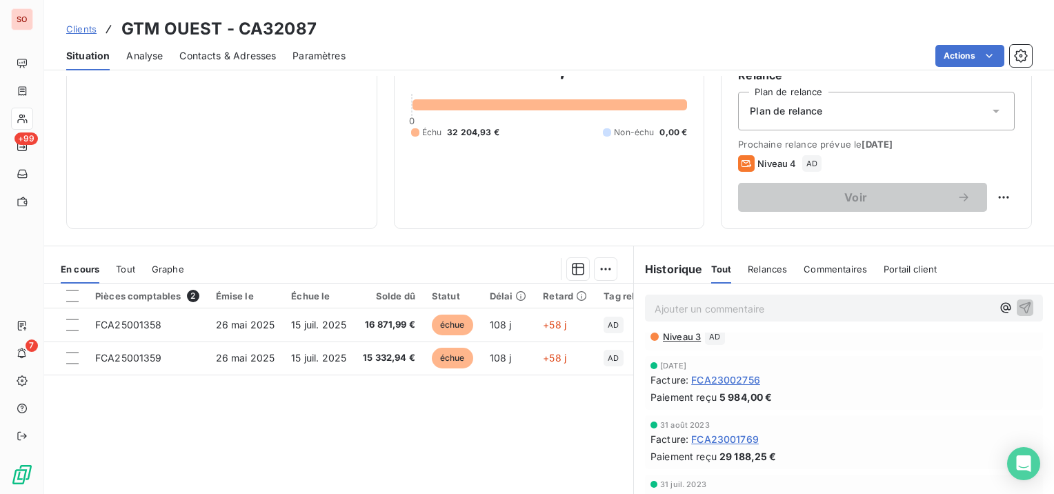
scroll to position [0, 0]
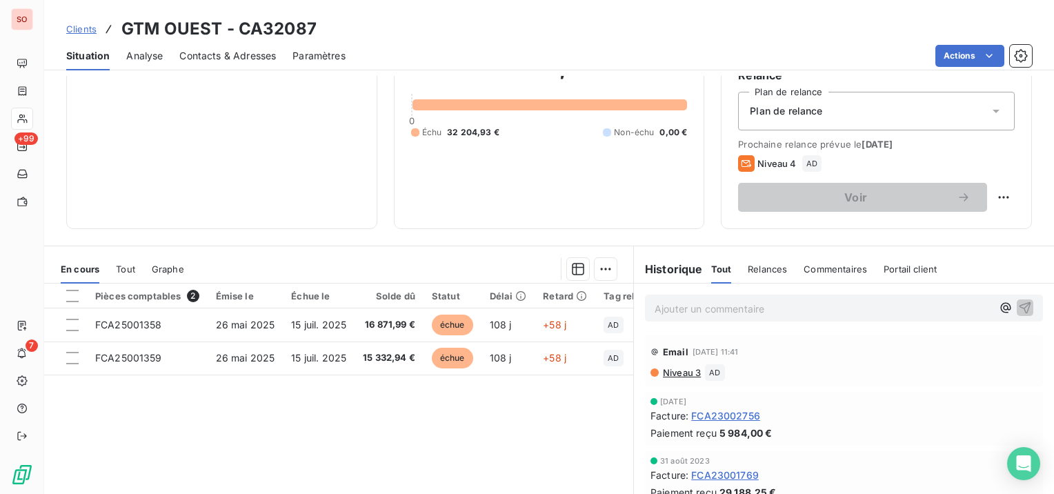
click at [258, 57] on span "Contacts & Adresses" at bounding box center [227, 56] width 97 height 14
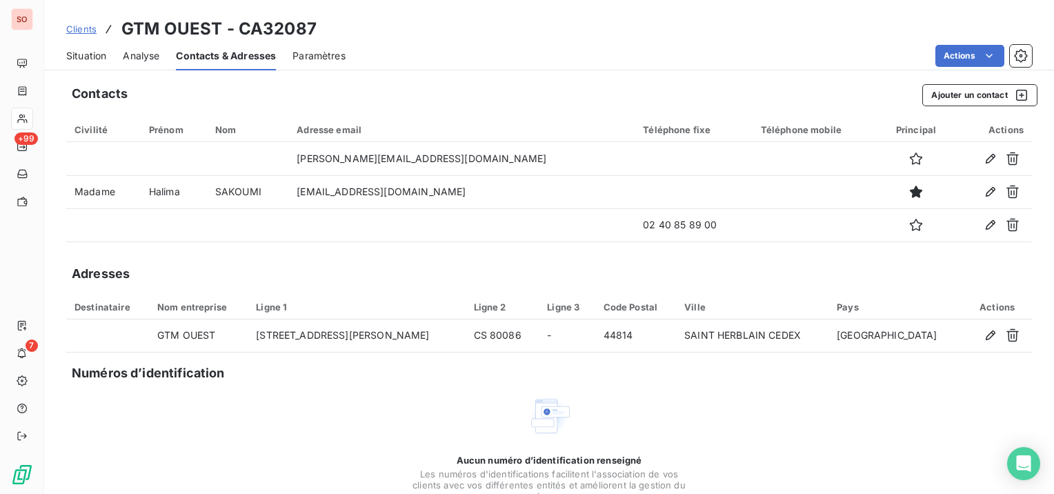
click at [86, 55] on span "Situation" at bounding box center [86, 56] width 40 height 14
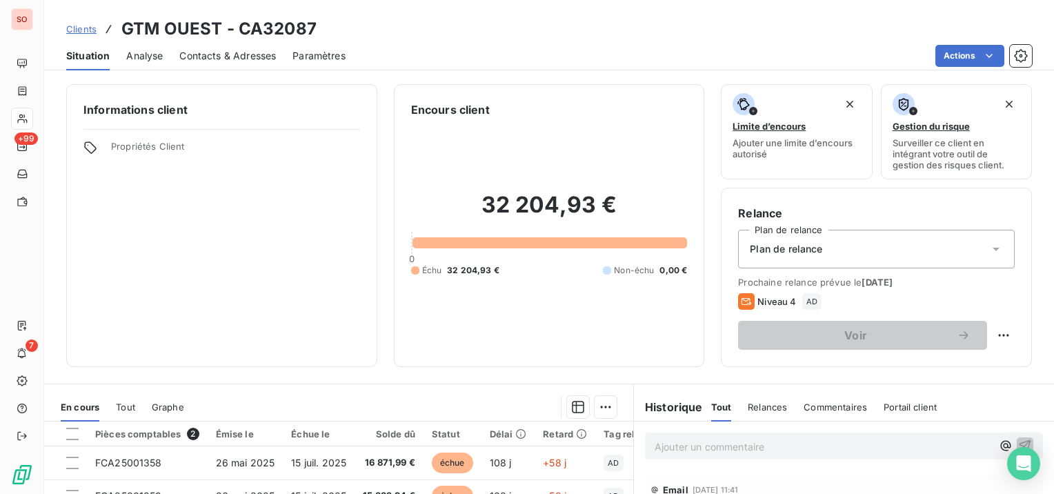
click at [213, 58] on span "Contacts & Adresses" at bounding box center [227, 56] width 97 height 14
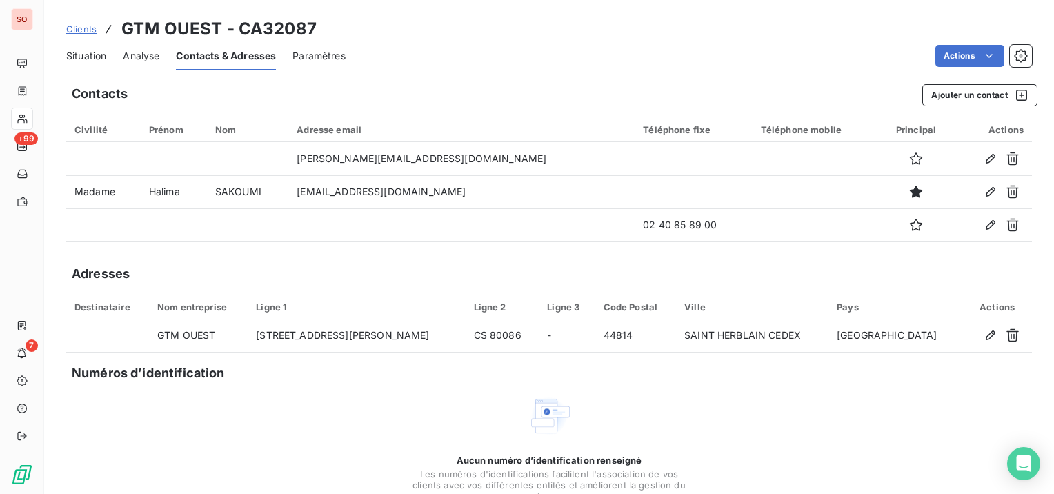
click at [77, 55] on span "Situation" at bounding box center [86, 56] width 40 height 14
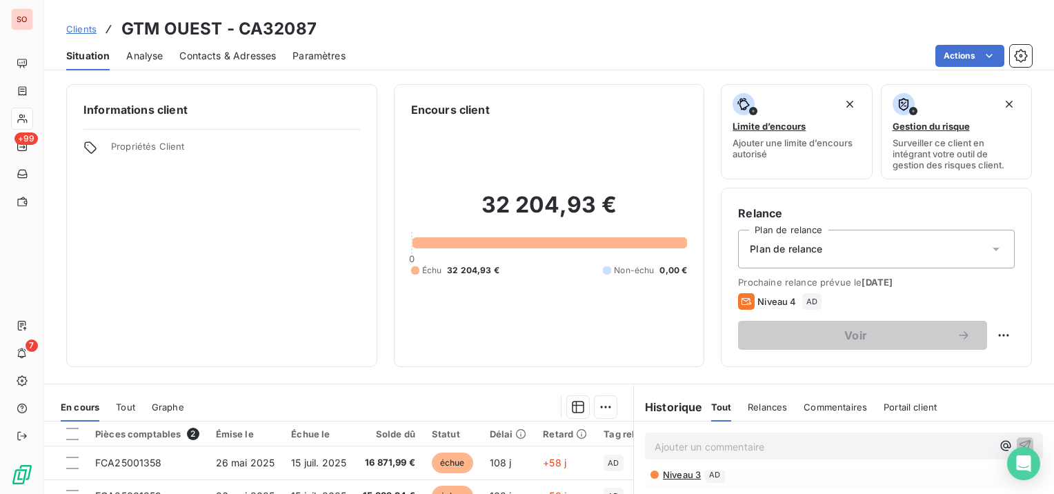
scroll to position [138, 0]
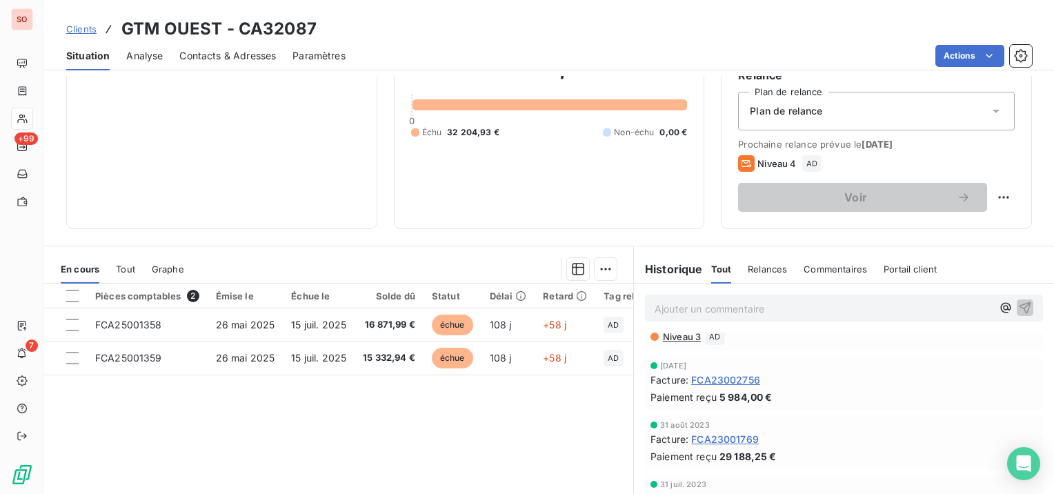
click at [671, 334] on span "Niveau 3" at bounding box center [681, 336] width 39 height 11
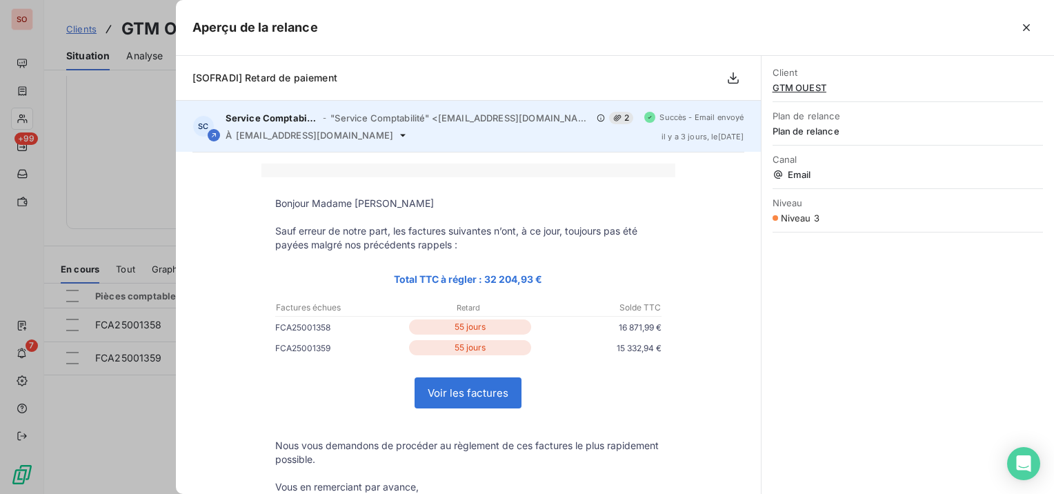
click at [409, 135] on icon at bounding box center [402, 135] width 11 height 11
click at [406, 130] on div "À [EMAIL_ADDRESS][DOMAIN_NAME]" at bounding box center [430, 135] width 409 height 11
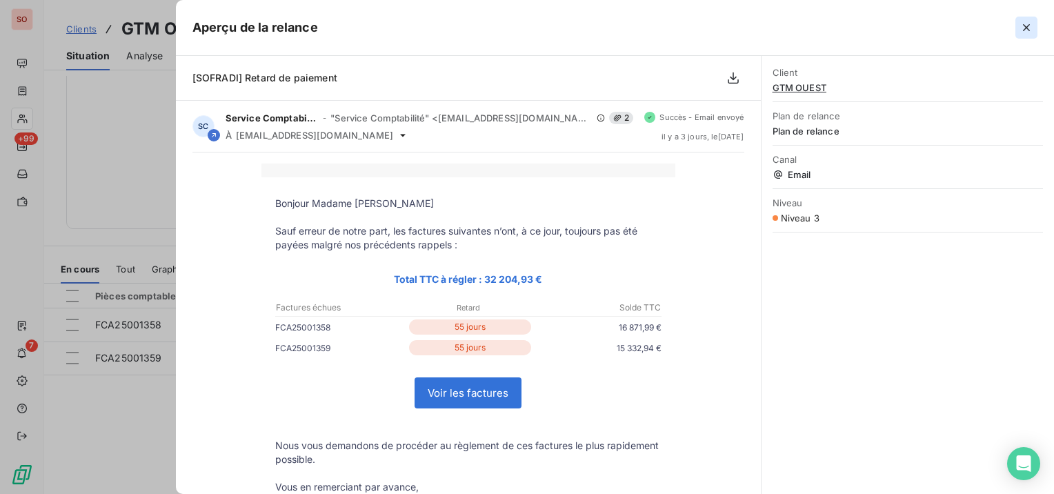
click at [1024, 25] on icon "button" at bounding box center [1026, 27] width 7 height 7
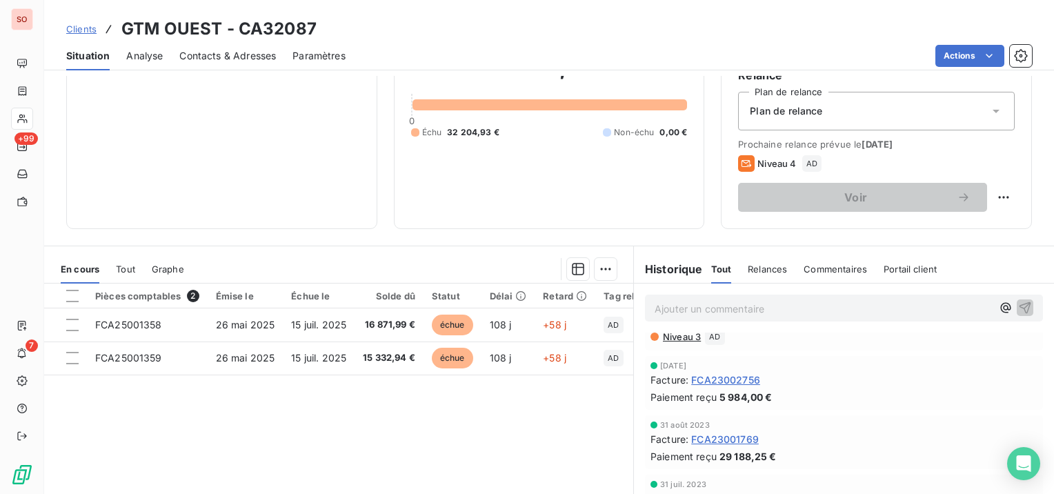
click at [670, 333] on span "Niveau 3" at bounding box center [681, 336] width 39 height 11
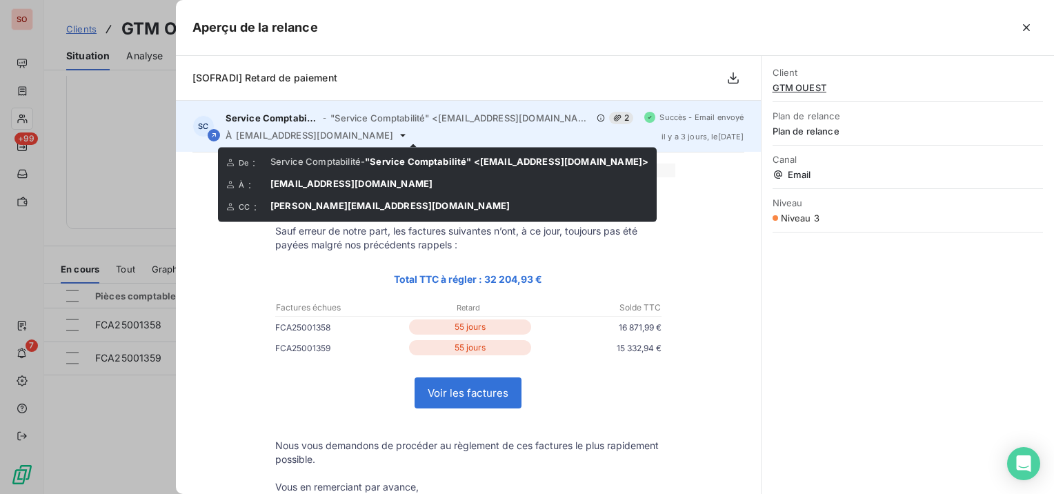
click at [408, 135] on icon at bounding box center [402, 135] width 11 height 11
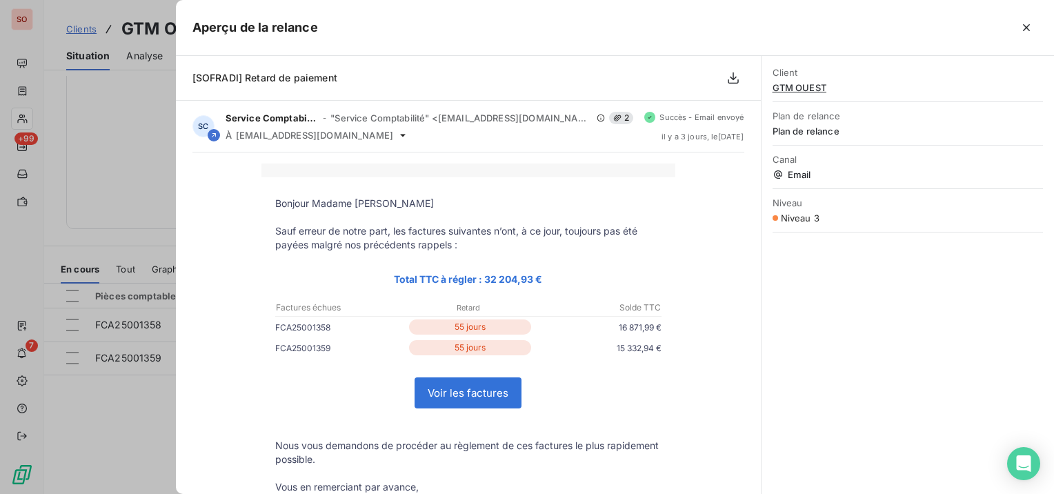
click at [585, 175] on p at bounding box center [468, 171] width 386 height 14
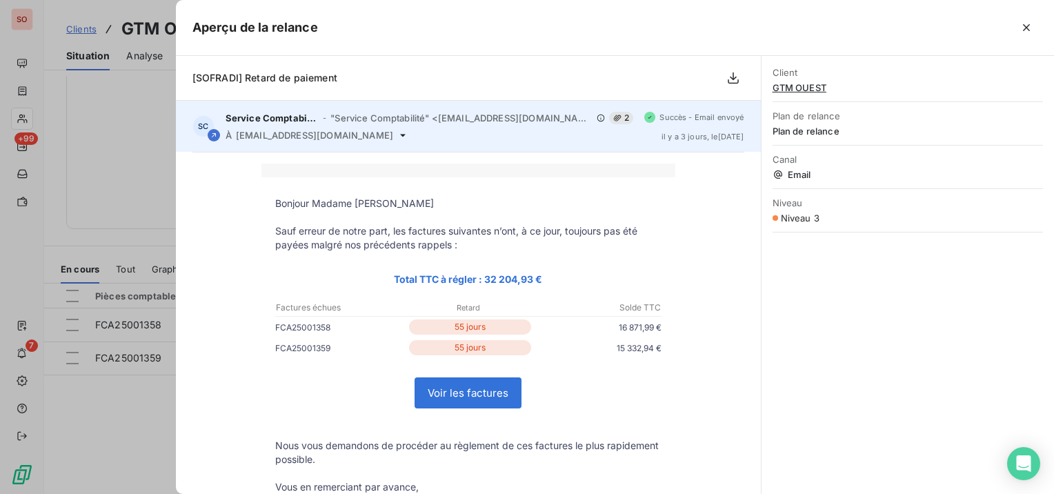
click at [333, 138] on span "[EMAIL_ADDRESS][DOMAIN_NAME]" at bounding box center [314, 135] width 157 height 11
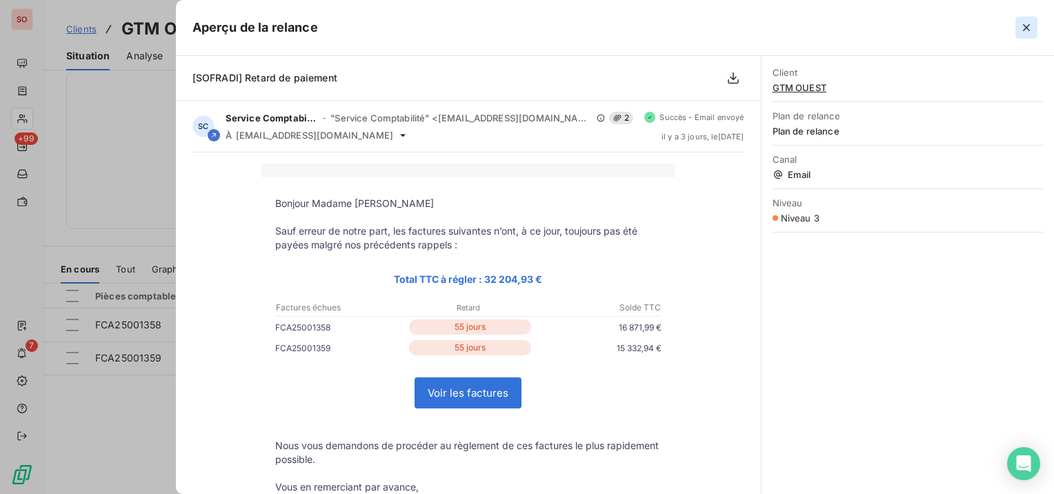
click at [1030, 22] on icon "button" at bounding box center [1027, 28] width 14 height 14
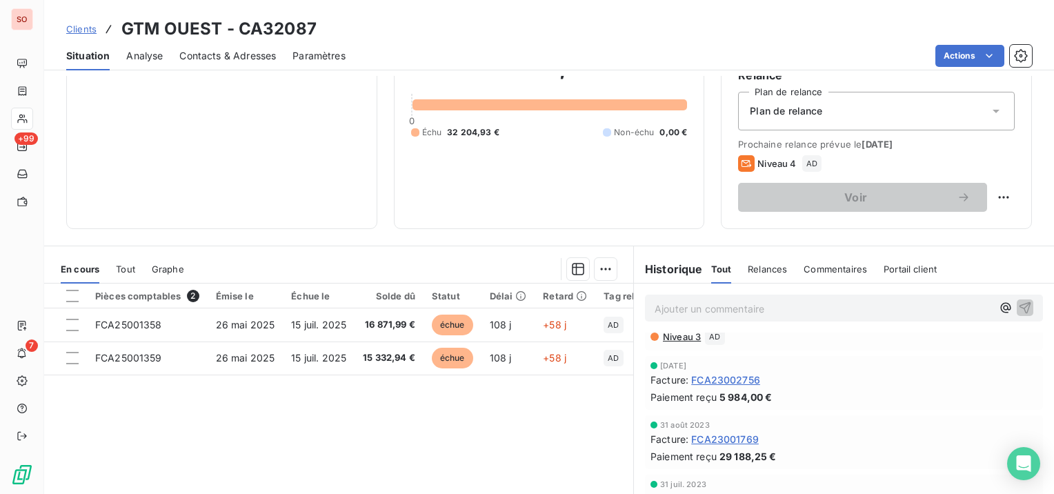
click at [684, 337] on span "Niveau 3" at bounding box center [681, 336] width 39 height 11
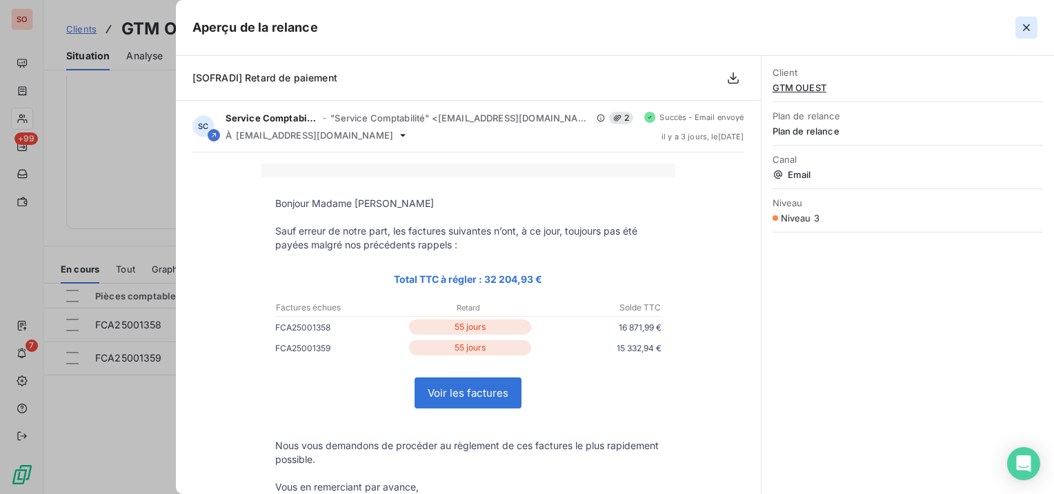
click at [1026, 26] on icon "button" at bounding box center [1027, 28] width 14 height 14
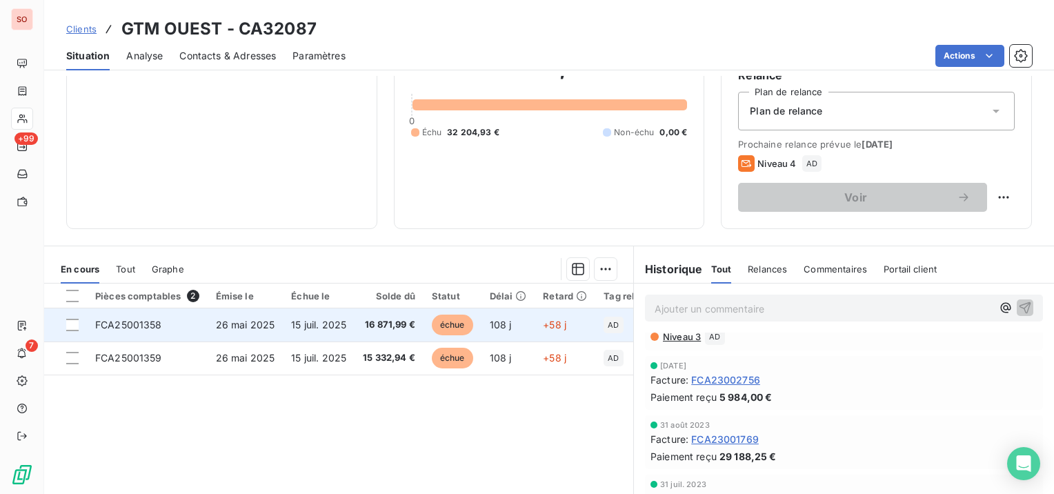
click at [129, 326] on span "FCA25001358" at bounding box center [128, 325] width 67 height 12
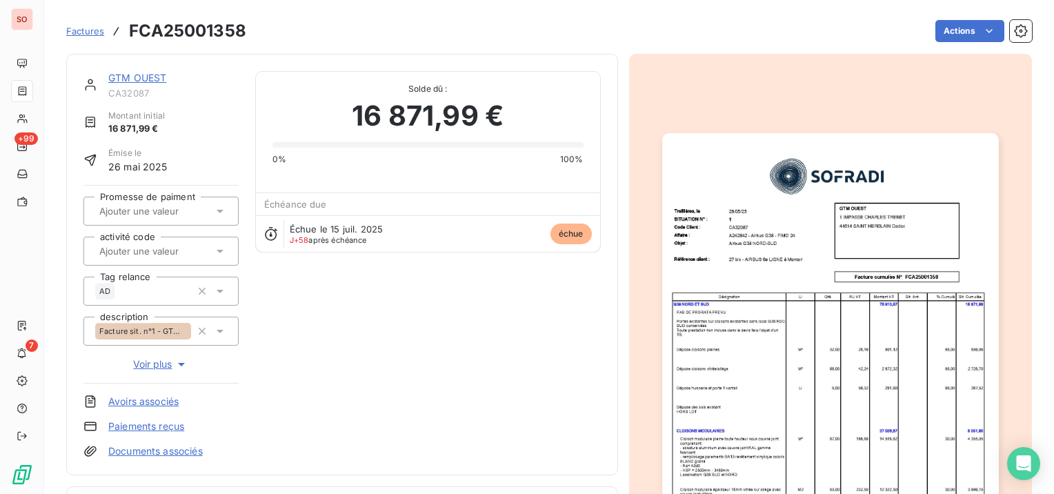
click at [168, 26] on h3 "FCA25001358" at bounding box center [187, 31] width 117 height 25
copy h3 "FCA25001358"
click at [148, 74] on link "GTM OUEST" at bounding box center [137, 78] width 58 height 12
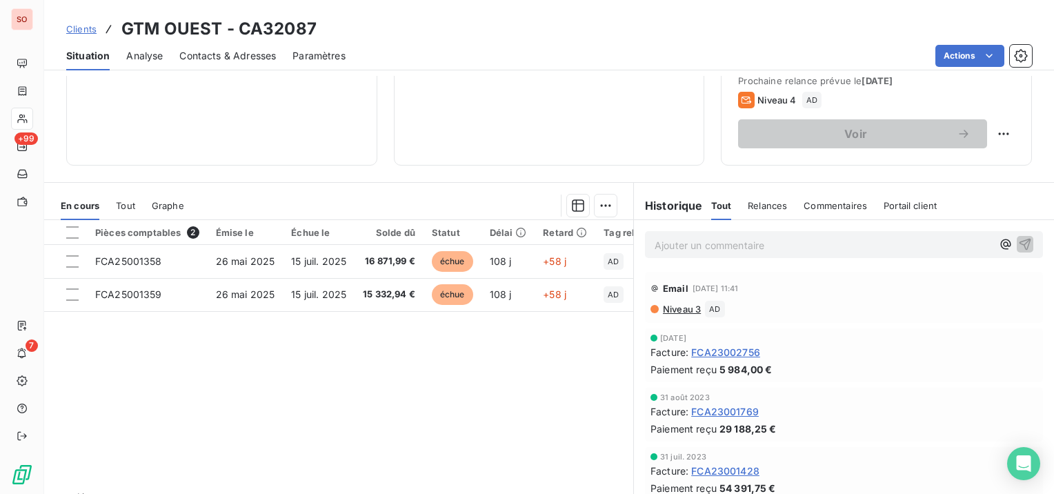
scroll to position [207, 0]
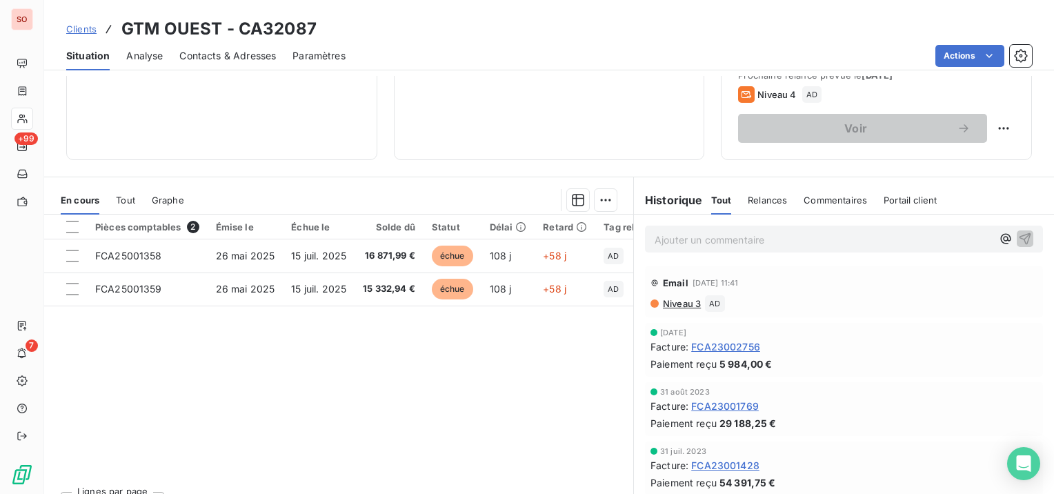
click at [679, 242] on p "Ajouter un commentaire ﻿" at bounding box center [823, 239] width 337 height 17
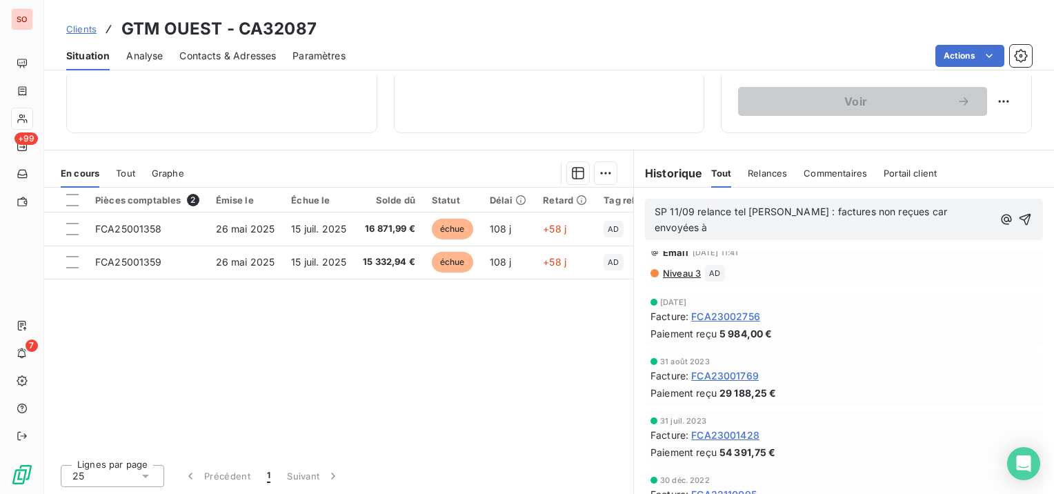
scroll to position [34, 0]
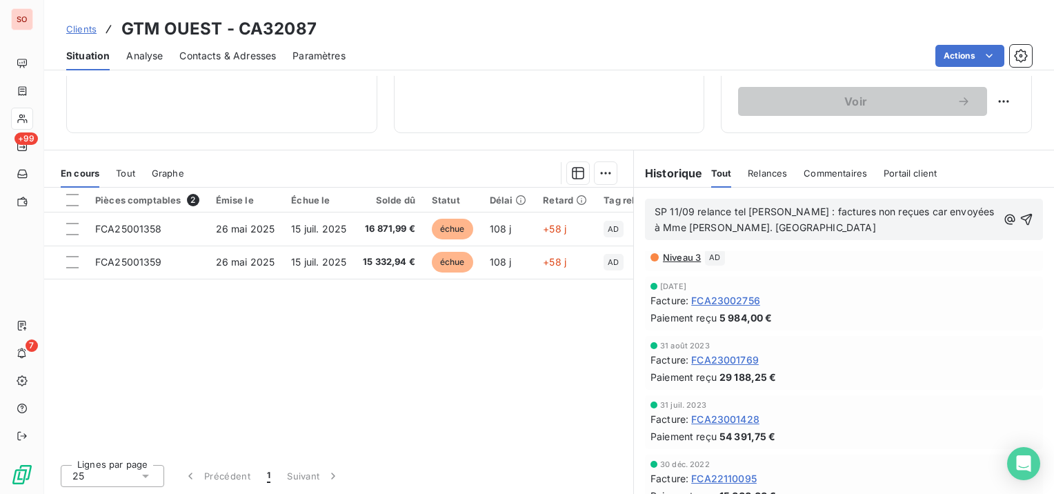
click at [829, 222] on p "SP 11/09 relance tel [PERSON_NAME] : factures non reçues car envoyées à Mme [PE…" at bounding box center [826, 220] width 343 height 32
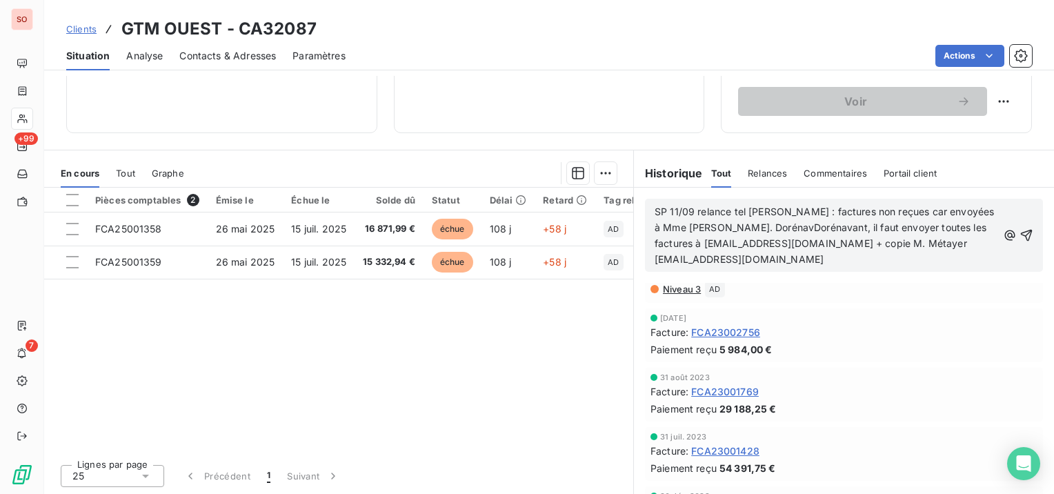
scroll to position [66, 0]
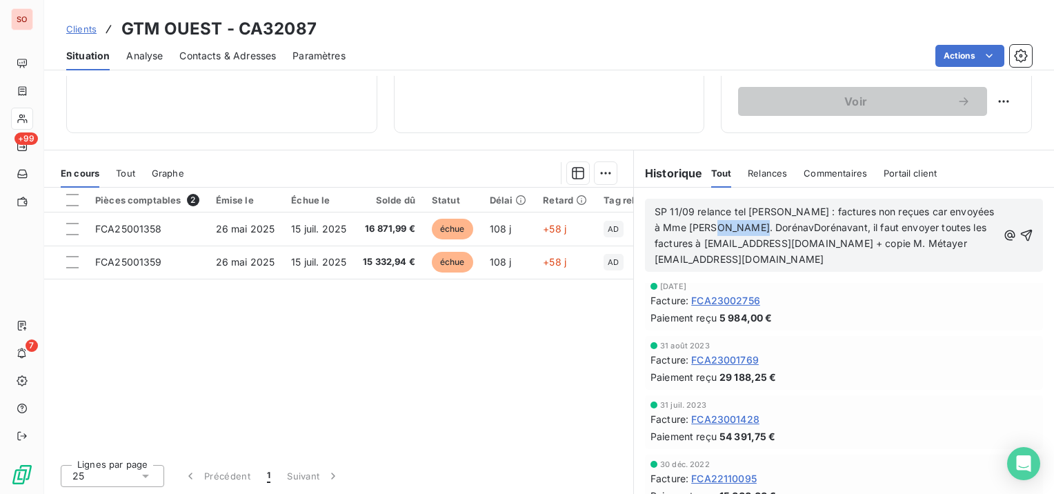
drag, startPoint x: 759, startPoint y: 229, endPoint x: 716, endPoint y: 229, distance: 42.8
click at [716, 229] on span "SP 11/09 relance tel [PERSON_NAME] : factures non reçues car envoyées à Mme [PE…" at bounding box center [826, 235] width 343 height 59
click at [891, 257] on p "SP 11/09 relance tel [PERSON_NAME] : factures non reçues car envoyées à Mme [PE…" at bounding box center [826, 235] width 343 height 63
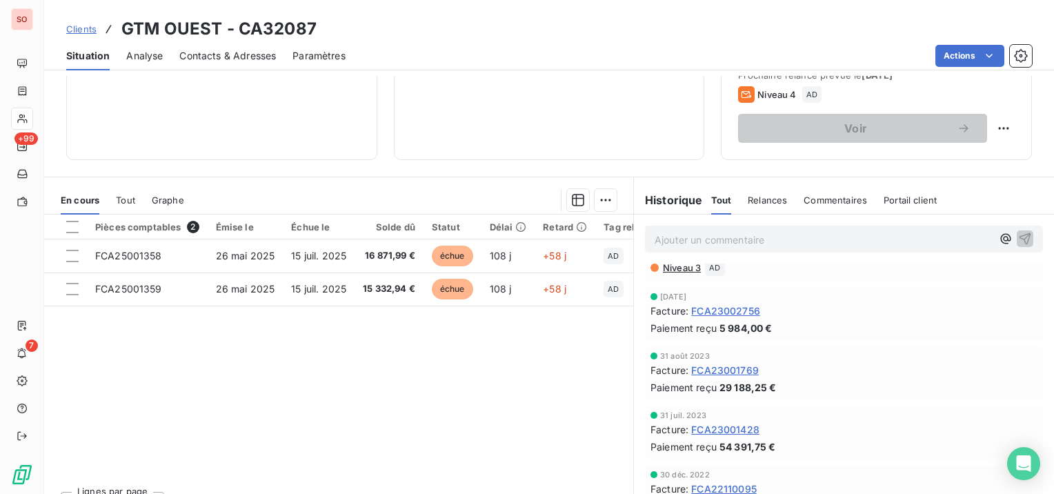
scroll to position [0, 0]
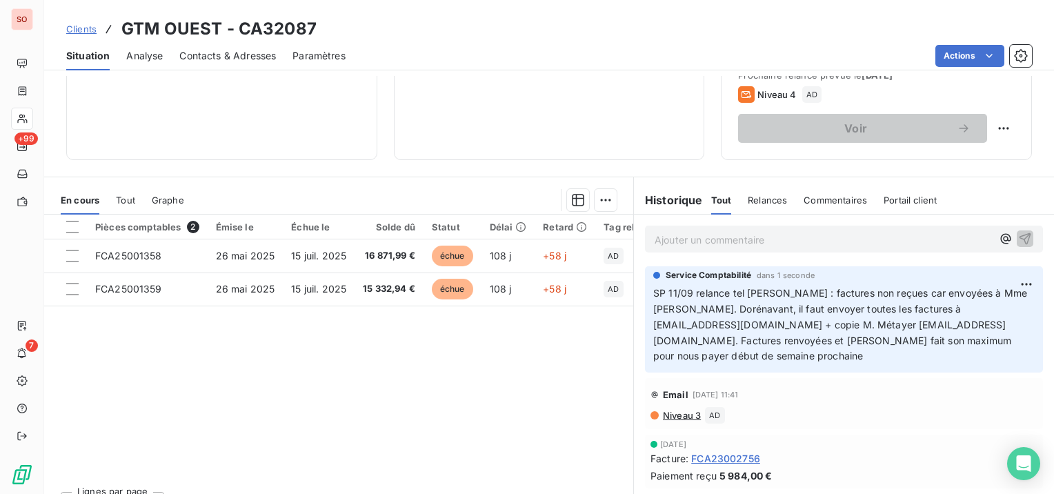
drag, startPoint x: 954, startPoint y: 353, endPoint x: 929, endPoint y: 345, distance: 26.2
click at [929, 345] on p "SP 11/09 relance tel [PERSON_NAME] : factures non reçues car envoyées à Mme [PE…" at bounding box center [844, 325] width 382 height 79
click at [234, 51] on span "Contacts & Adresses" at bounding box center [227, 56] width 97 height 14
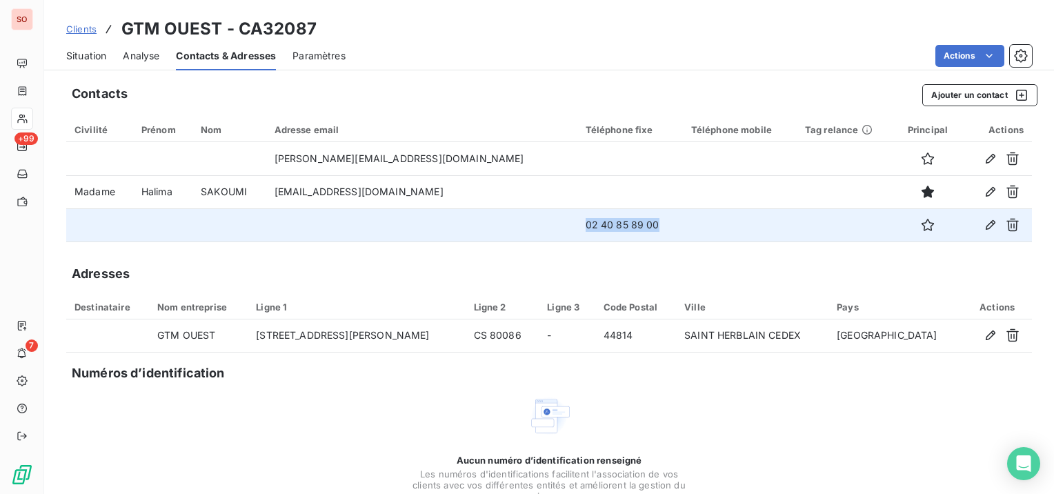
drag, startPoint x: 624, startPoint y: 222, endPoint x: 529, endPoint y: 224, distance: 95.9
click at [529, 224] on tr "02 40 85 89 00" at bounding box center [549, 224] width 966 height 33
copy tr "02 40 85 89 00"
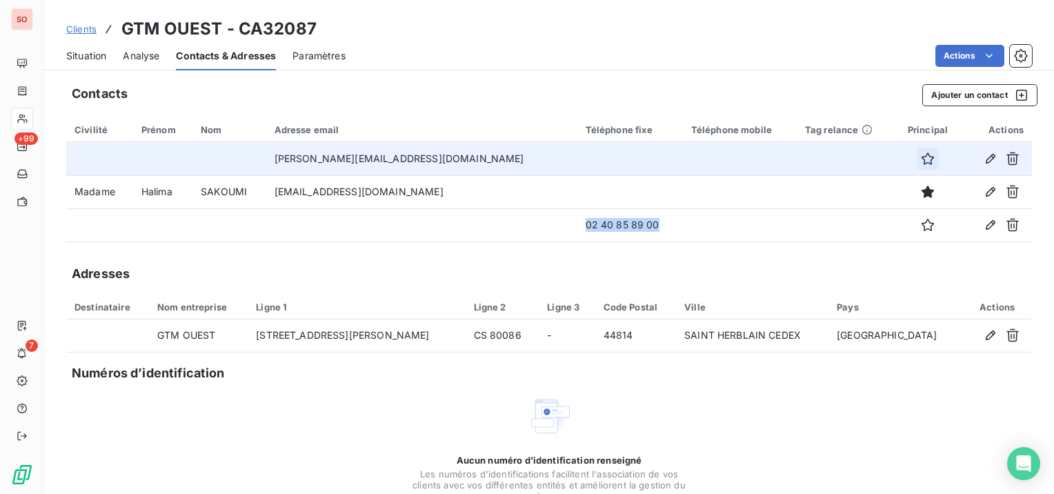
click at [921, 157] on icon "button" at bounding box center [928, 159] width 14 height 14
click at [984, 156] on icon "button" at bounding box center [991, 159] width 14 height 14
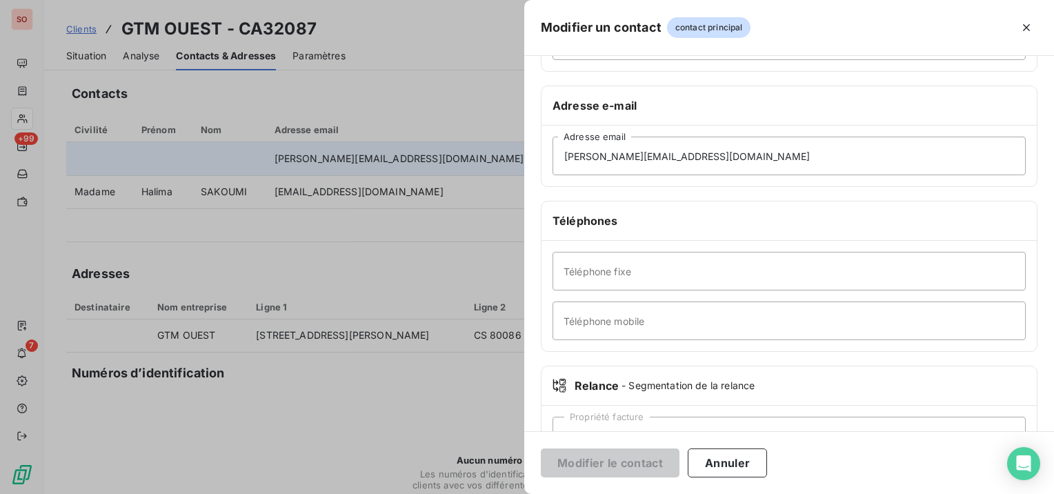
scroll to position [207, 0]
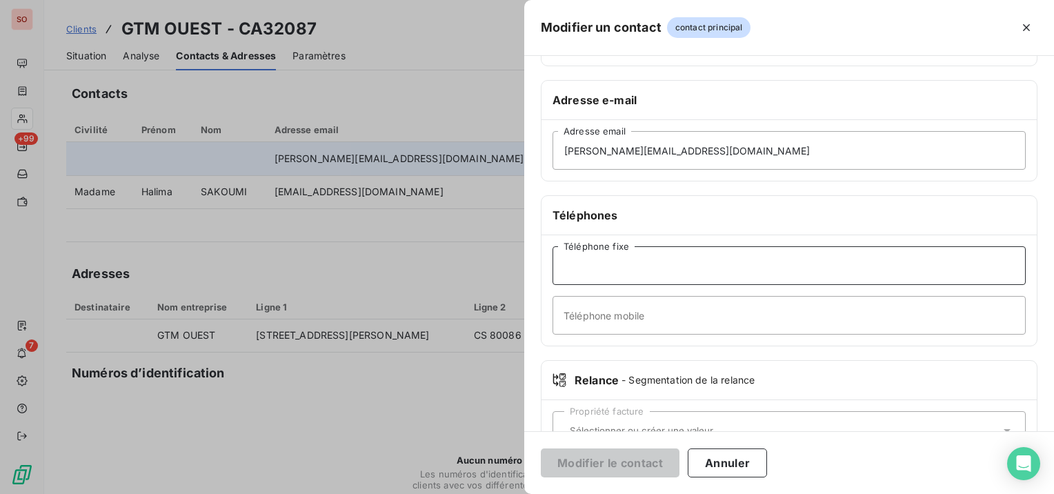
click at [647, 266] on input "Téléphone fixe" at bounding box center [789, 265] width 473 height 39
paste input "02 40 85 89 00"
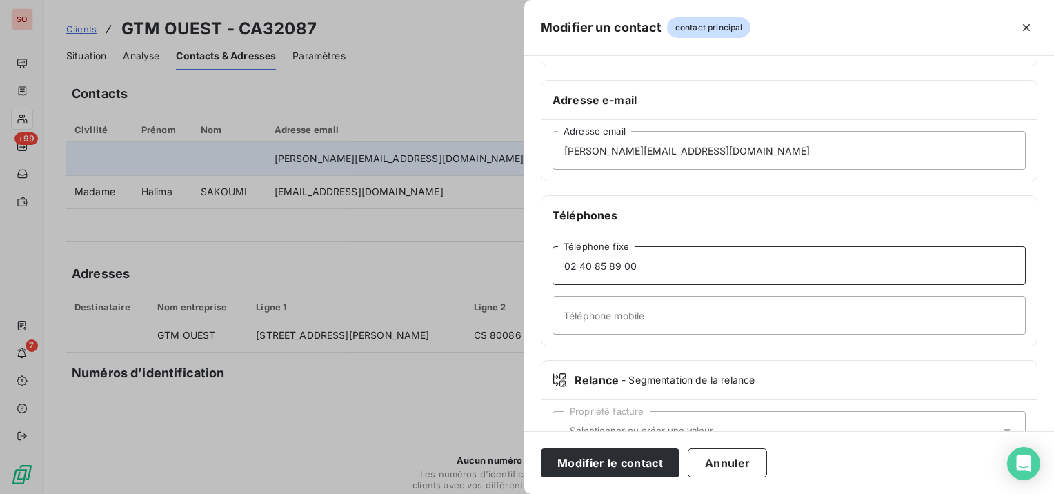
drag, startPoint x: 581, startPoint y: 266, endPoint x: 536, endPoint y: 268, distance: 44.9
click at [536, 268] on div "Informations générales Civilité Prénom Nom Adresse e-mail [PERSON_NAME][EMAIL_A…" at bounding box center [789, 171] width 530 height 613
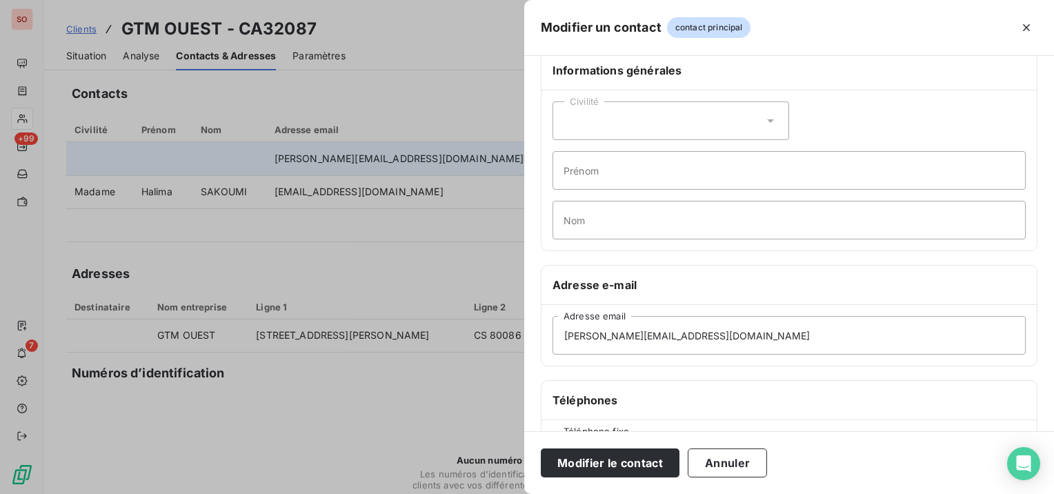
scroll to position [0, 0]
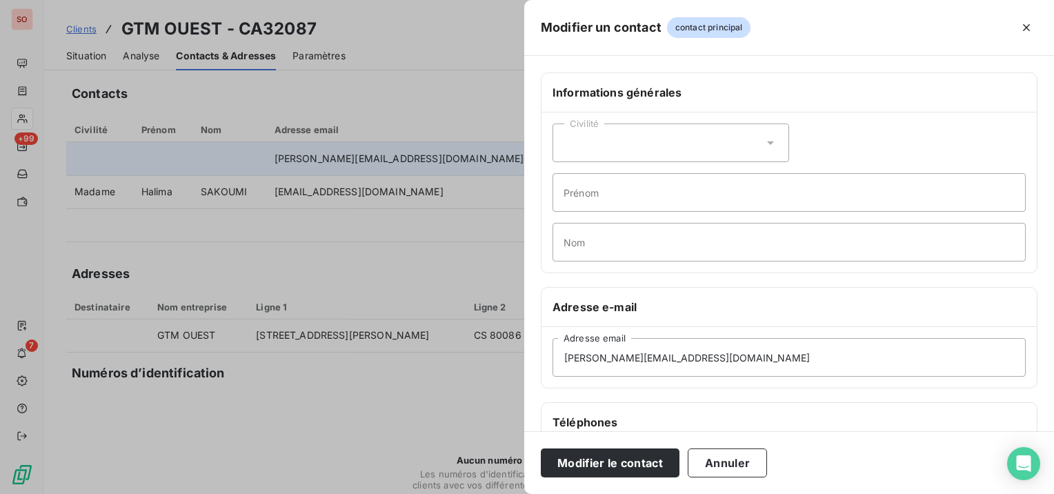
type input "02 40 85 89 00"
click at [601, 144] on div "Civilité" at bounding box center [671, 143] width 237 height 39
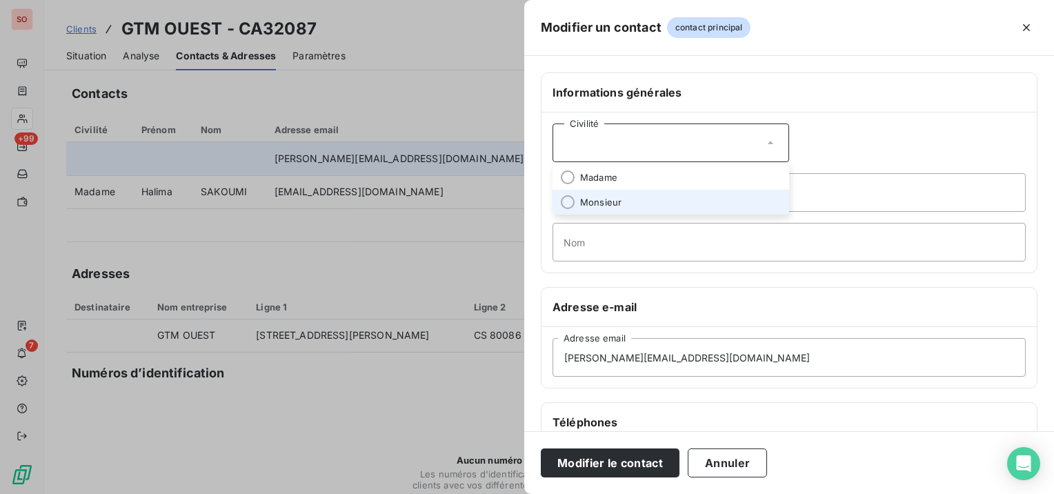
click at [595, 197] on span "Monsieur" at bounding box center [600, 202] width 41 height 13
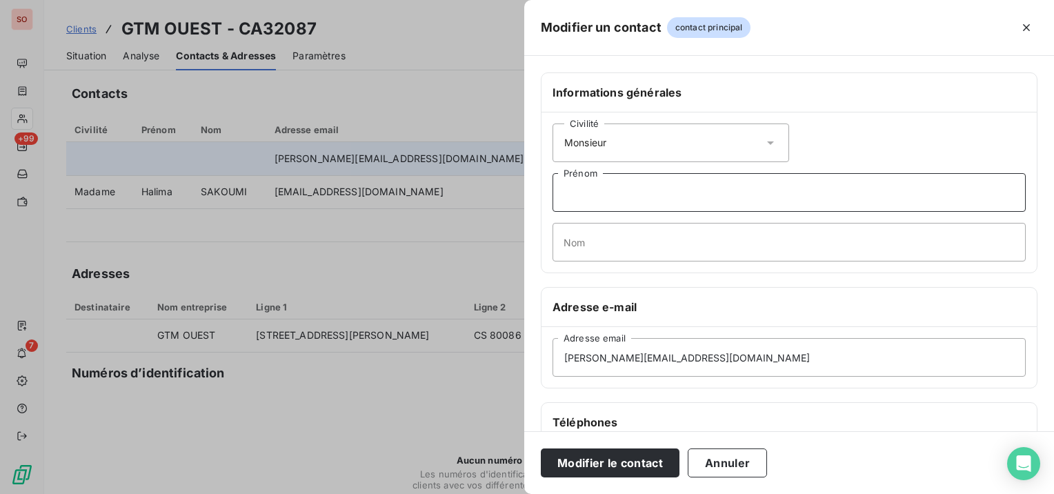
click at [594, 197] on input "Prénom" at bounding box center [789, 192] width 473 height 39
type input "[PERSON_NAME] (Responsable comptable)"
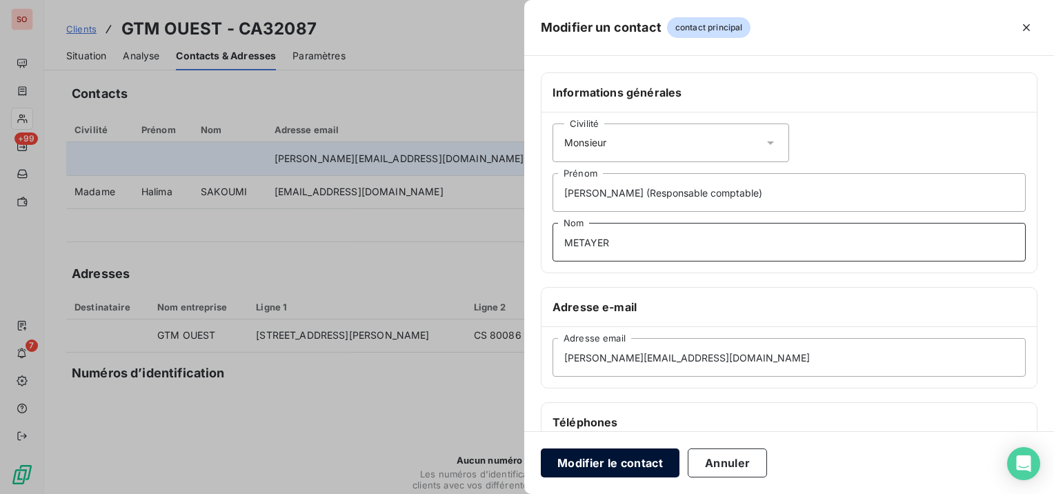
type input "METAYER"
click at [644, 462] on button "Modifier le contact" at bounding box center [610, 463] width 139 height 29
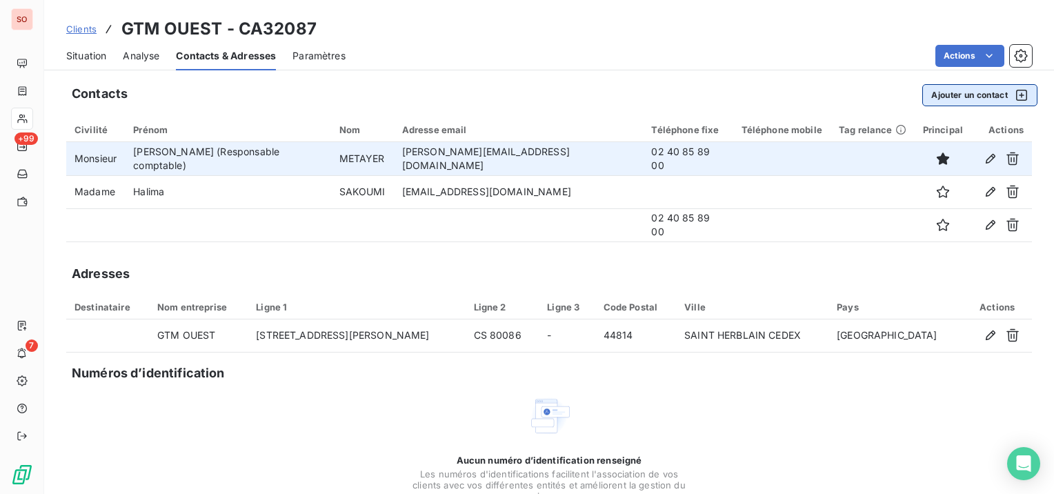
click at [974, 97] on button "Ajouter un contact" at bounding box center [980, 95] width 115 height 22
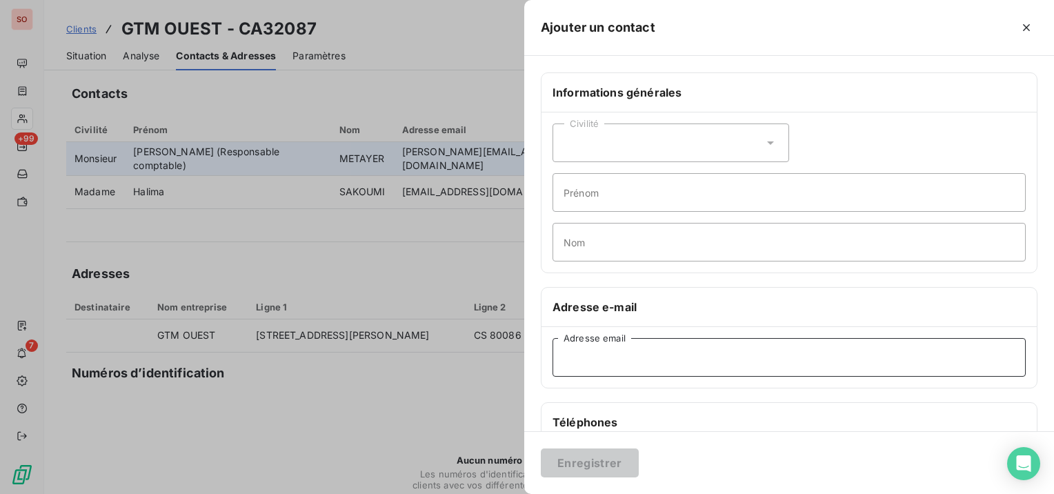
click at [587, 352] on input "Adresse email" at bounding box center [789, 357] width 473 height 39
type input "c"
type input "[EMAIL_ADDRESS][DOMAIN_NAME]"
click at [603, 466] on button "Enregistrer" at bounding box center [590, 463] width 98 height 29
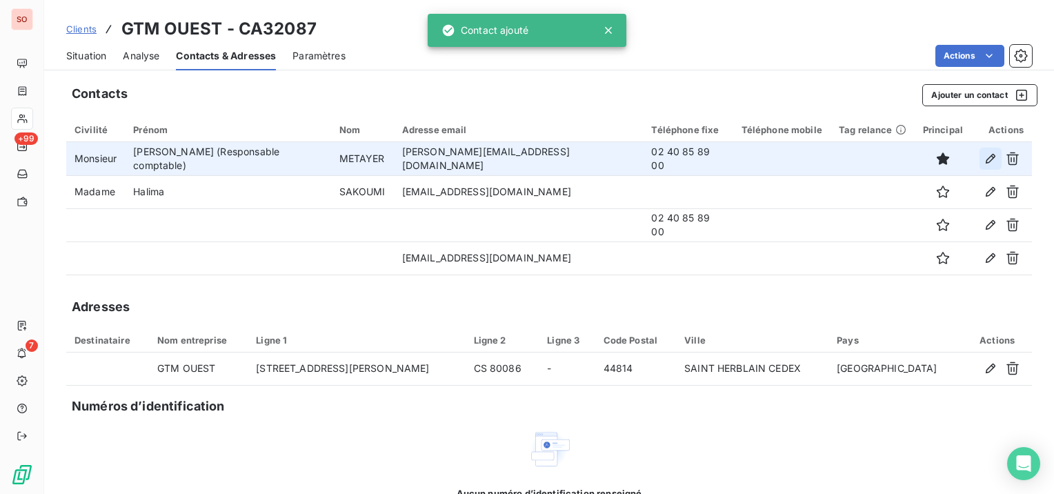
click at [984, 155] on icon "button" at bounding box center [991, 159] width 14 height 14
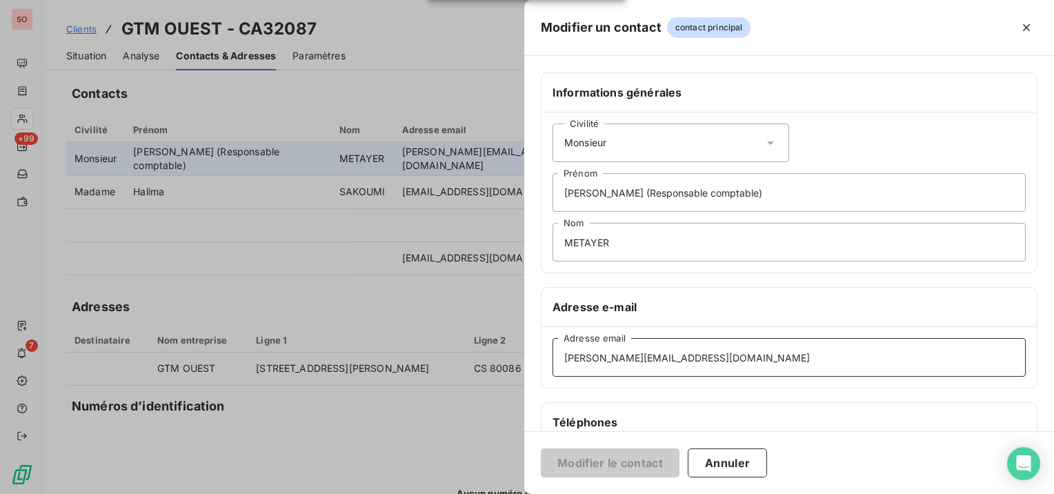
click at [800, 348] on input "[PERSON_NAME][EMAIL_ADDRESS][DOMAIN_NAME]" at bounding box center [789, 357] width 473 height 39
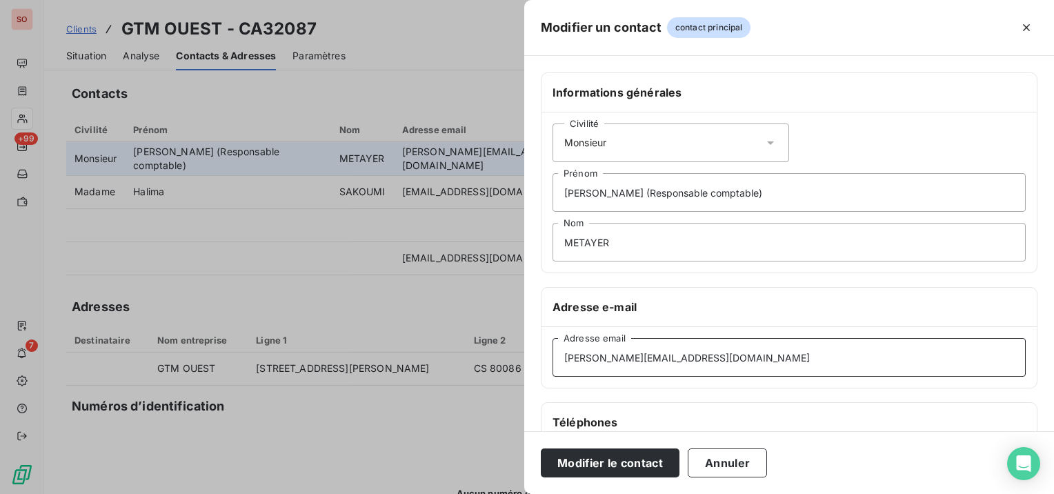
type input "[PERSON_NAME][EMAIL_ADDRESS][DOMAIN_NAME]"
click at [541, 449] on button "Modifier le contact" at bounding box center [610, 463] width 139 height 29
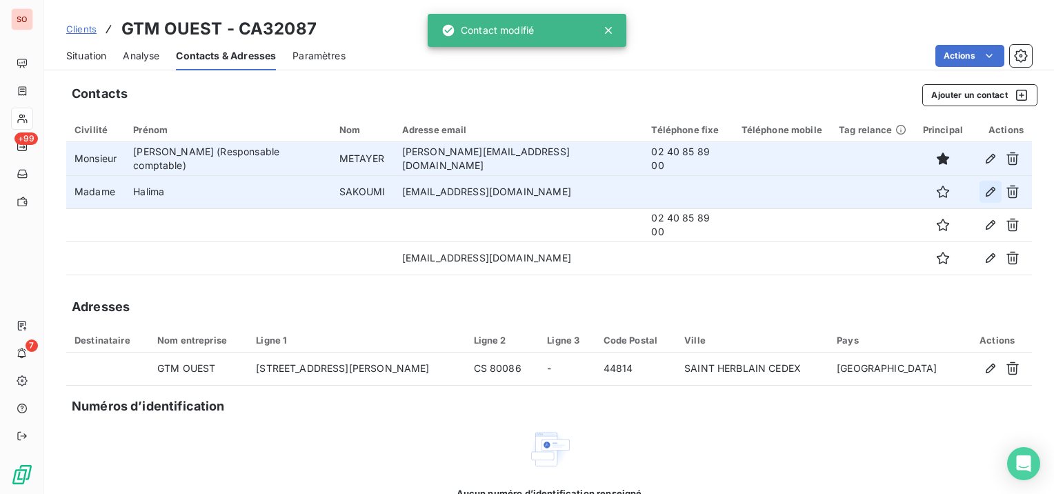
click at [980, 194] on button "button" at bounding box center [991, 192] width 22 height 22
type input "Halima"
type input "SAKOUMI"
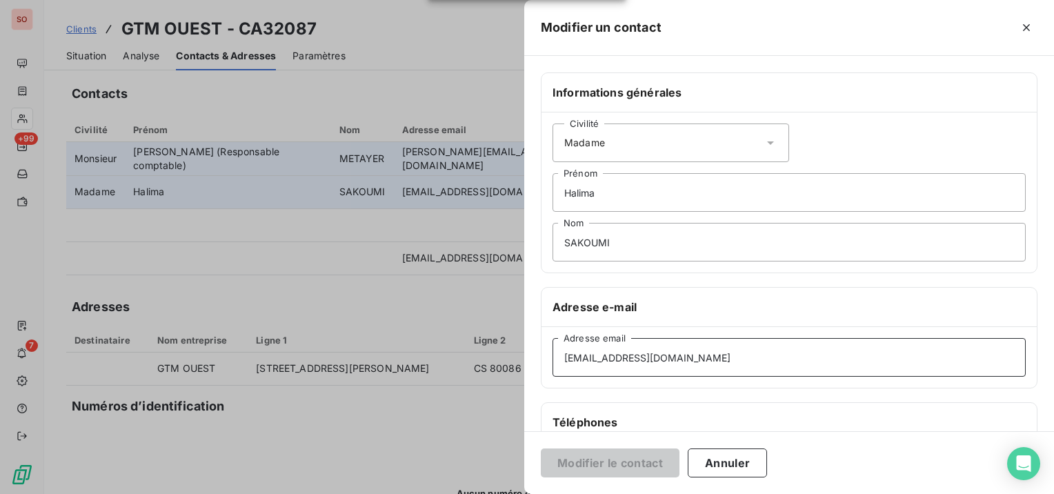
click at [743, 351] on input "[EMAIL_ADDRESS][DOMAIN_NAME]" at bounding box center [789, 357] width 473 height 39
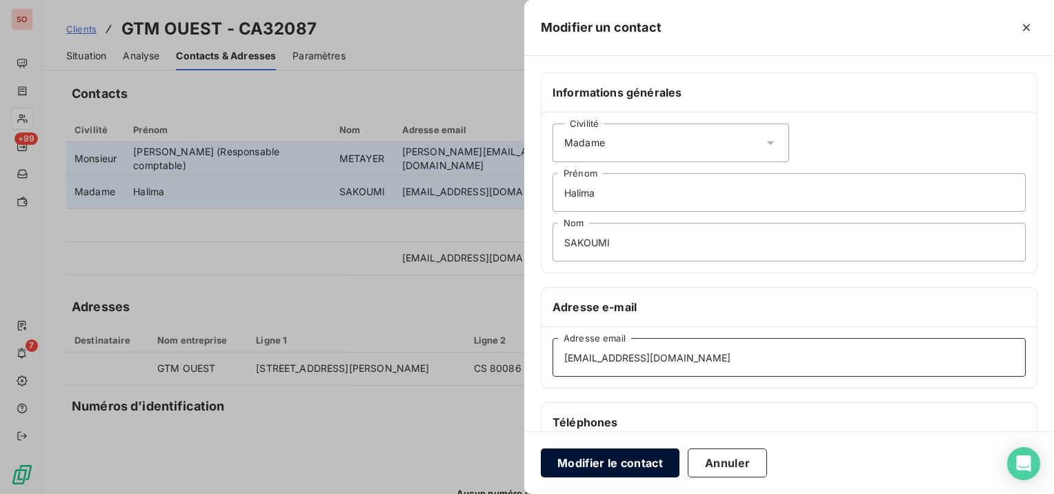
type input "[EMAIL_ADDRESS][DOMAIN_NAME]"
click at [633, 462] on button "Modifier le contact" at bounding box center [610, 463] width 139 height 29
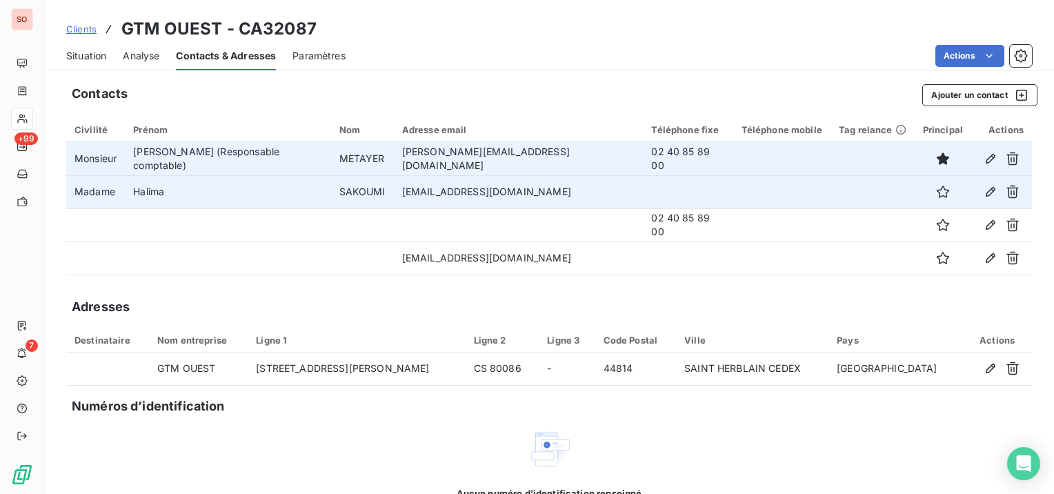
click at [106, 52] on span "Situation" at bounding box center [86, 56] width 40 height 14
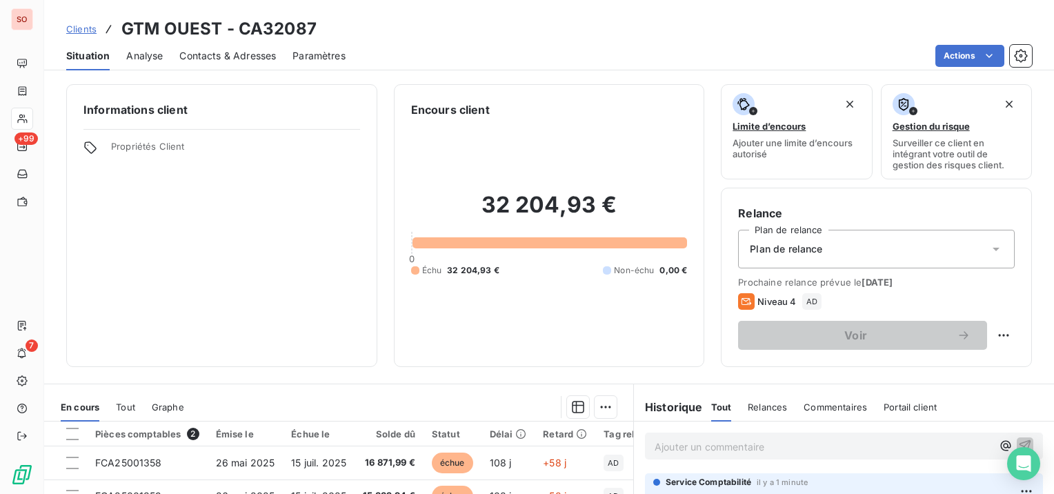
scroll to position [69, 0]
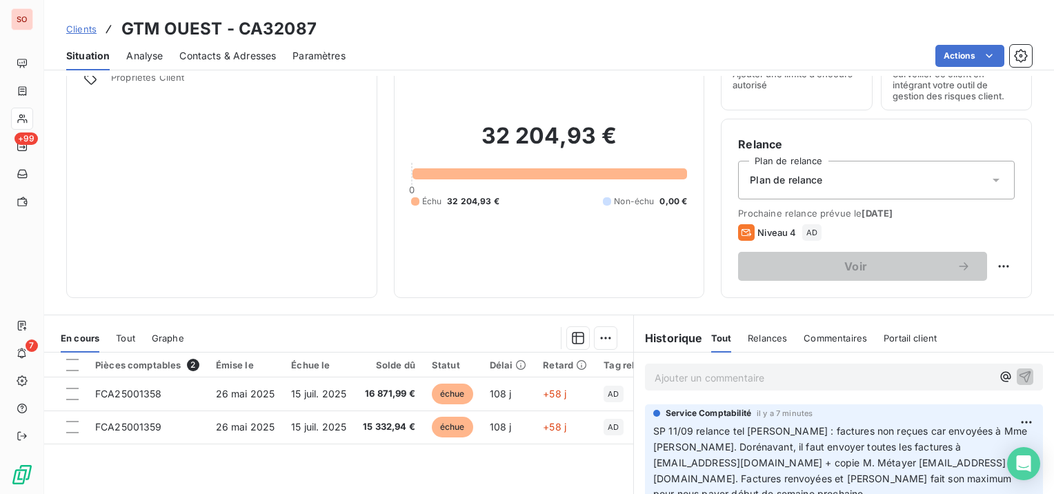
click at [90, 23] on link "Clients" at bounding box center [81, 29] width 30 height 14
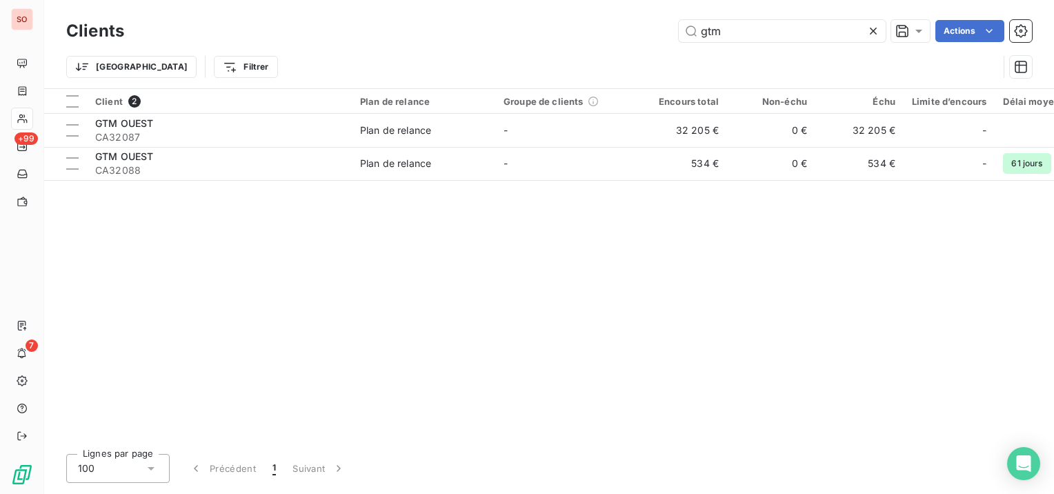
drag, startPoint x: 737, startPoint y: 36, endPoint x: 678, endPoint y: 41, distance: 59.5
click at [679, 41] on div "gtm" at bounding box center [782, 31] width 207 height 22
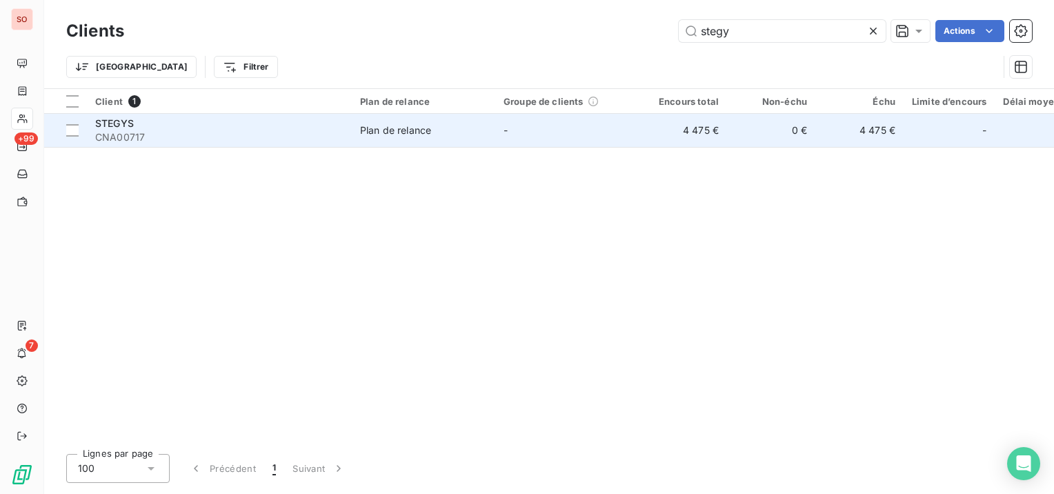
type input "stegy"
click at [360, 119] on td "Plan de relance" at bounding box center [424, 130] width 144 height 33
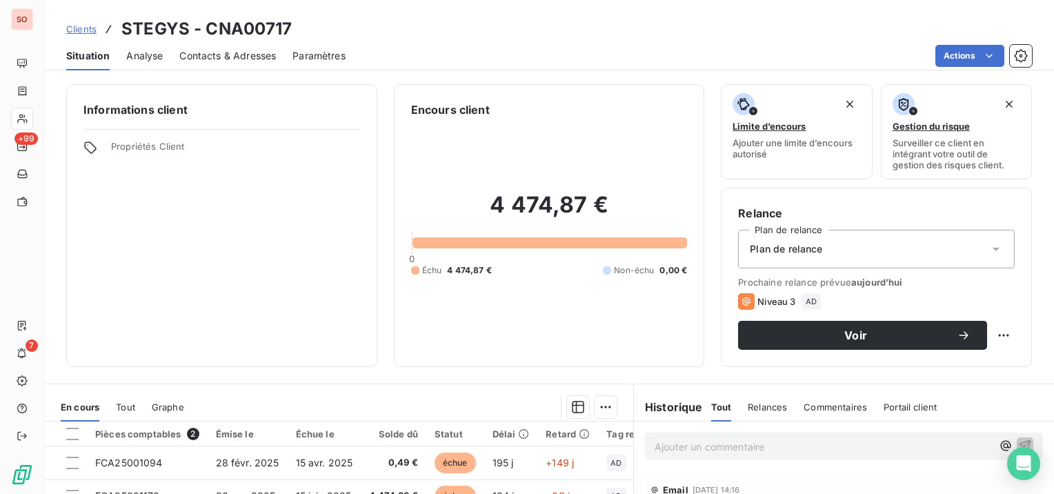
click at [260, 51] on span "Contacts & Adresses" at bounding box center [227, 56] width 97 height 14
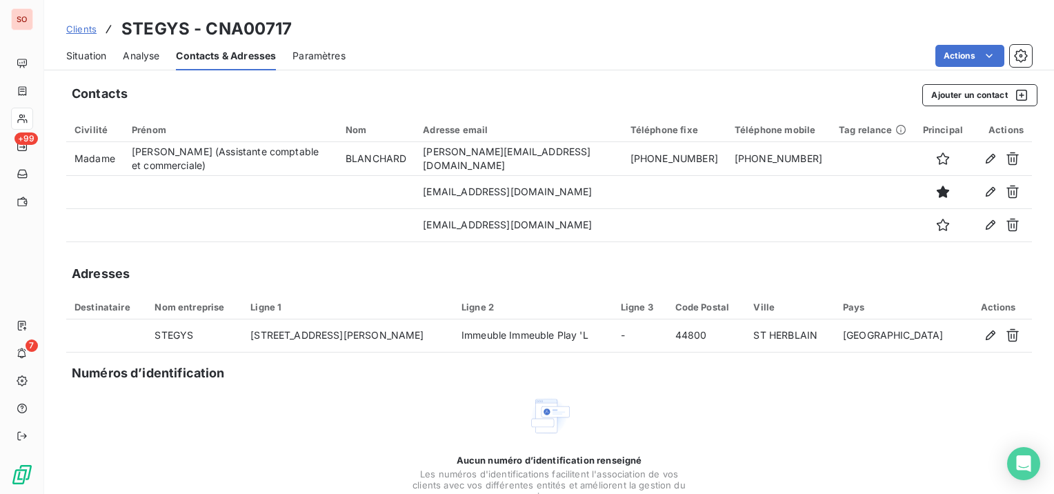
click at [94, 55] on span "Situation" at bounding box center [86, 56] width 40 height 14
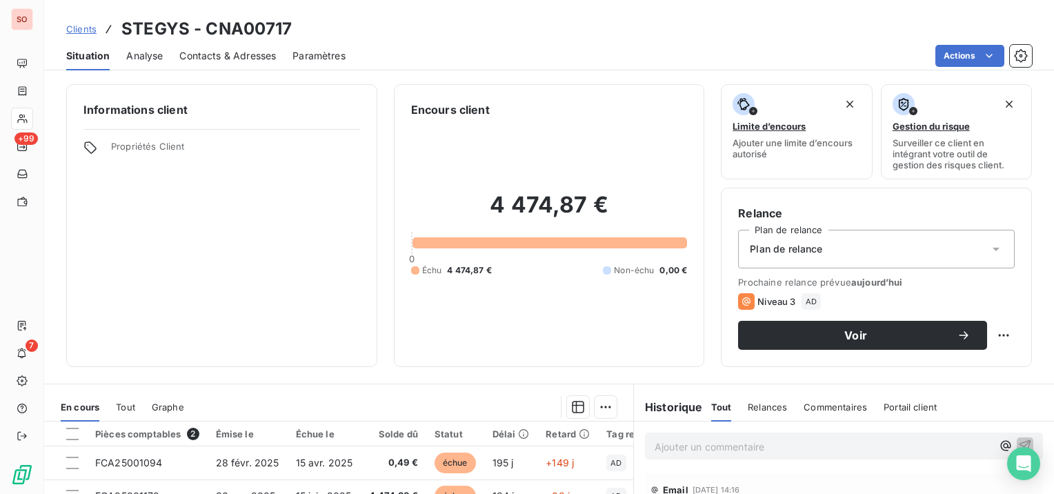
scroll to position [69, 0]
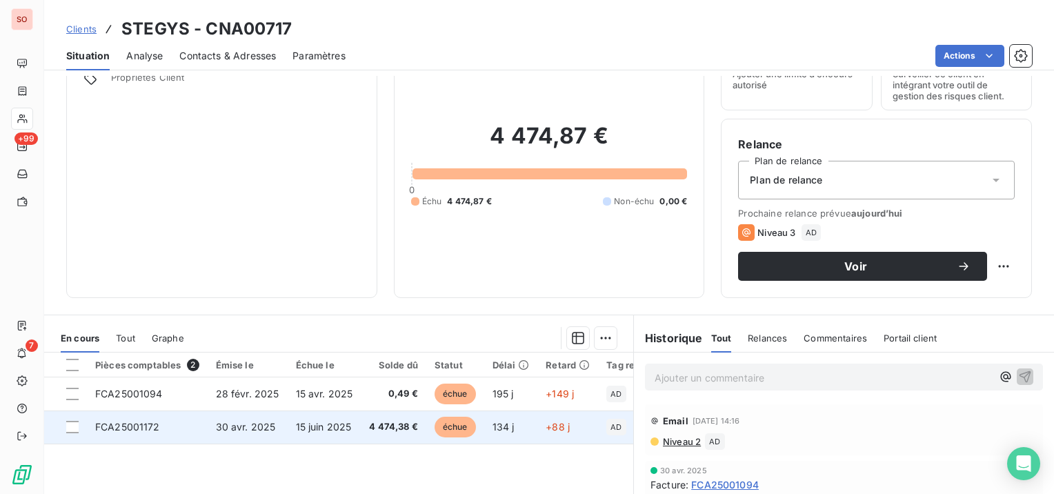
click at [257, 424] on span "30 avr. 2025" at bounding box center [246, 427] width 60 height 12
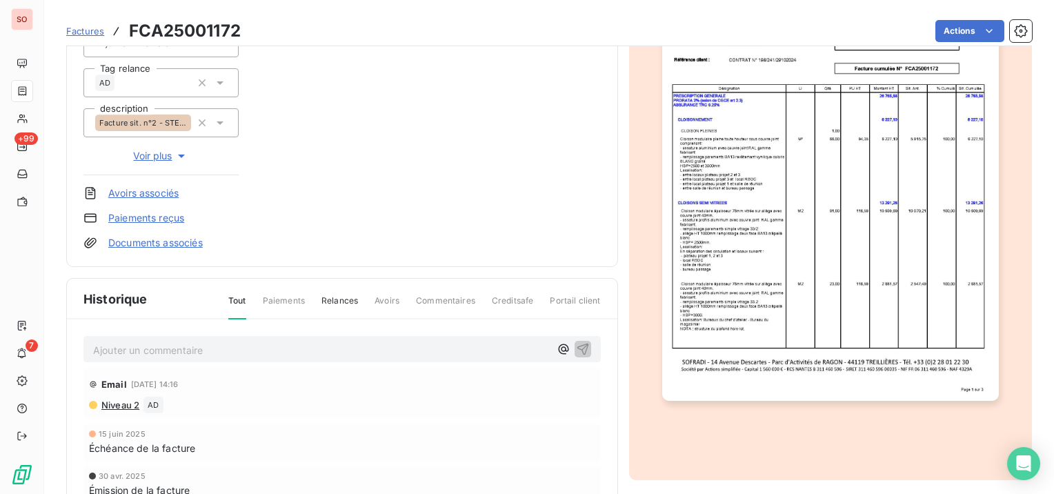
scroll to position [278, 0]
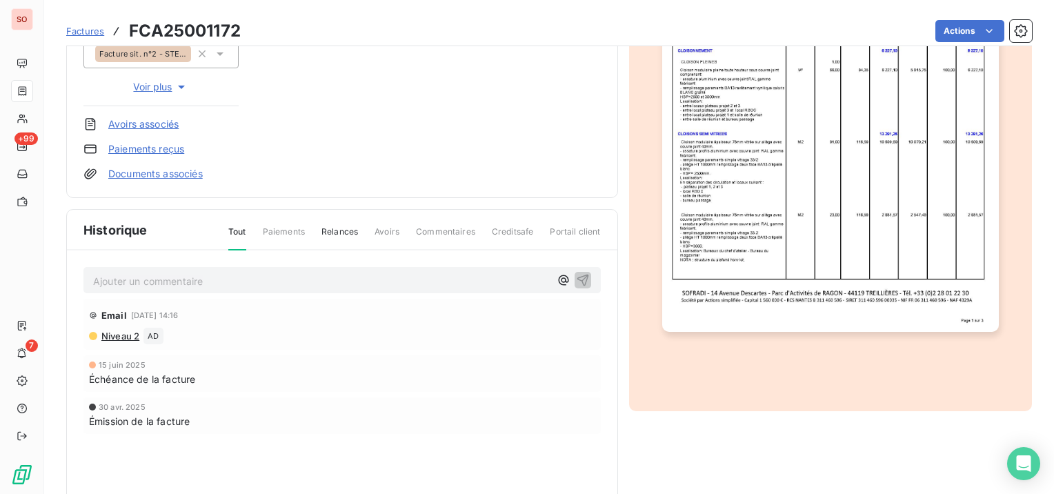
click at [250, 282] on p "Ajouter un commentaire ﻿" at bounding box center [321, 281] width 457 height 17
